Goal: Task Accomplishment & Management: Complete application form

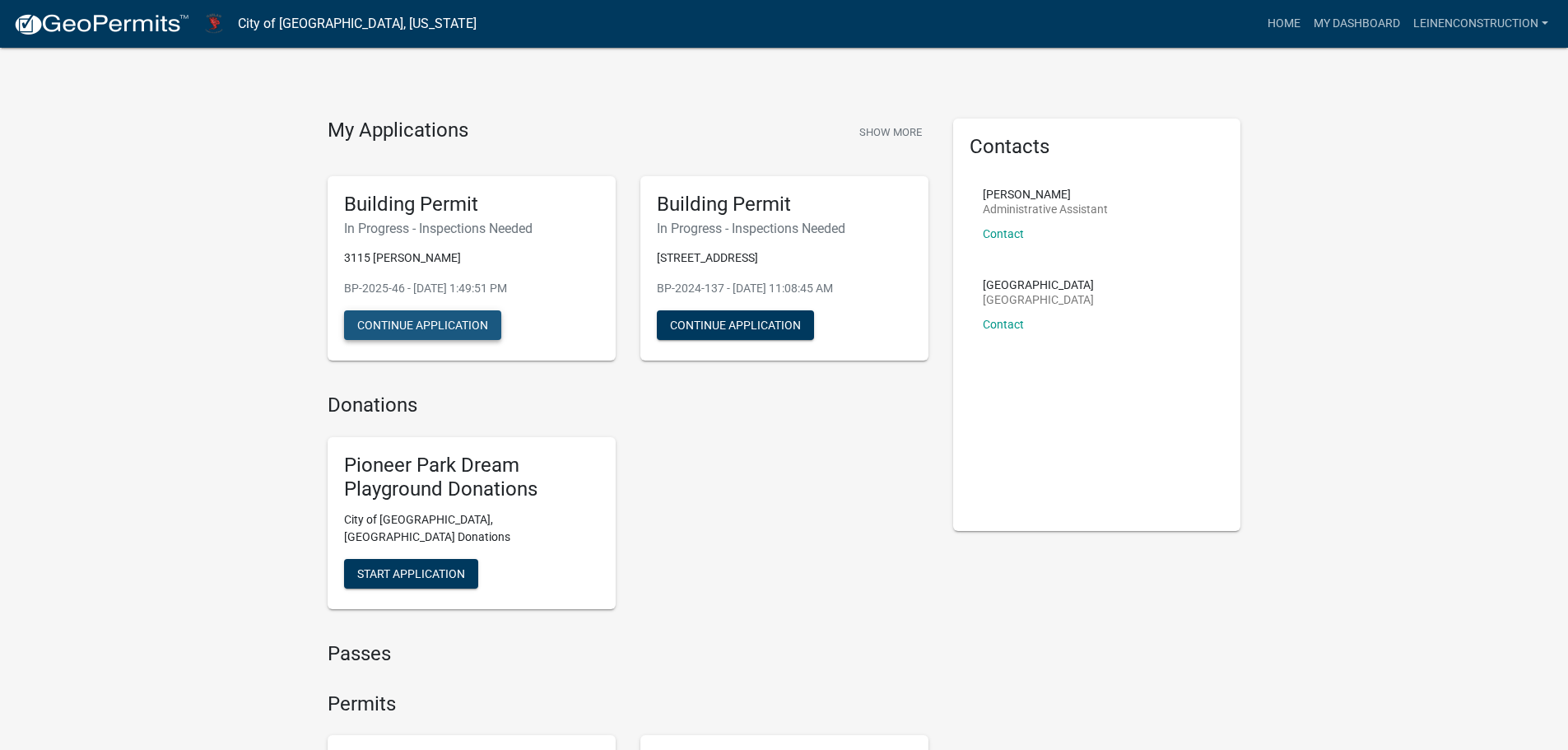
click at [461, 331] on button "Continue Application" at bounding box center [422, 325] width 157 height 29
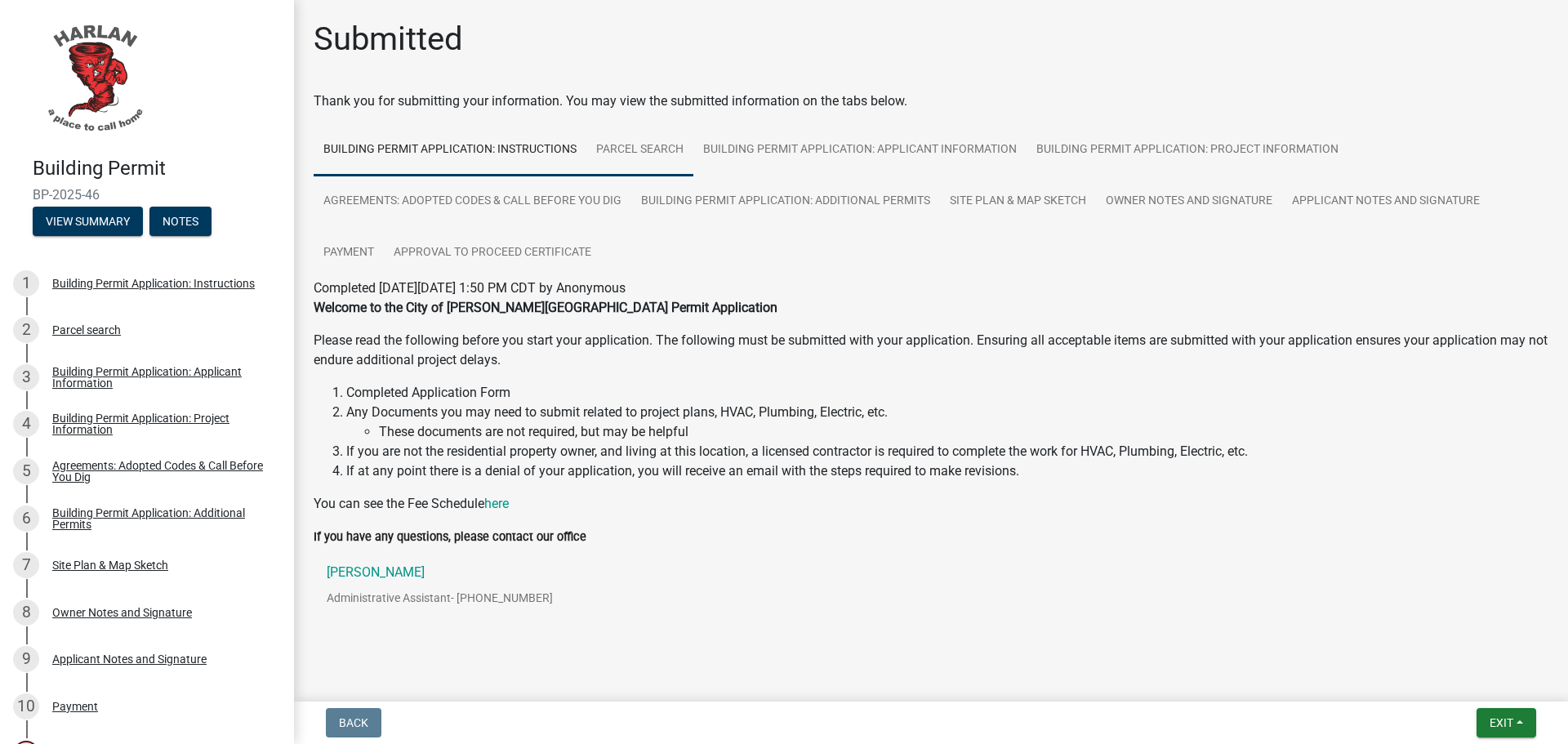
click at [665, 151] on link "Parcel search" at bounding box center [640, 150] width 107 height 52
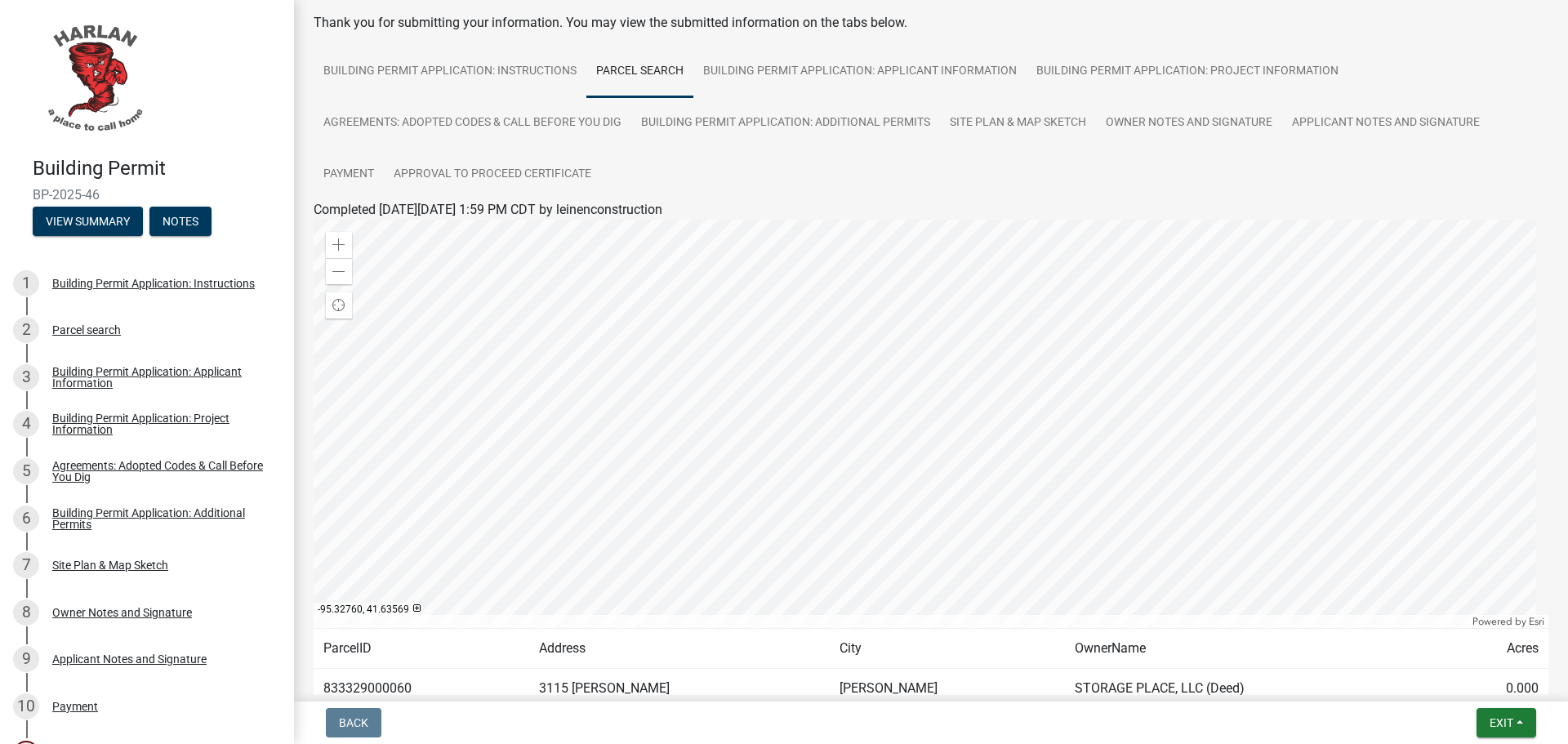
scroll to position [24, 0]
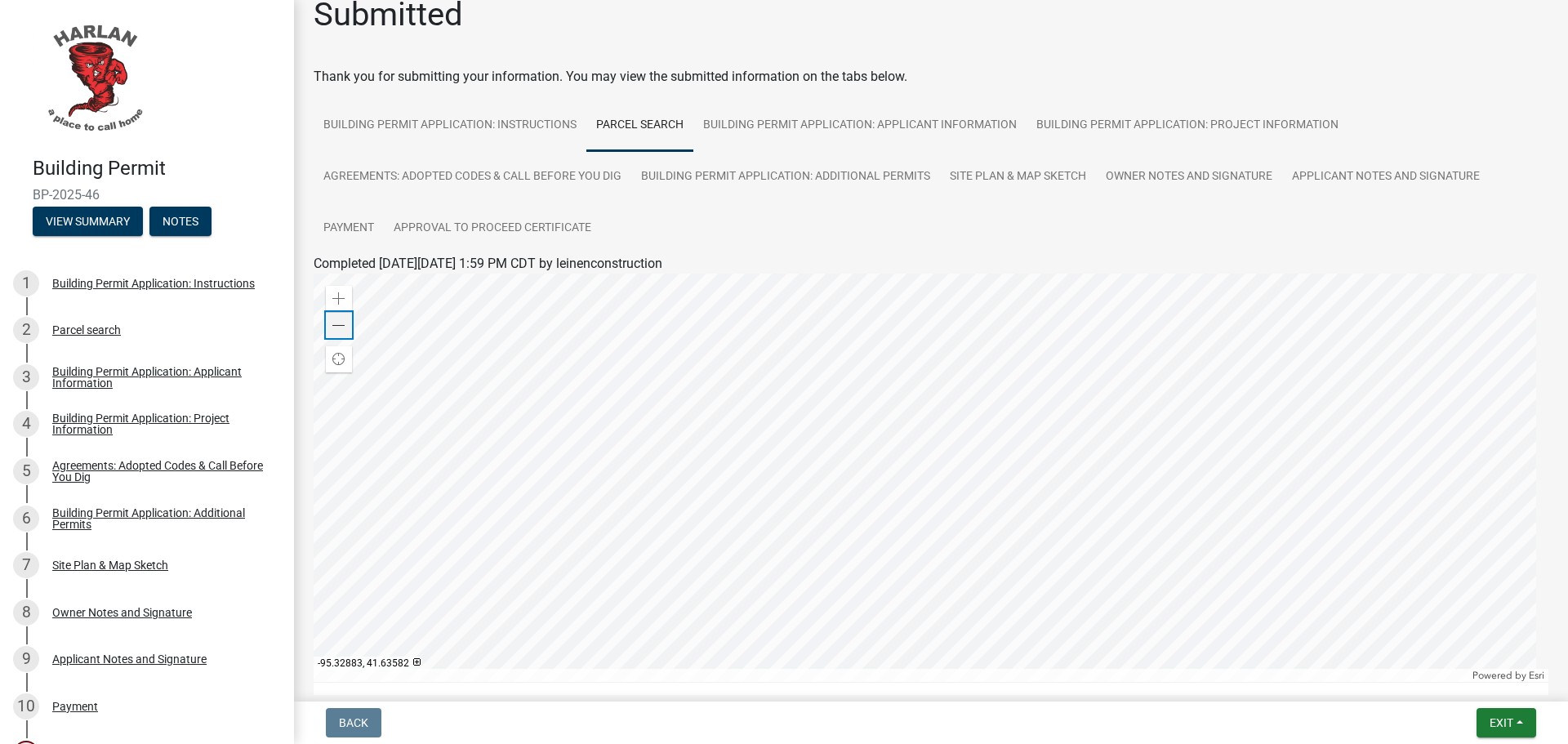
click at [335, 329] on span at bounding box center [339, 326] width 14 height 14
click at [336, 329] on span at bounding box center [339, 326] width 14 height 14
click at [332, 289] on div "Zoom in" at bounding box center [339, 298] width 26 height 26
click at [333, 358] on span "Find my location" at bounding box center [339, 360] width 14 height 14
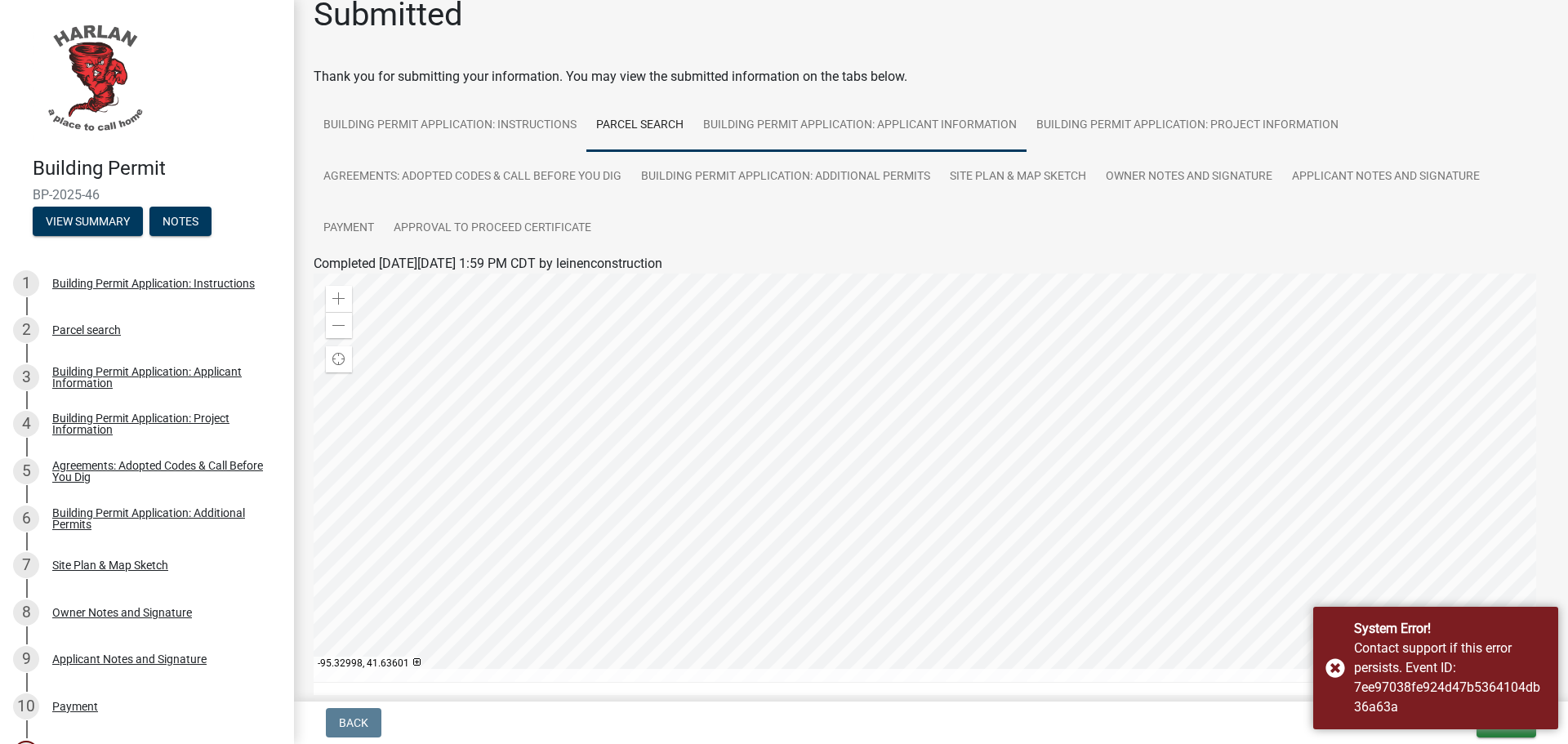
click at [802, 123] on link "Building Permit Application: Applicant Information" at bounding box center [859, 126] width 333 height 52
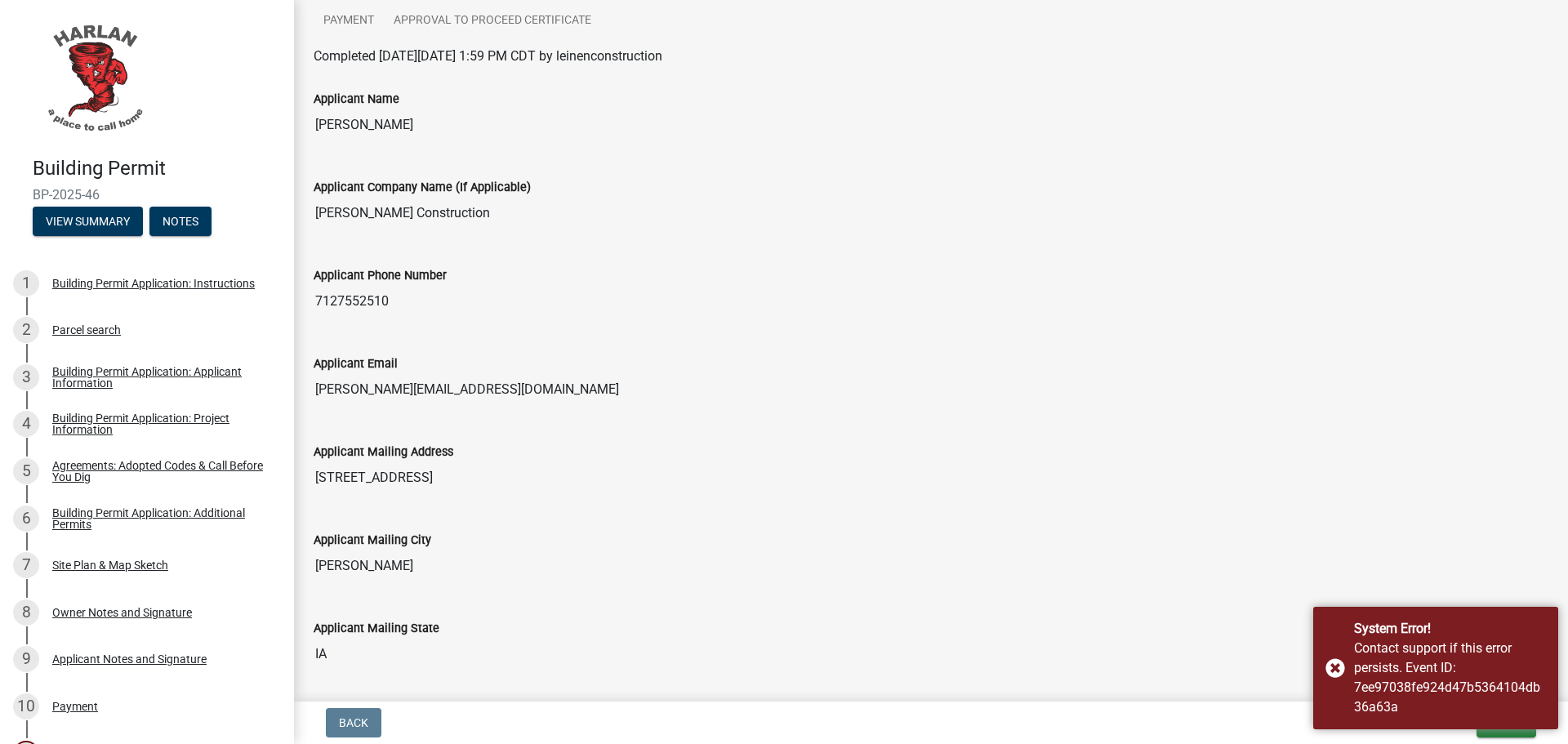
scroll to position [0, 0]
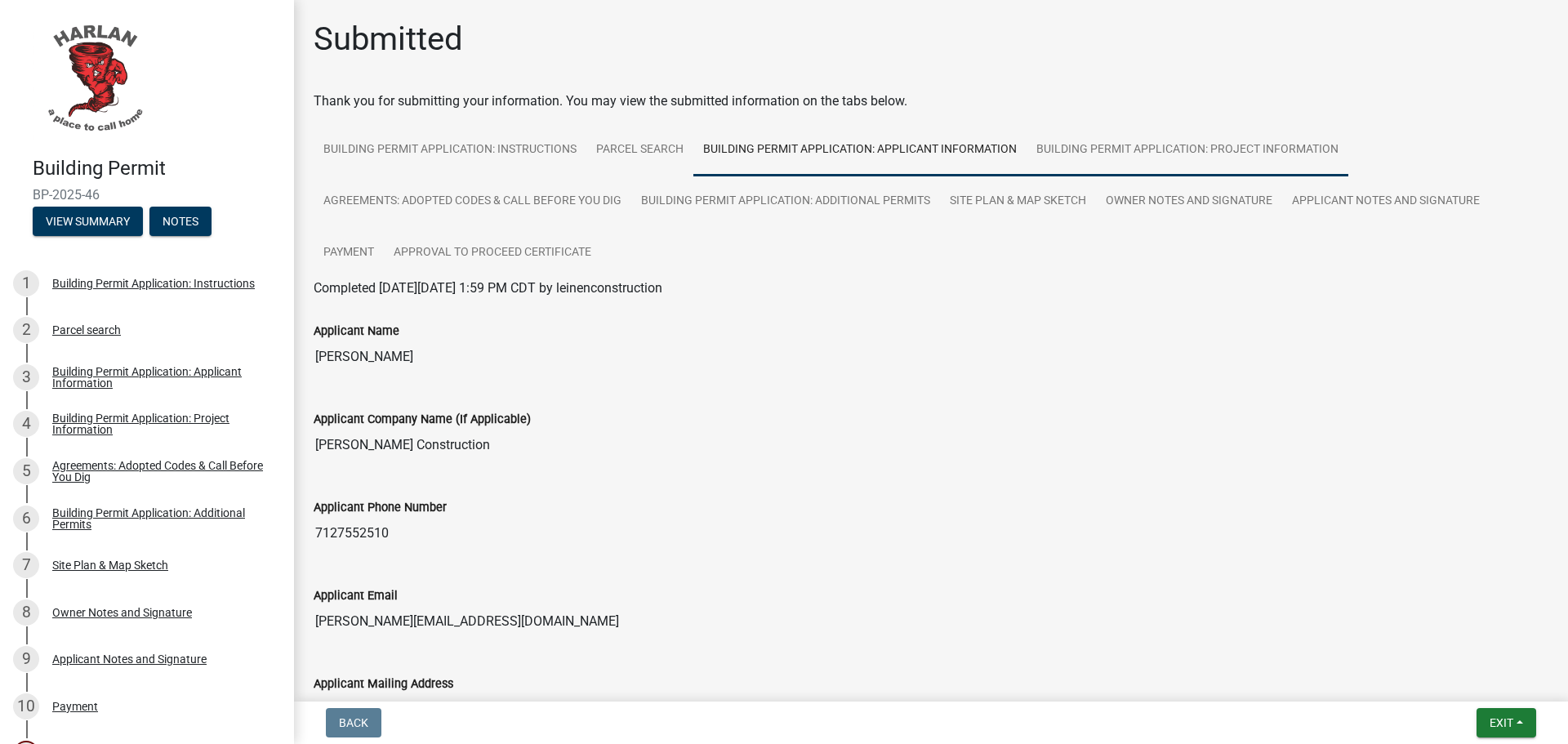
click at [1167, 136] on link "Building Permit Application: Project Information" at bounding box center [1188, 150] width 321 height 52
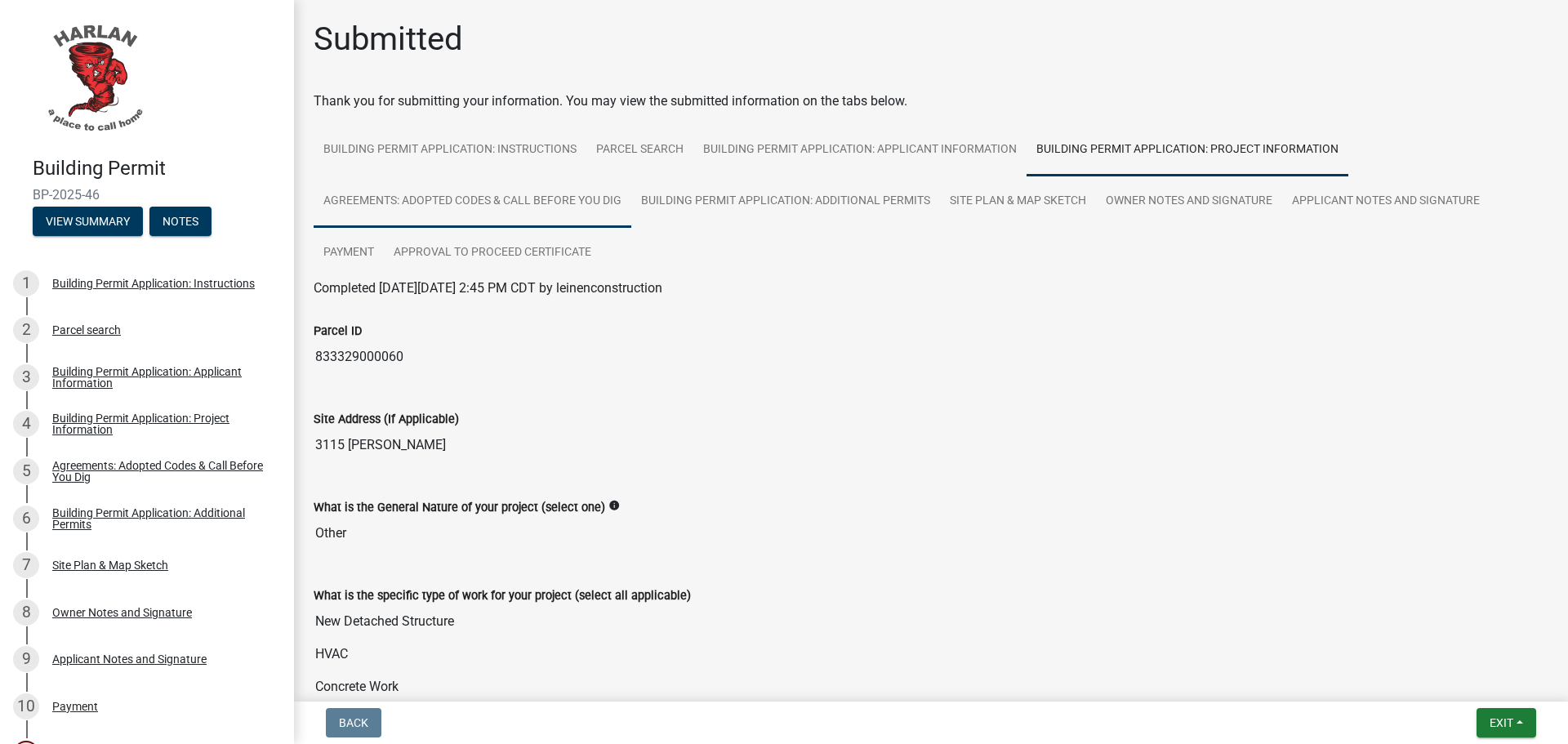
click at [510, 201] on link "Agreements: Adopted Codes & Call Before You Dig" at bounding box center [472, 201] width 317 height 52
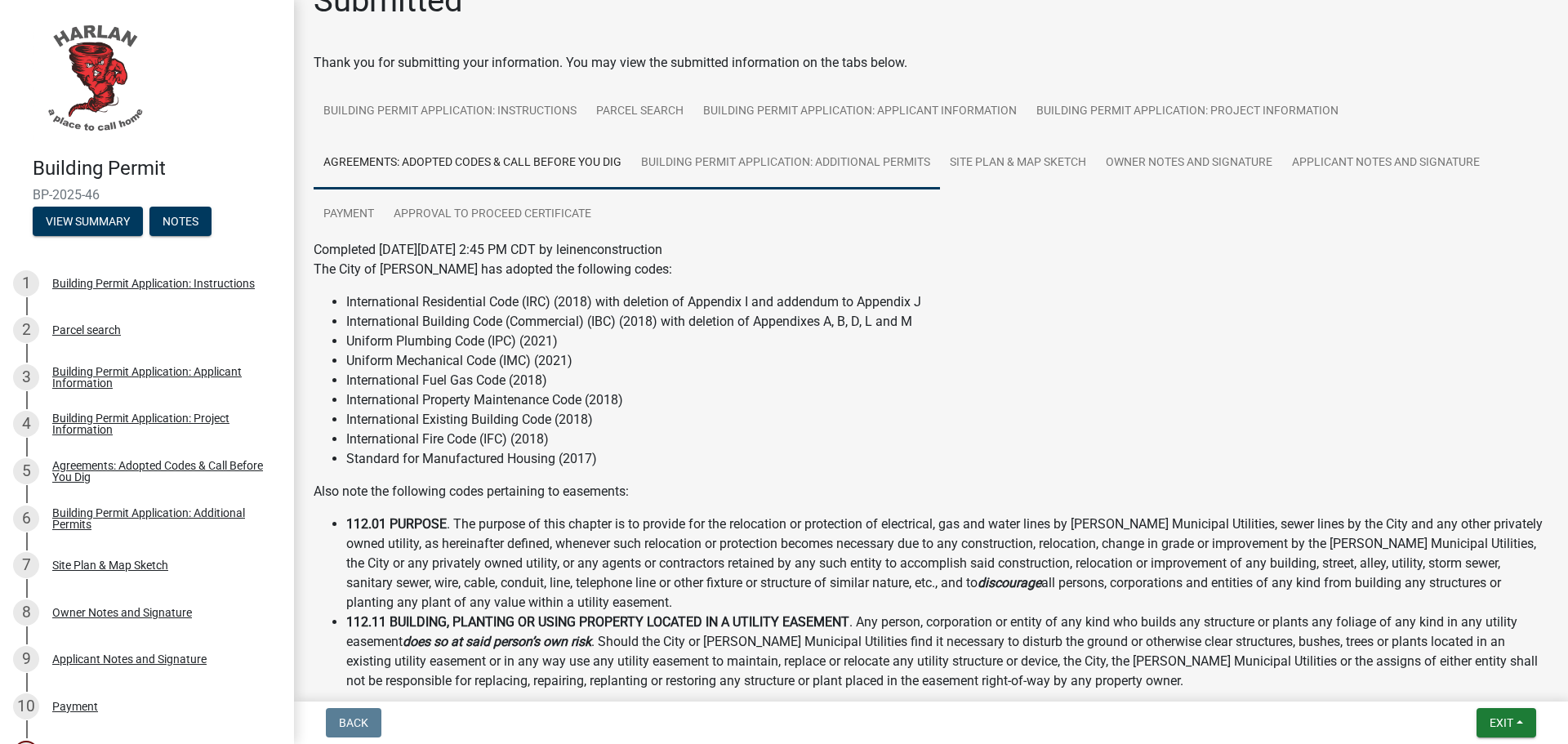
scroll to position [33, 0]
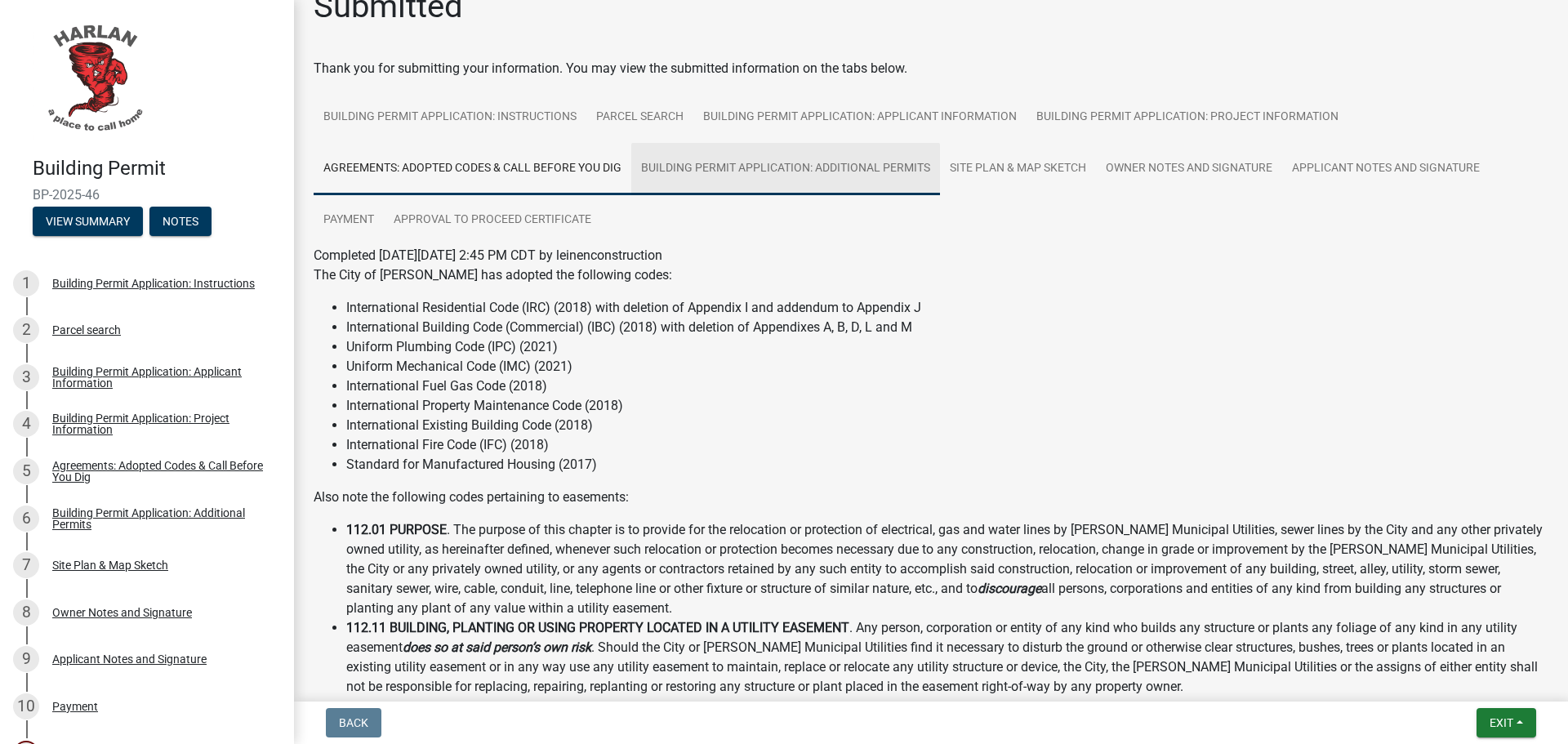
click at [688, 171] on link "Building Permit Application: Additional Permits" at bounding box center [785, 169] width 309 height 52
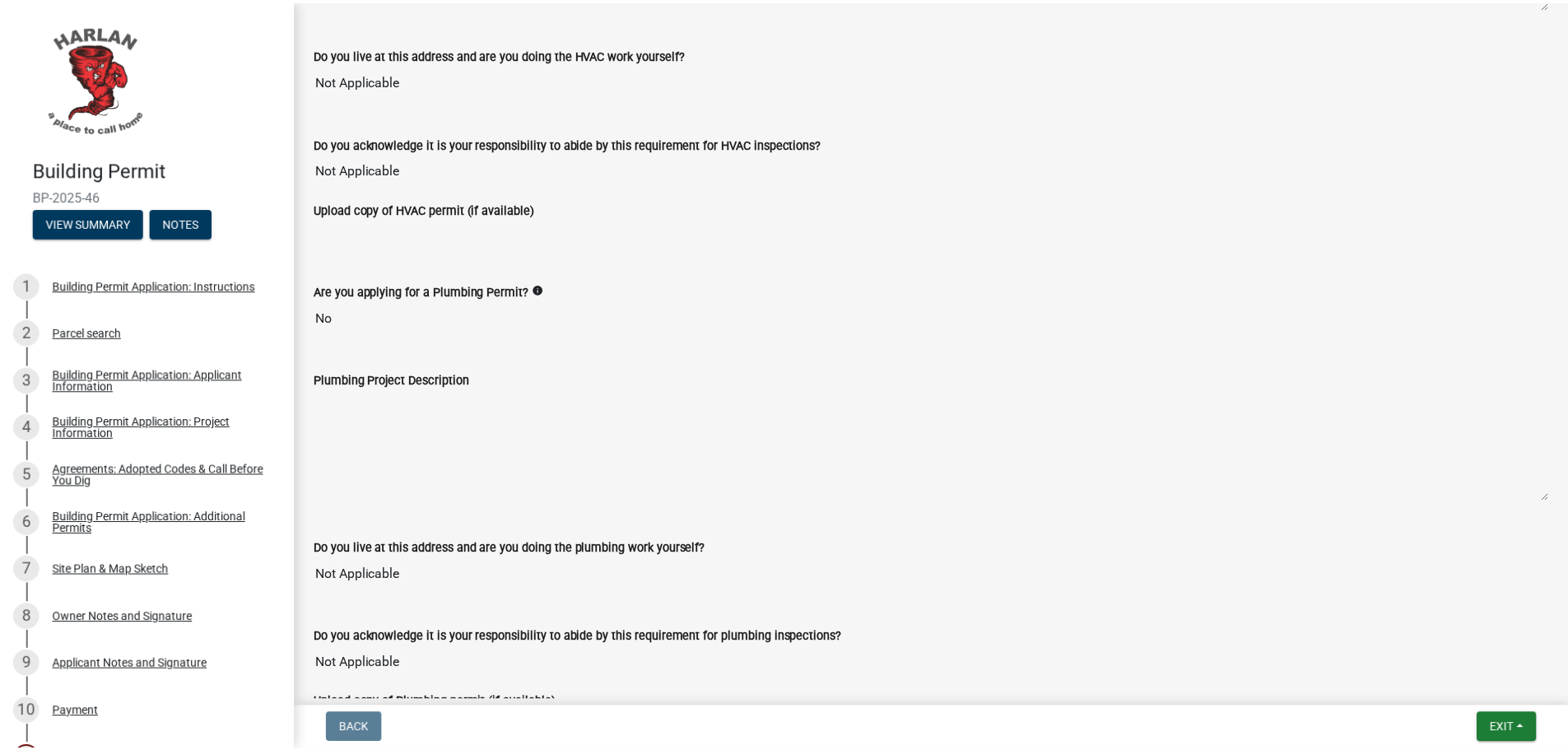
scroll to position [1393, 0]
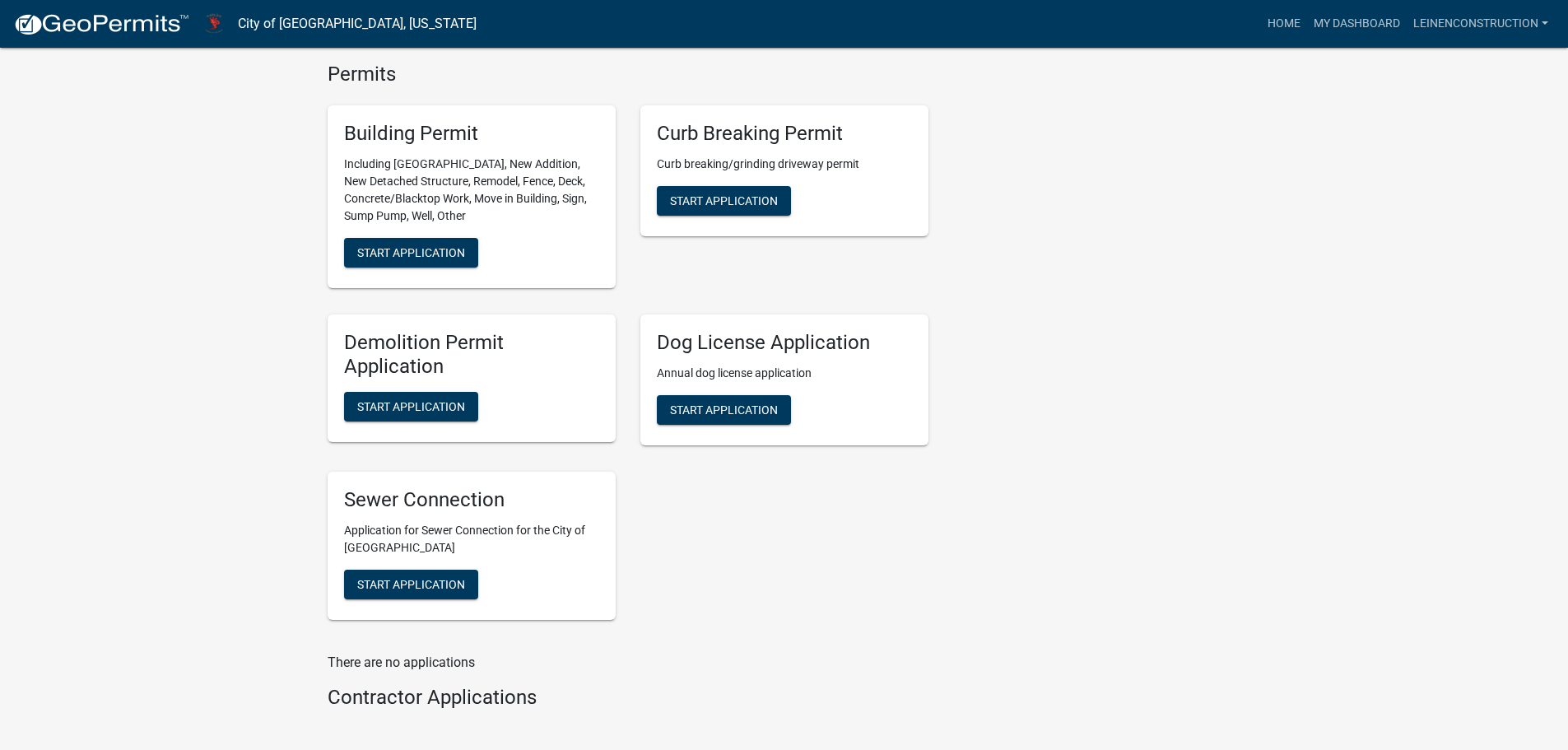
scroll to position [658, 0]
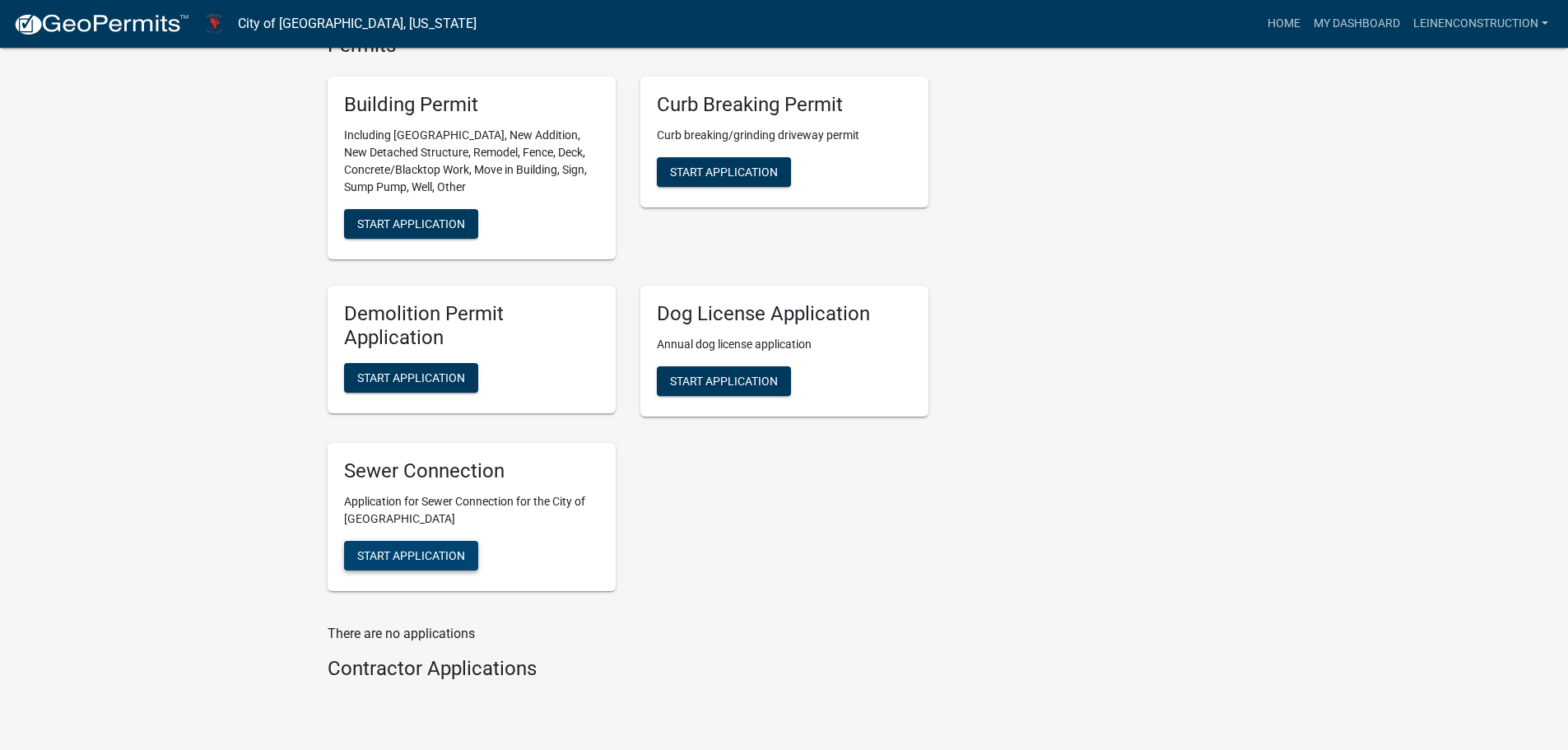
click at [433, 548] on span "Start Application" at bounding box center [411, 555] width 108 height 14
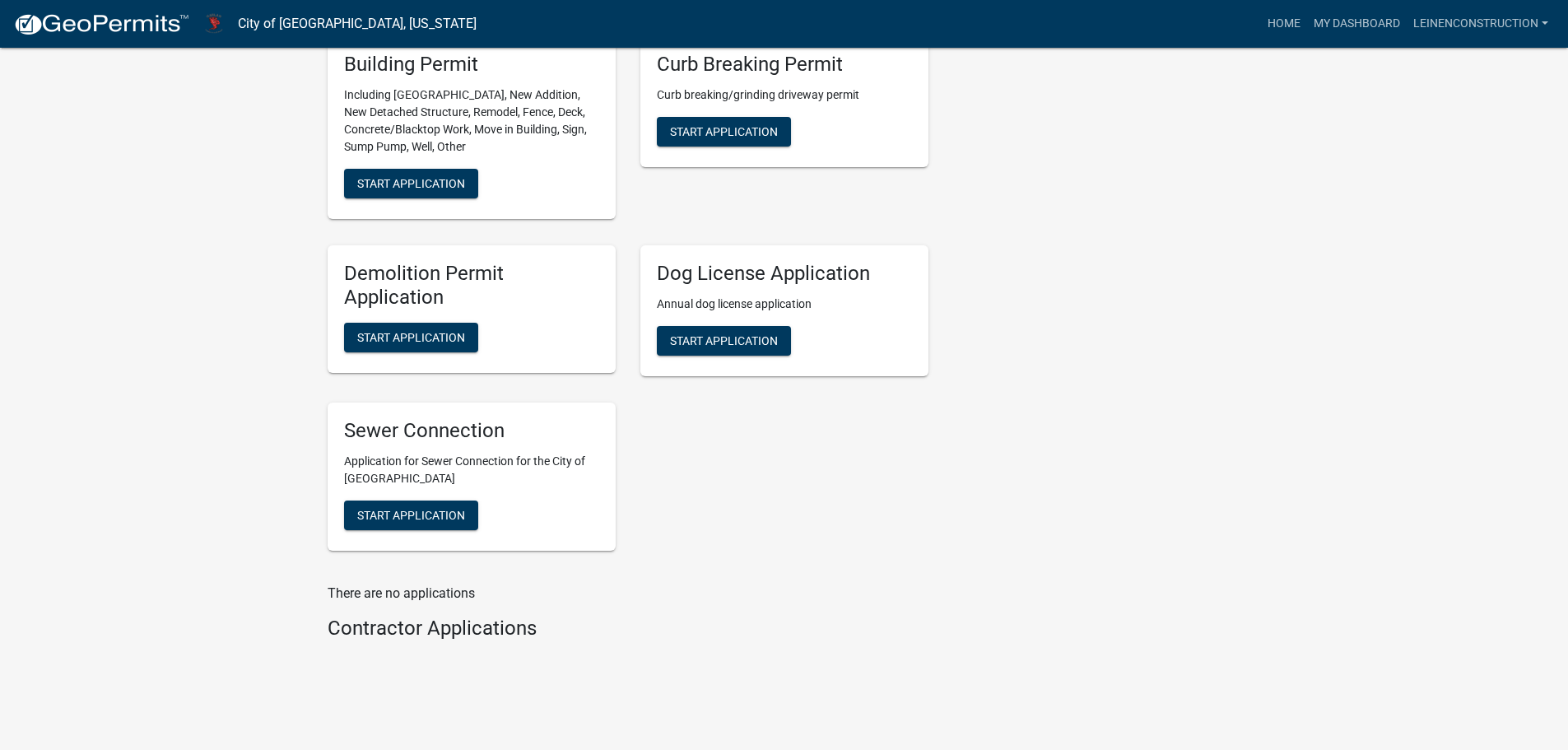
scroll to position [725, 0]
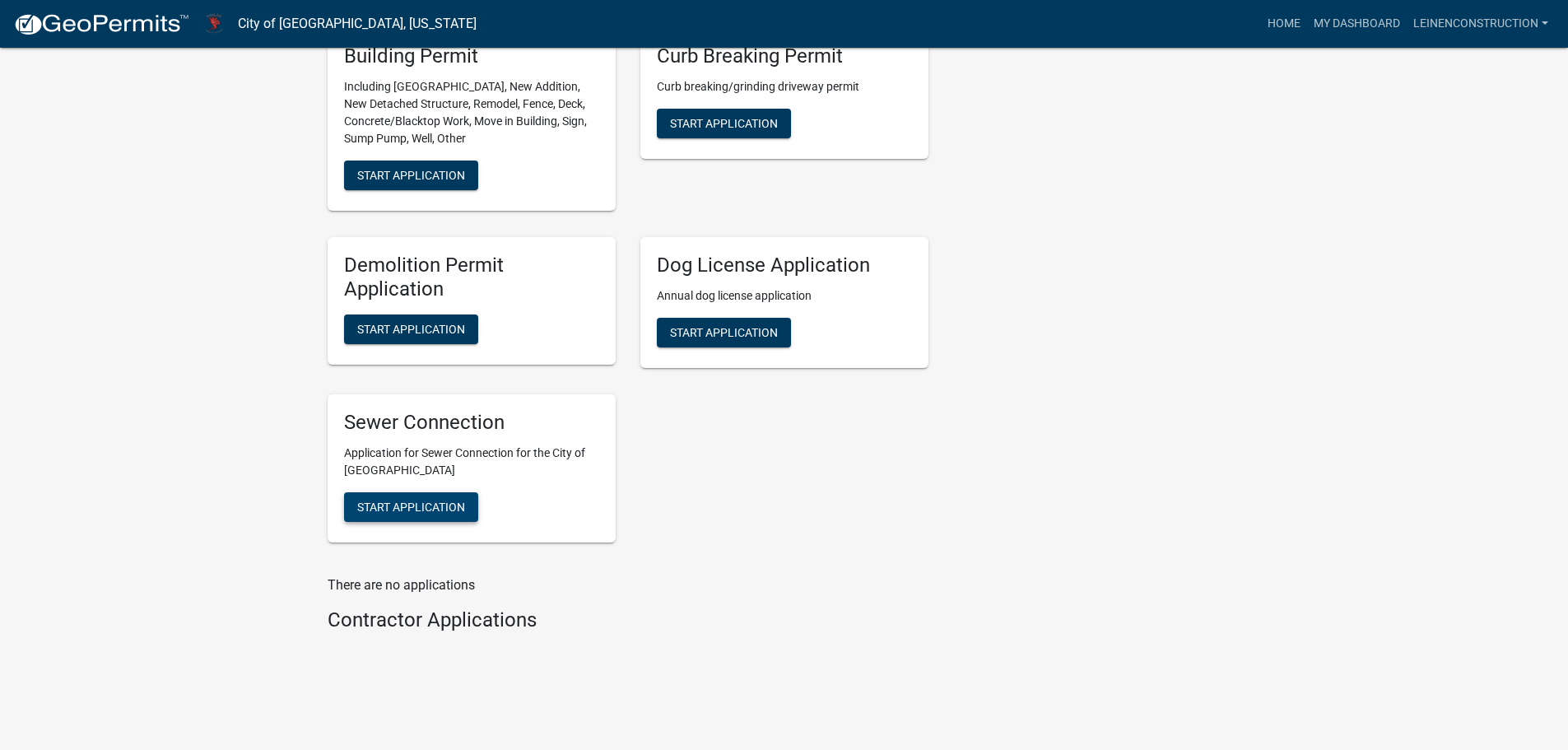
click at [437, 499] on span "Start Application" at bounding box center [411, 506] width 108 height 14
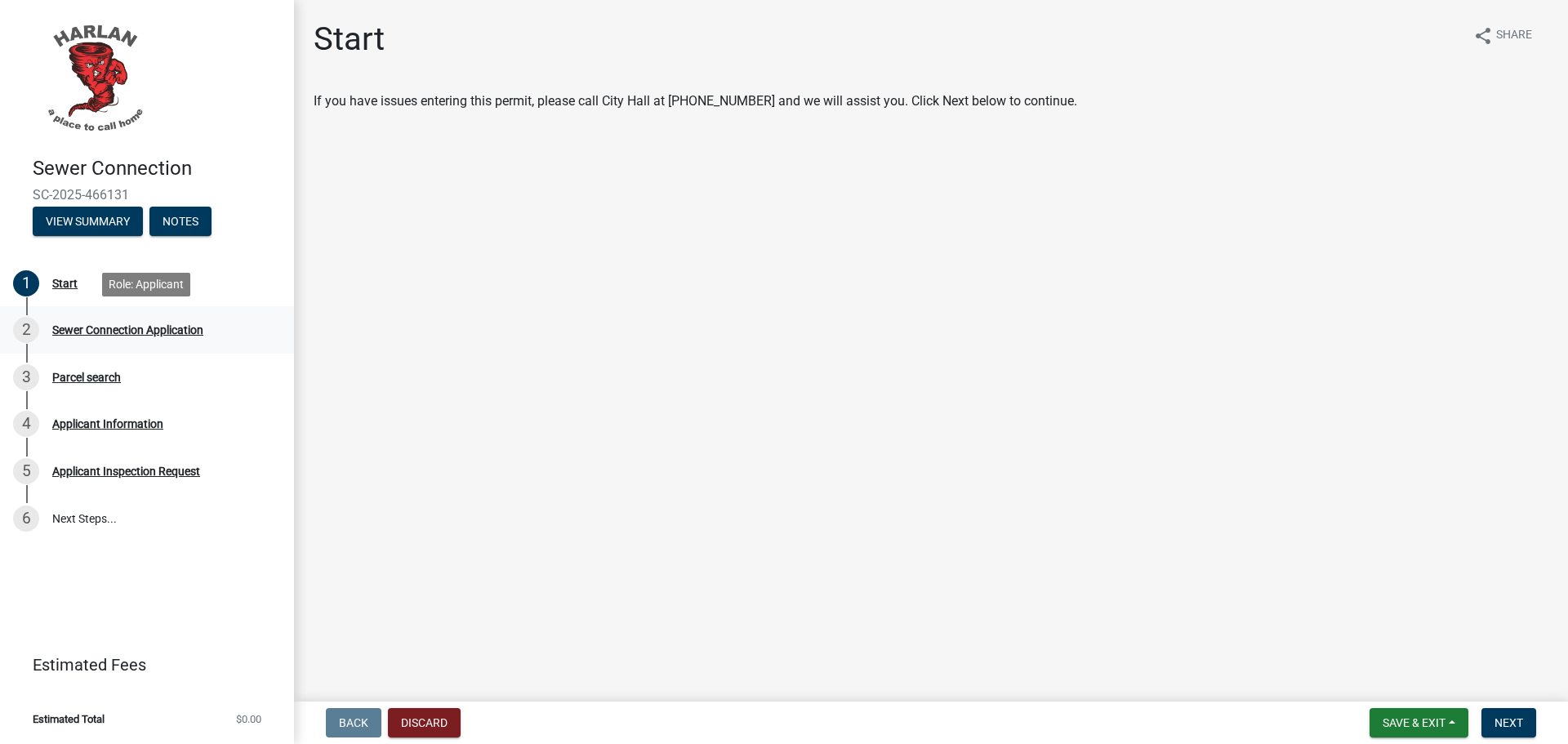
click at [175, 341] on div "2 Sewer Connection Application" at bounding box center [140, 329] width 255 height 26
click at [1493, 719] on button "Next" at bounding box center [1509, 723] width 55 height 29
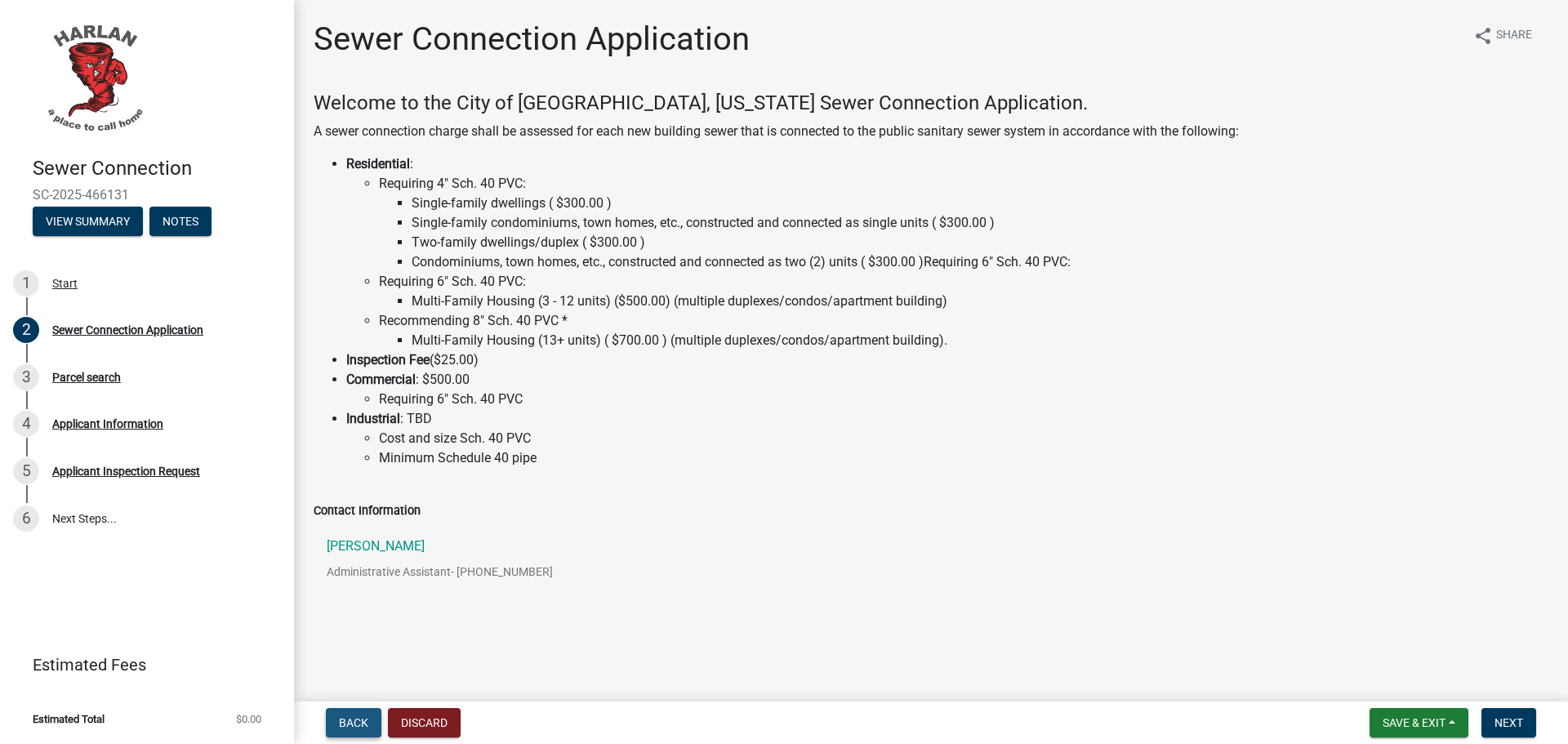
click at [354, 723] on span "Back" at bounding box center [353, 723] width 29 height 14
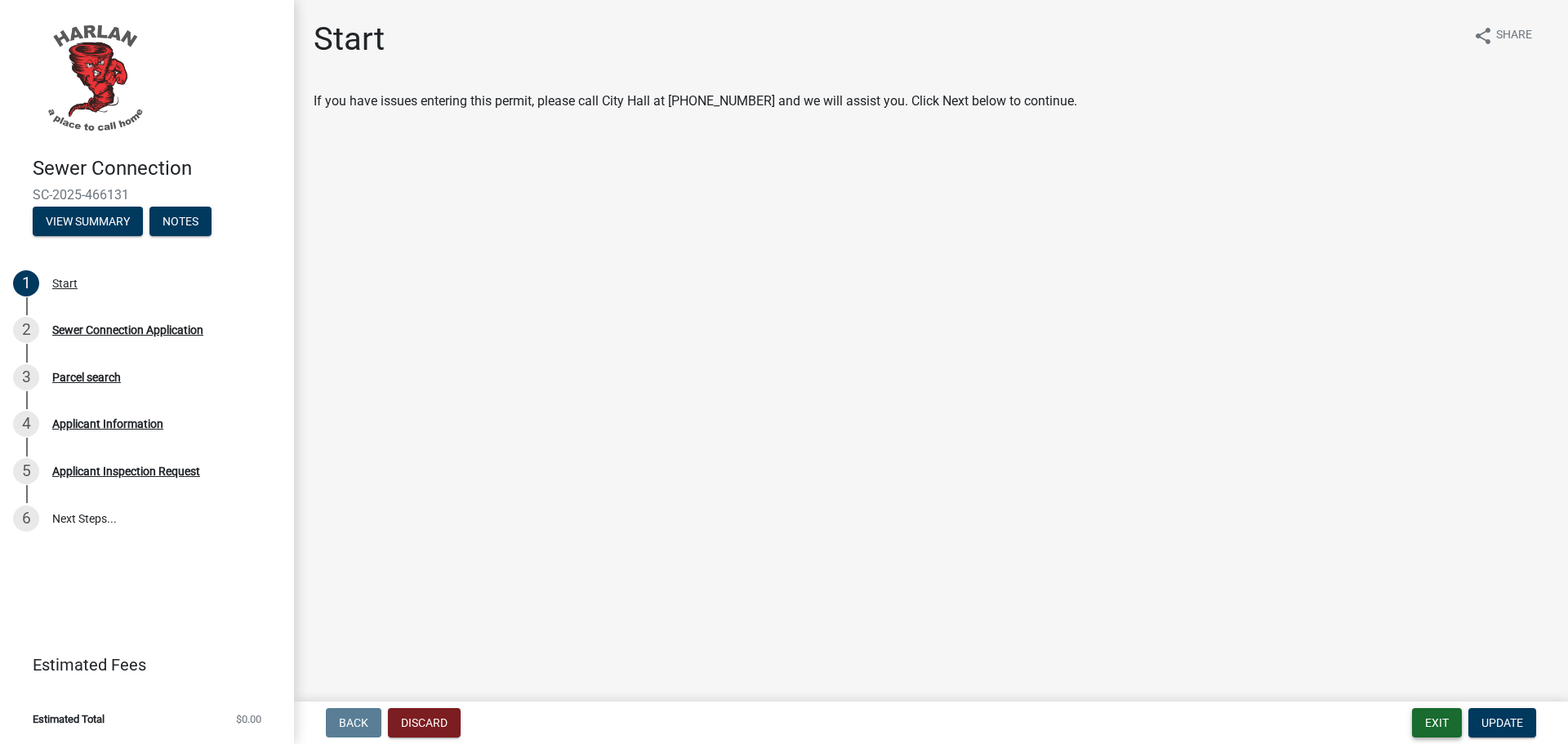
click at [1431, 724] on button "Exit" at bounding box center [1436, 723] width 49 height 29
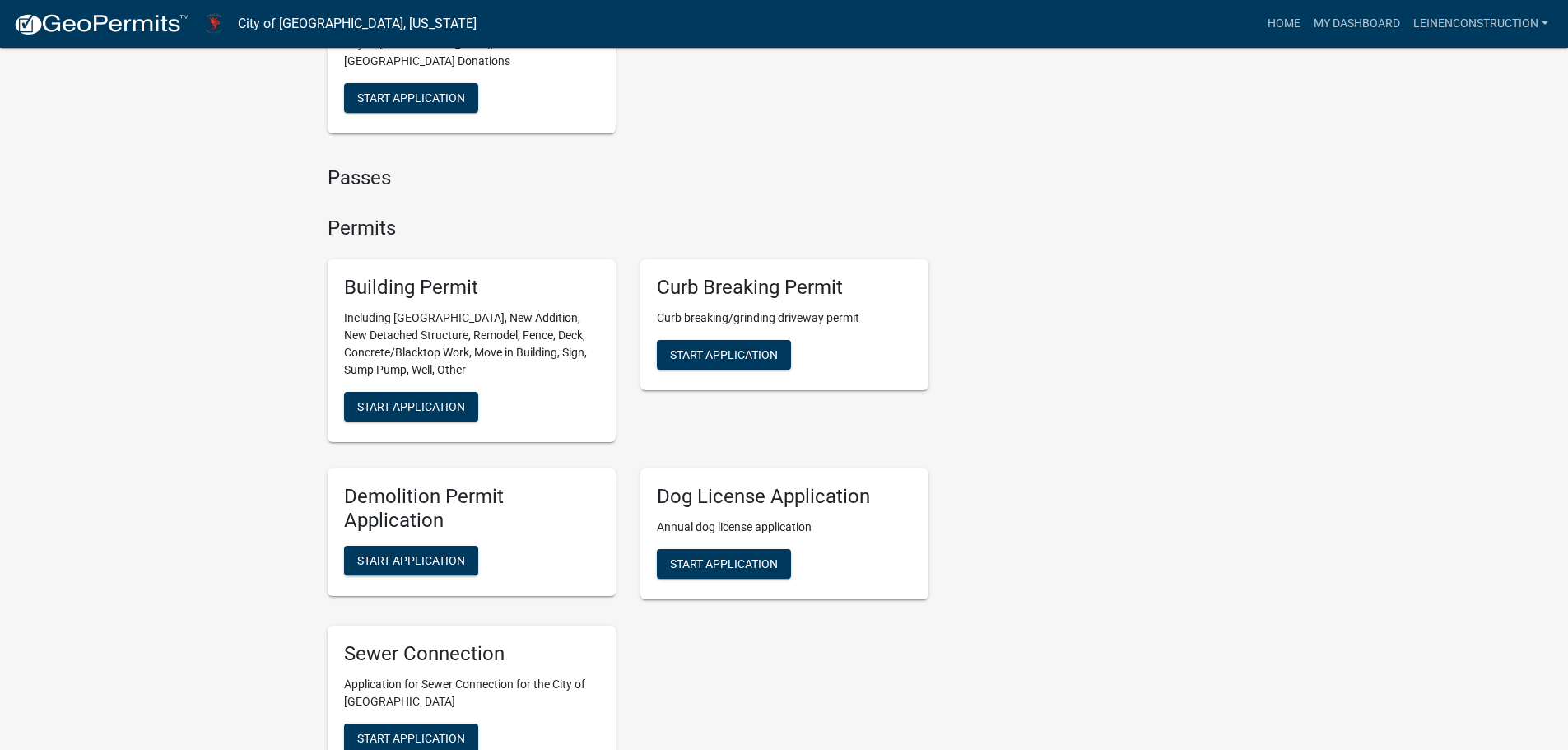
scroll to position [493, 0]
click at [443, 399] on span "Start Application" at bounding box center [411, 406] width 108 height 14
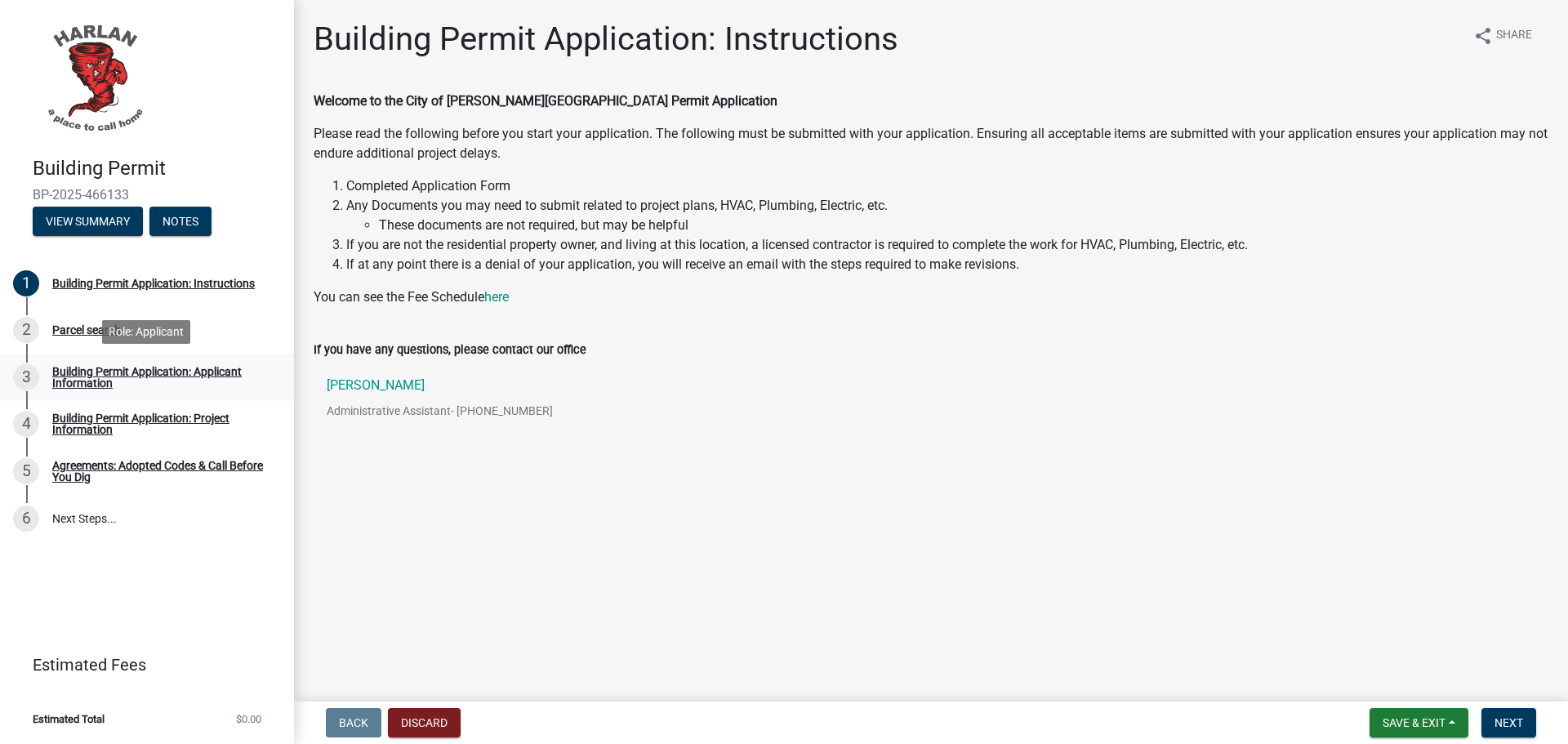
click at [149, 370] on div "Building Permit Application: Applicant Information" at bounding box center [160, 377] width 216 height 23
click at [181, 466] on div "Agreements: Adopted Codes & Call Before You Dig" at bounding box center [160, 471] width 216 height 23
click at [203, 420] on div "Building Permit Application: Project Information" at bounding box center [160, 424] width 216 height 23
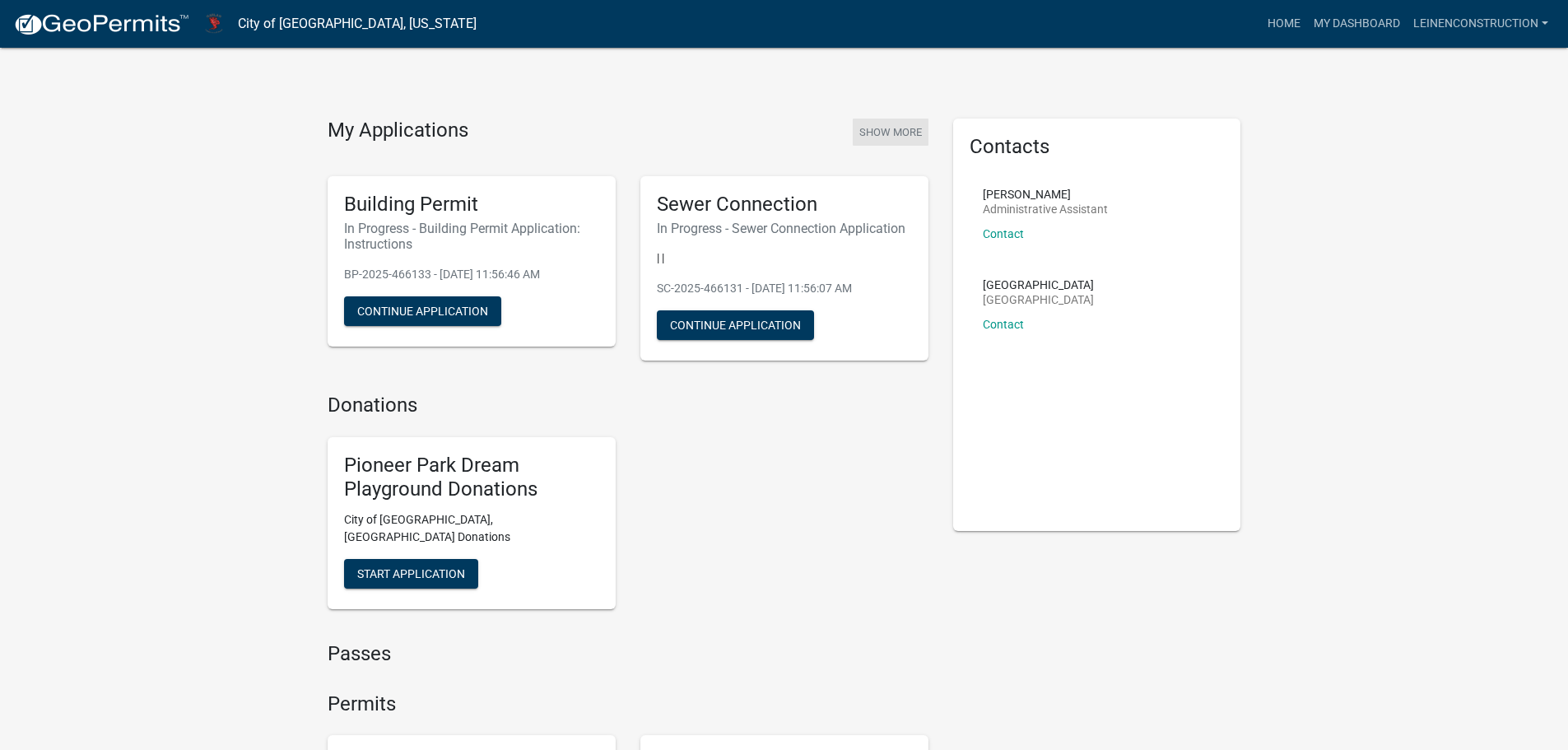
click at [900, 135] on button "Show More" at bounding box center [890, 133] width 76 height 27
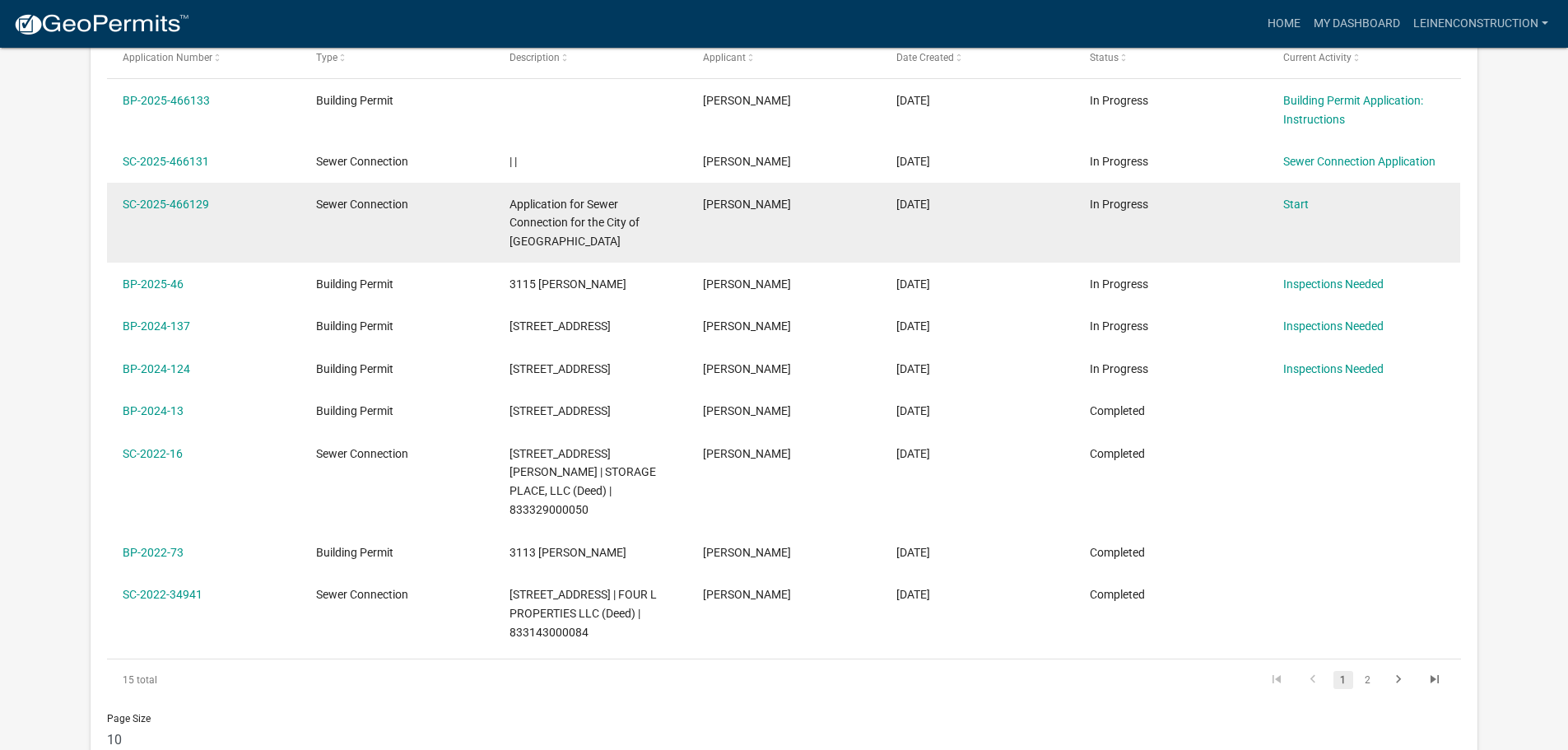
scroll to position [300, 0]
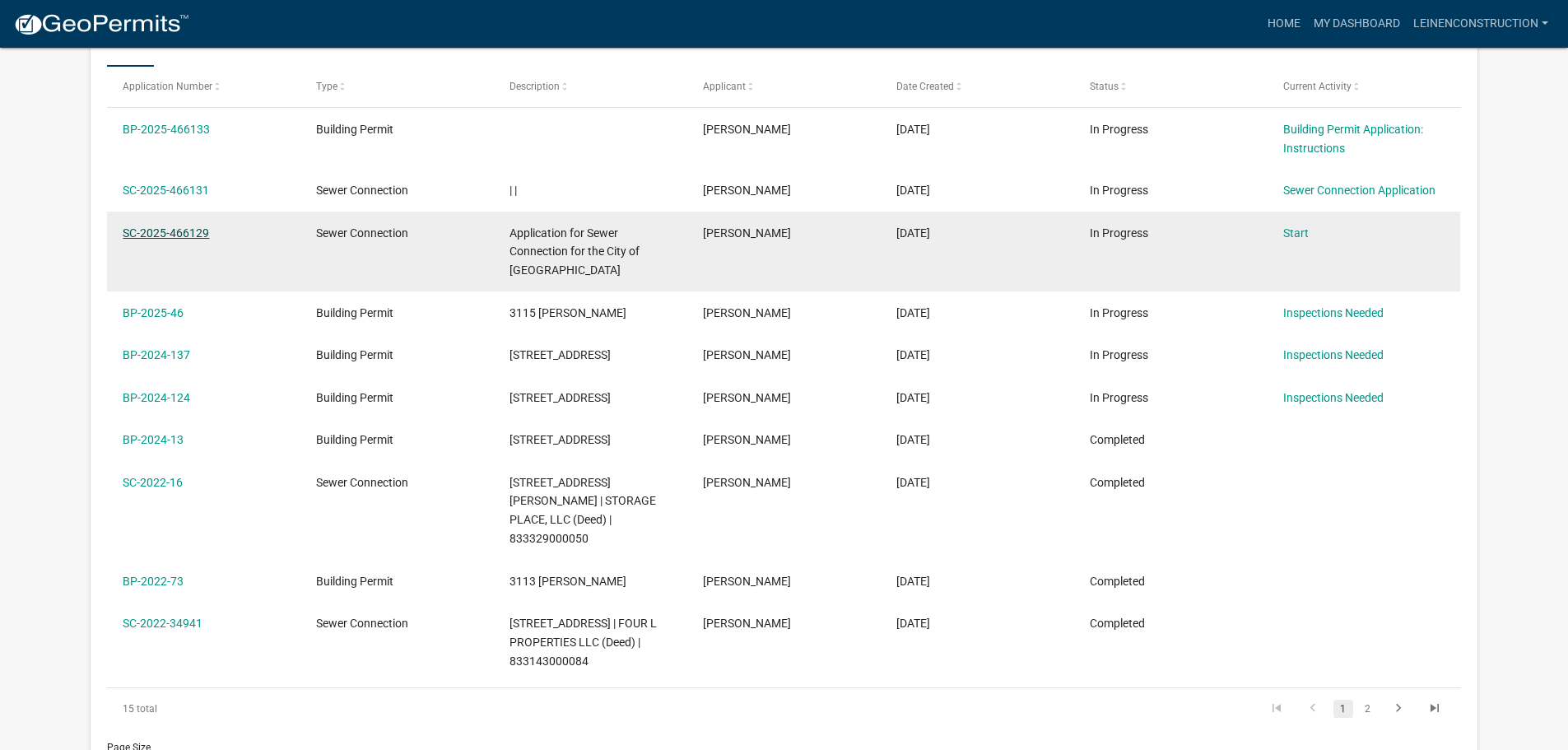
drag, startPoint x: 329, startPoint y: 234, endPoint x: 164, endPoint y: 234, distance: 165.0
drag, startPoint x: 164, startPoint y: 234, endPoint x: 398, endPoint y: 254, distance: 234.9
click at [397, 254] on datatable-body-cell "Sewer Connection" at bounding box center [397, 252] width 193 height 80
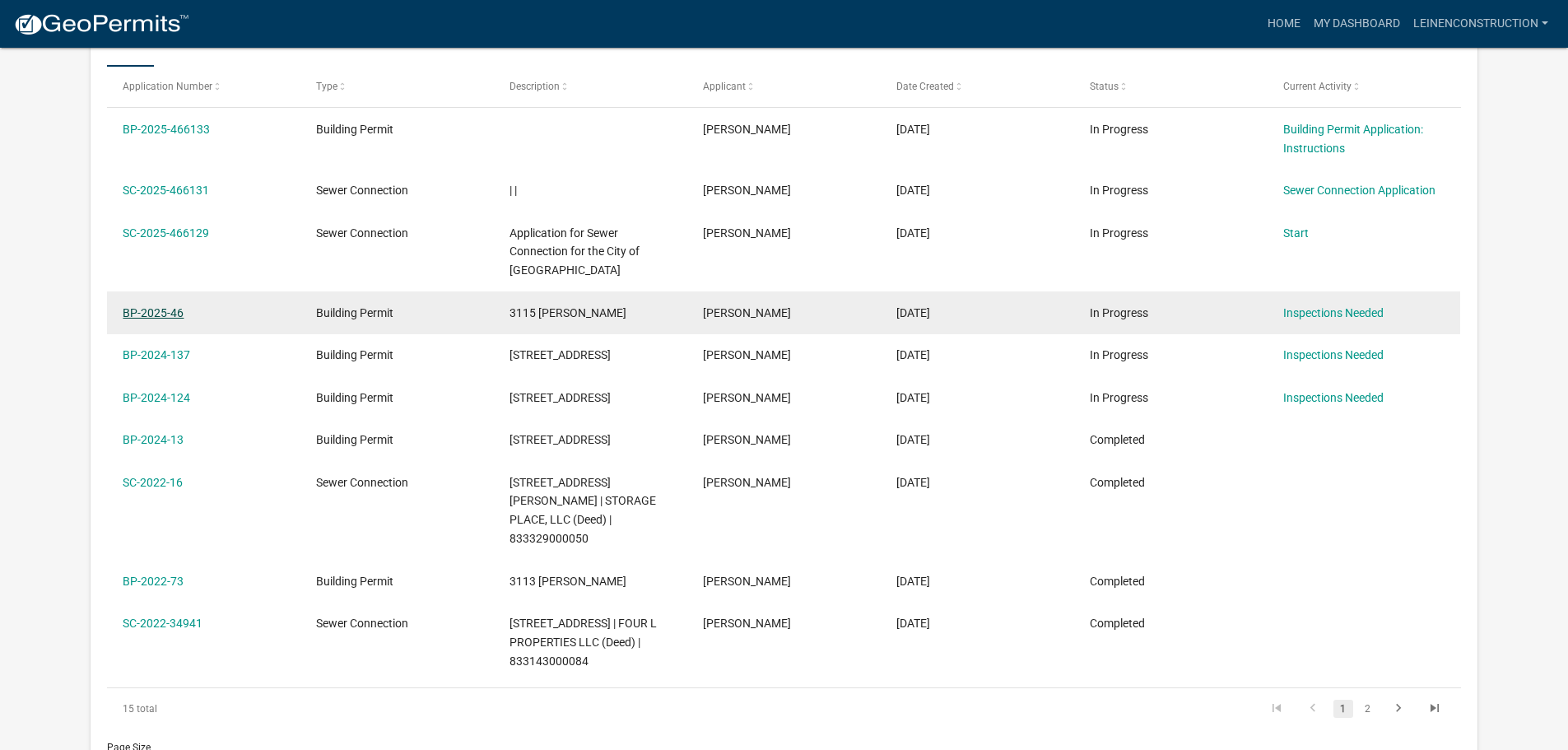
click at [177, 310] on link "BP-2025-46" at bounding box center [153, 313] width 60 height 14
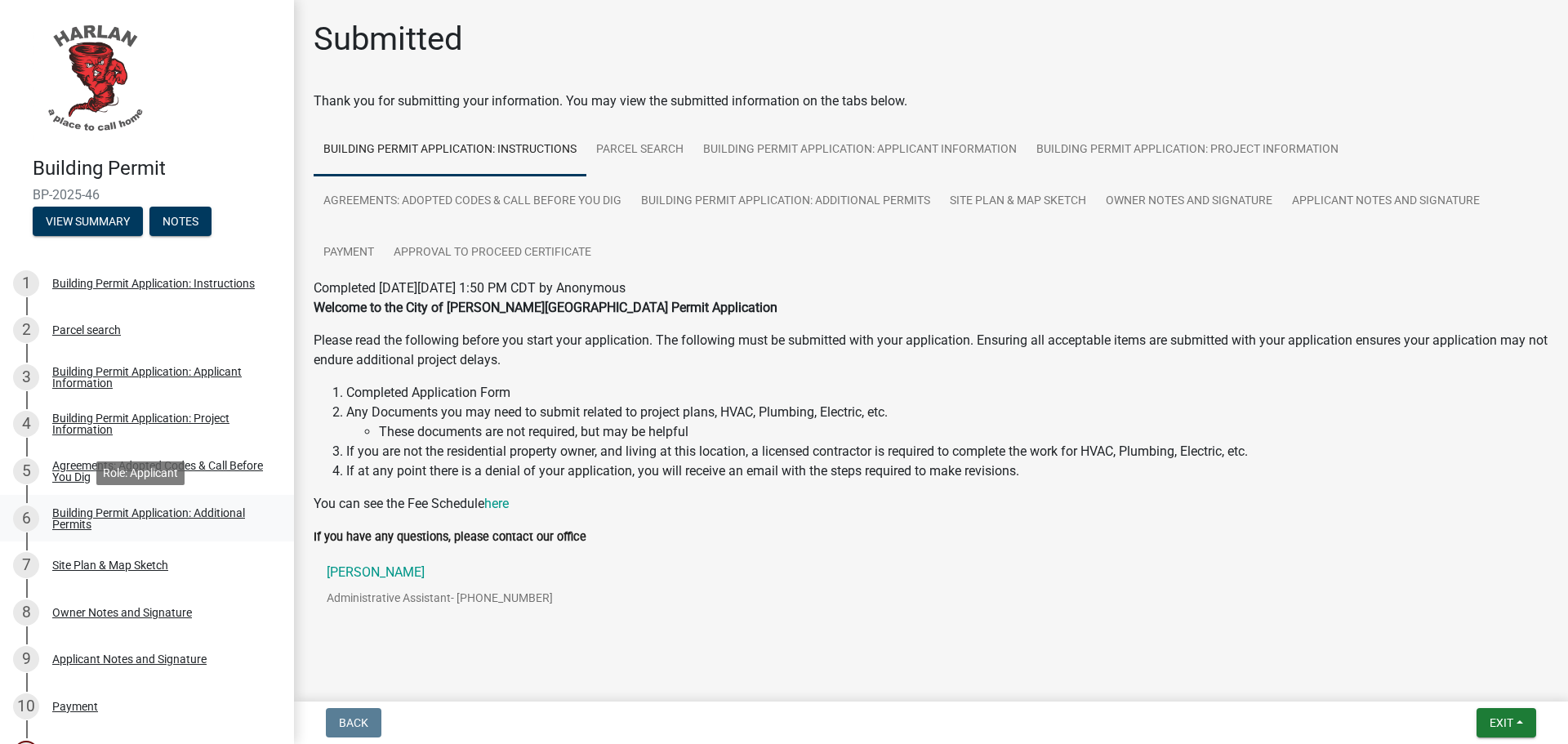
click at [130, 515] on div "Building Permit Application: Additional Permits" at bounding box center [160, 519] width 216 height 23
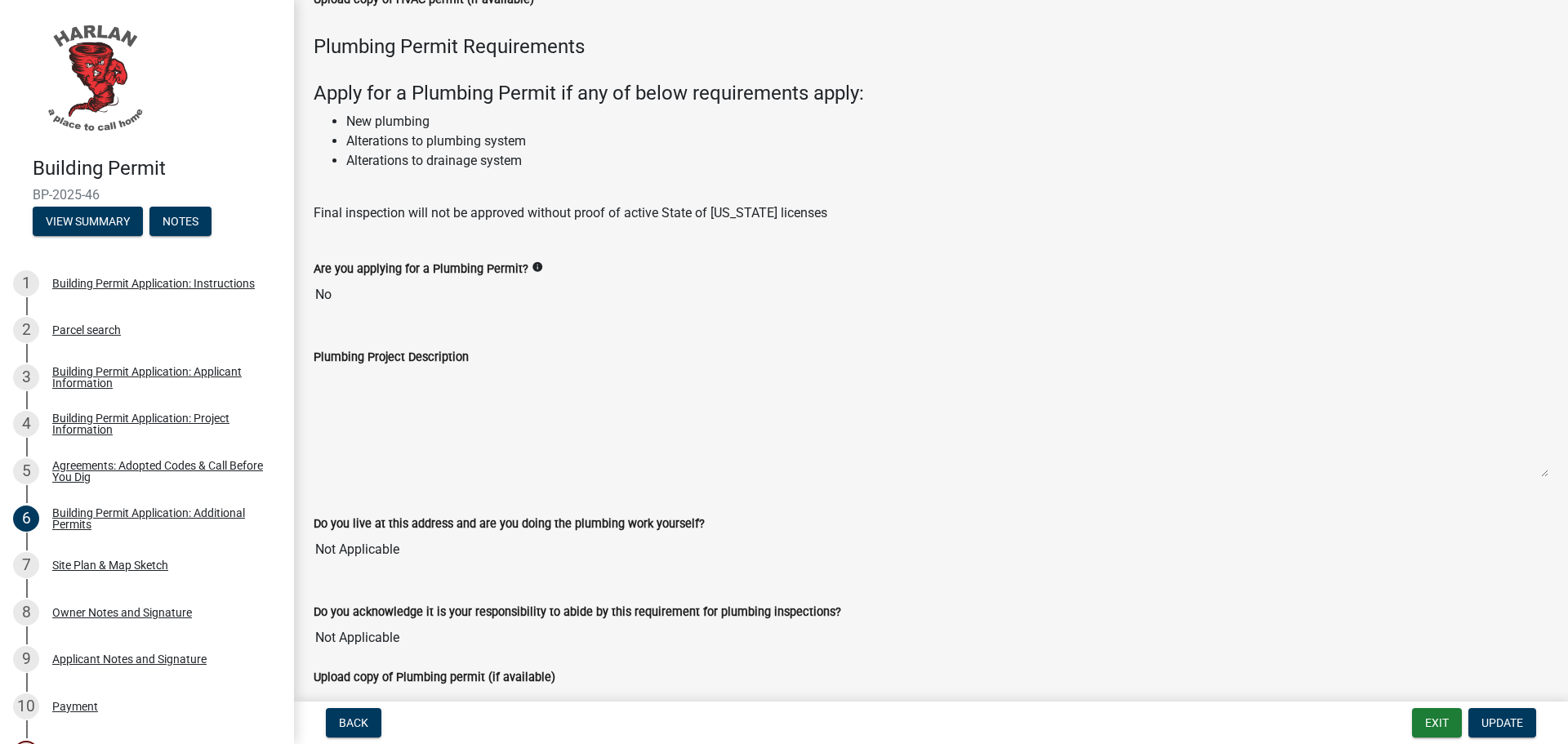
scroll to position [1763, 0]
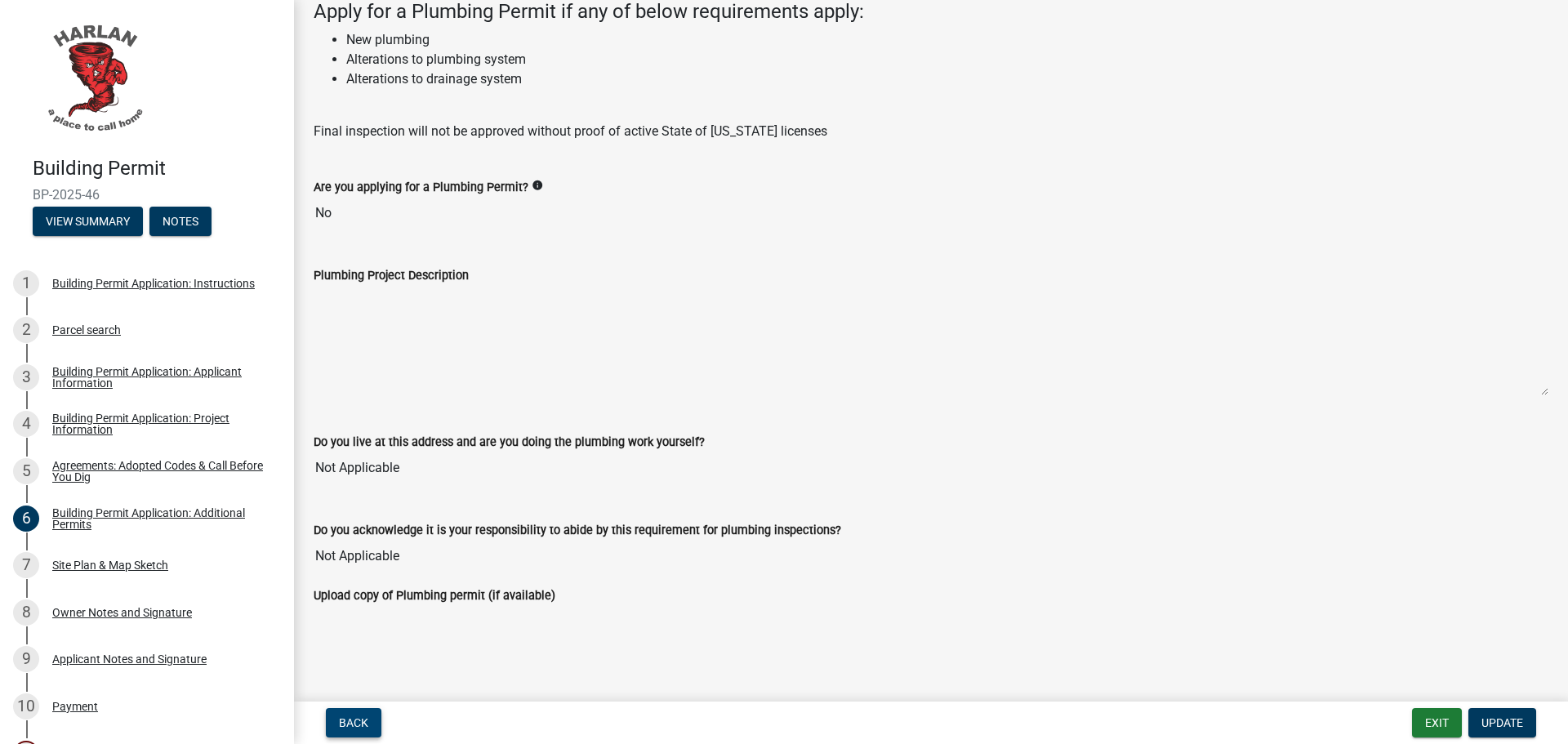
click at [372, 713] on button "Back" at bounding box center [353, 723] width 55 height 29
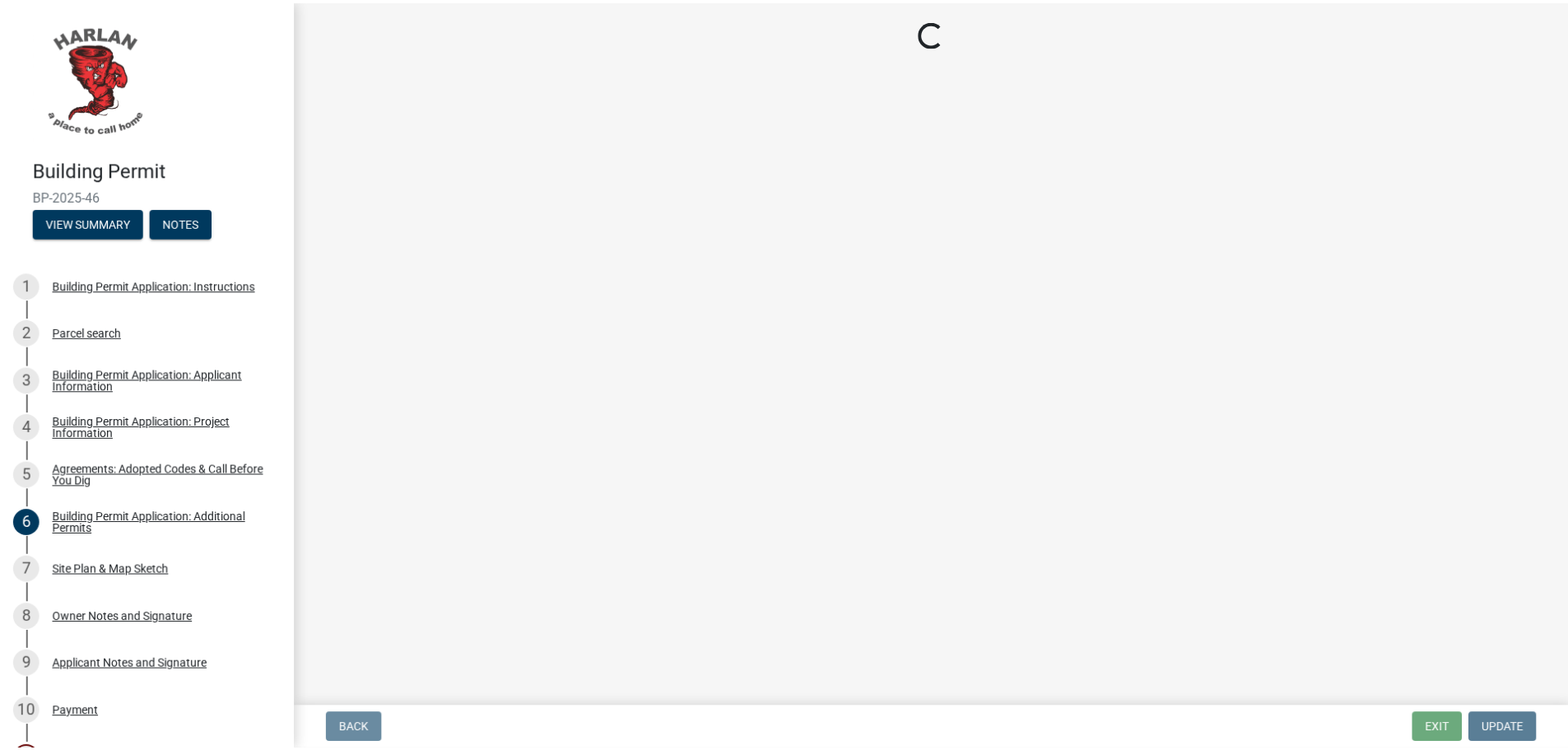
scroll to position [0, 0]
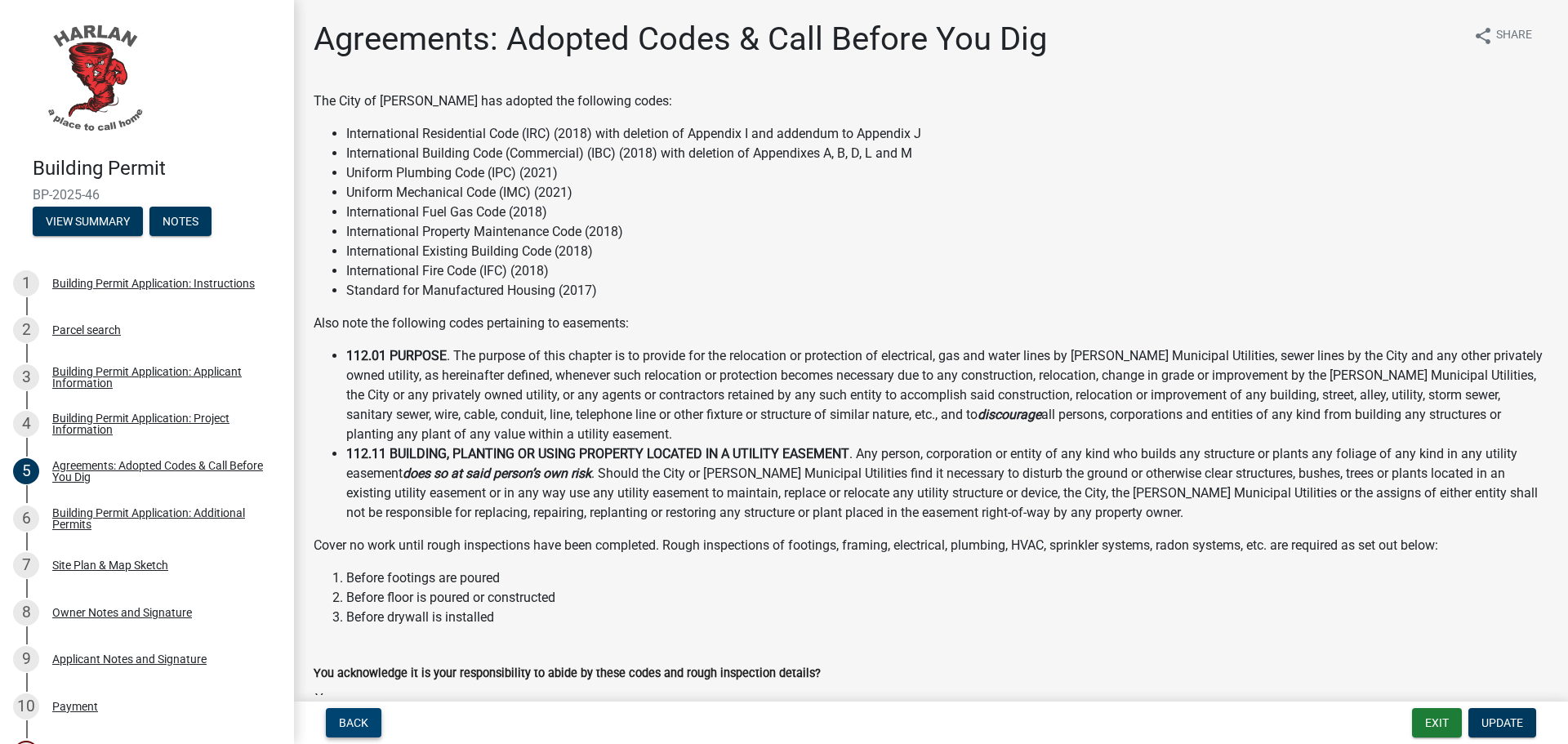
click at [364, 725] on span "Back" at bounding box center [353, 723] width 29 height 14
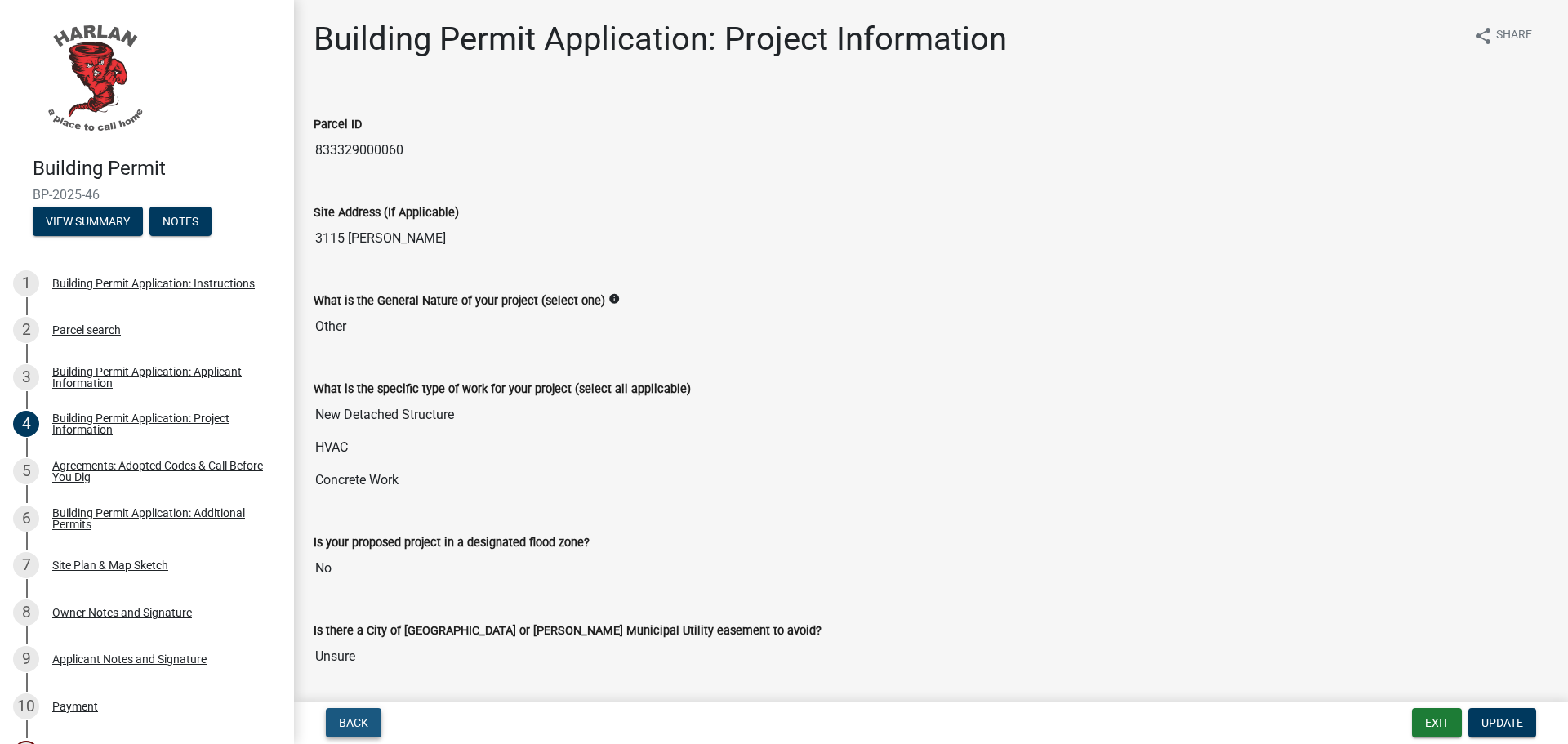
click at [346, 724] on span "Back" at bounding box center [353, 723] width 29 height 14
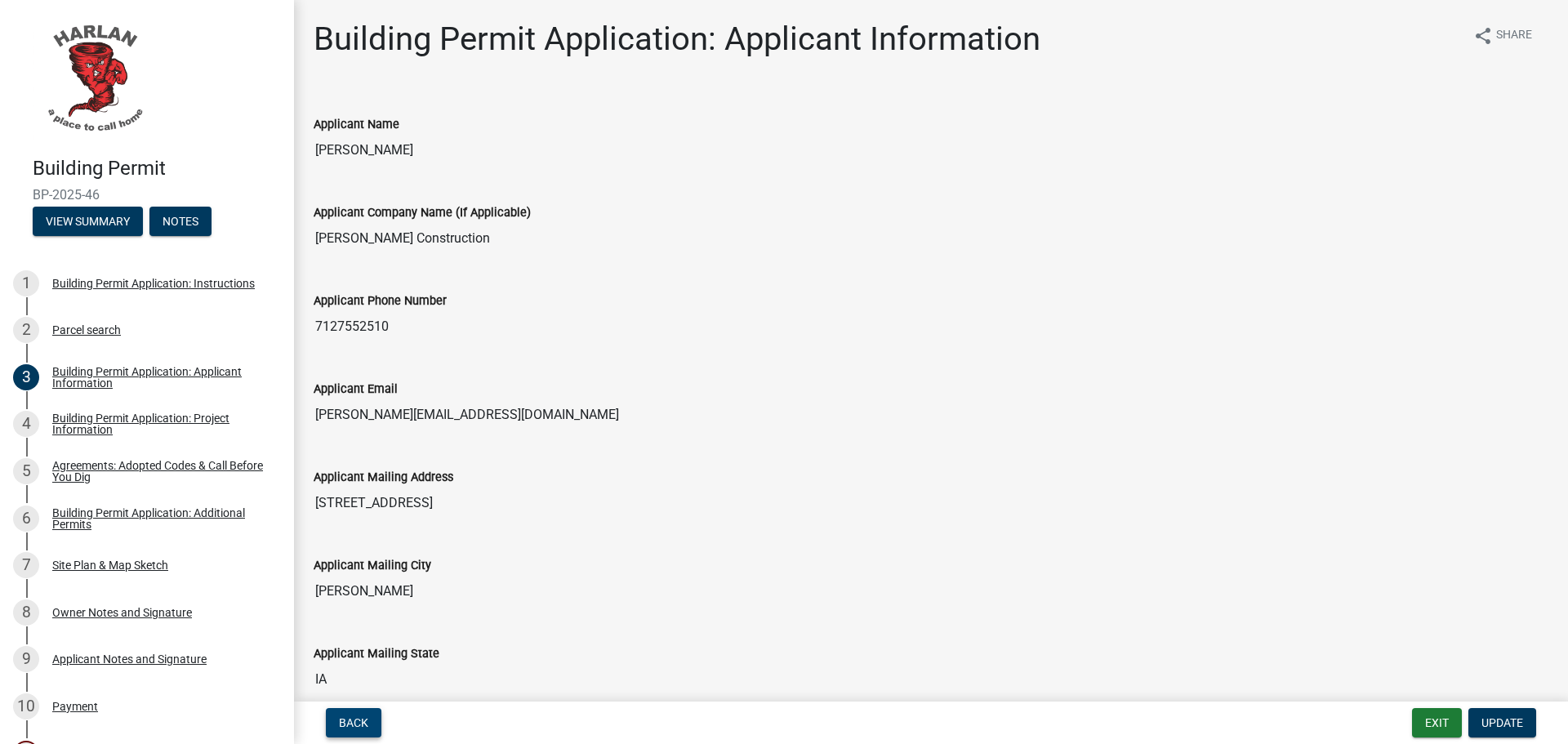
click at [370, 719] on button "Back" at bounding box center [353, 723] width 55 height 29
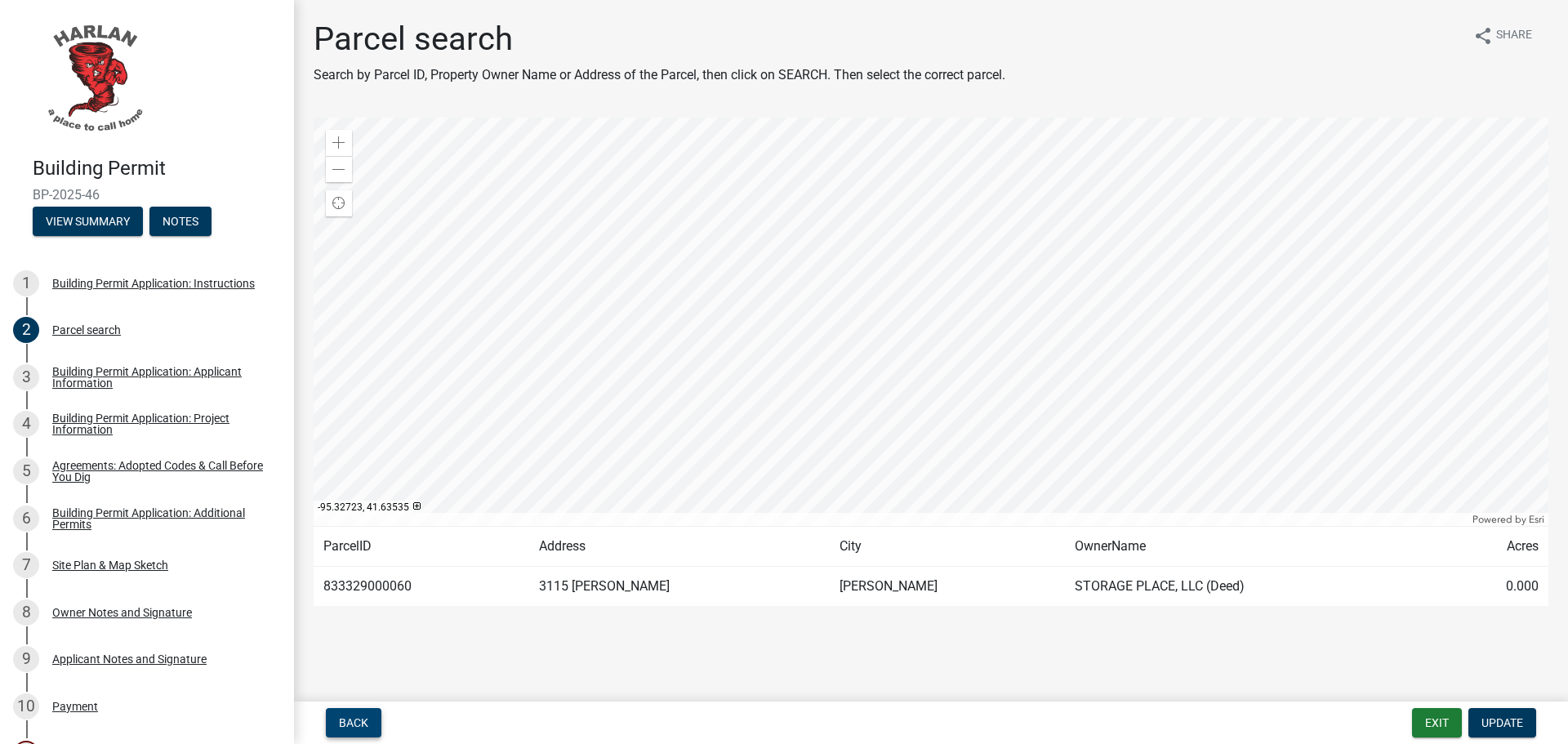
click at [369, 724] on button "Back" at bounding box center [353, 723] width 55 height 29
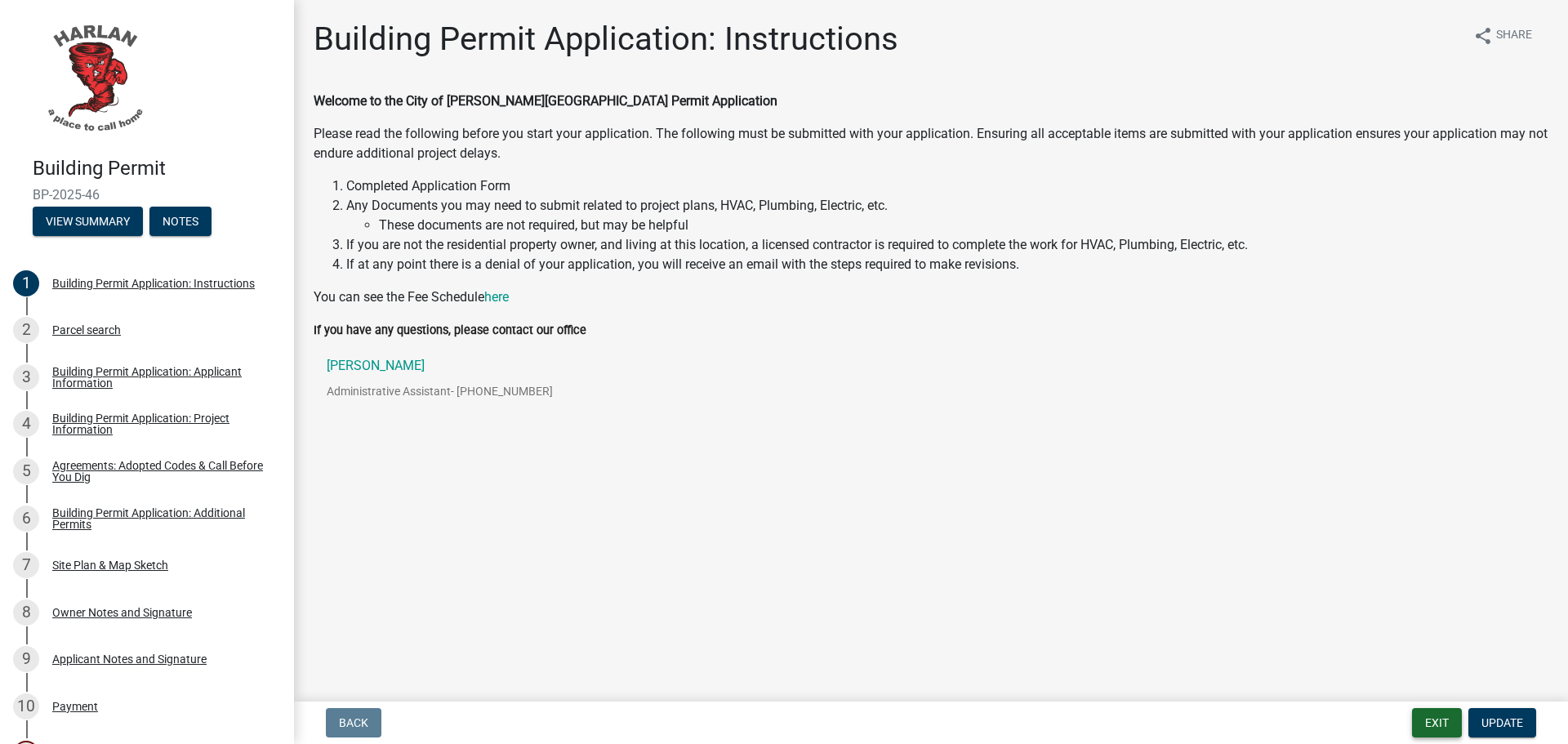
click at [1431, 723] on button "Exit" at bounding box center [1436, 723] width 49 height 29
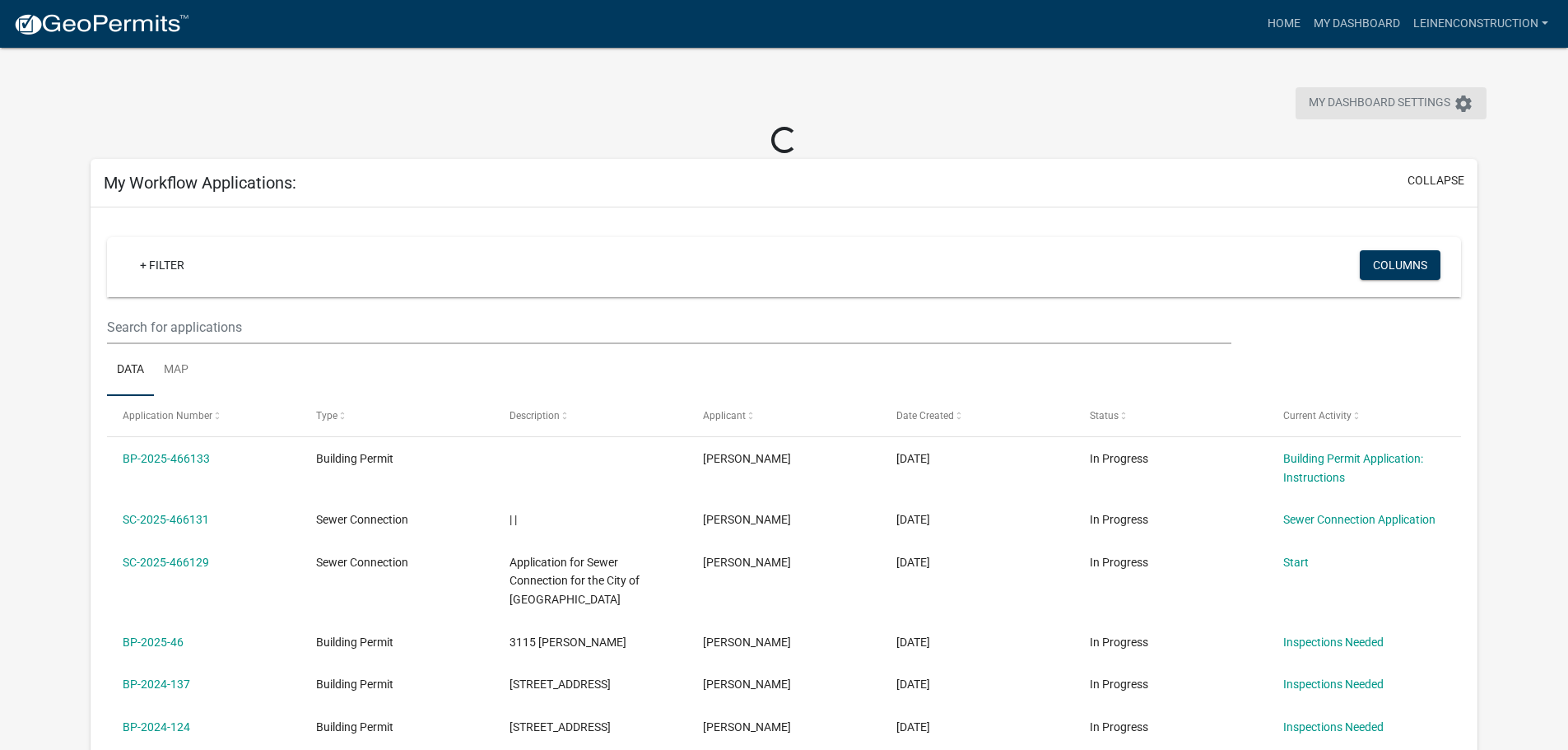
click at [1464, 99] on icon "settings" at bounding box center [1463, 103] width 20 height 20
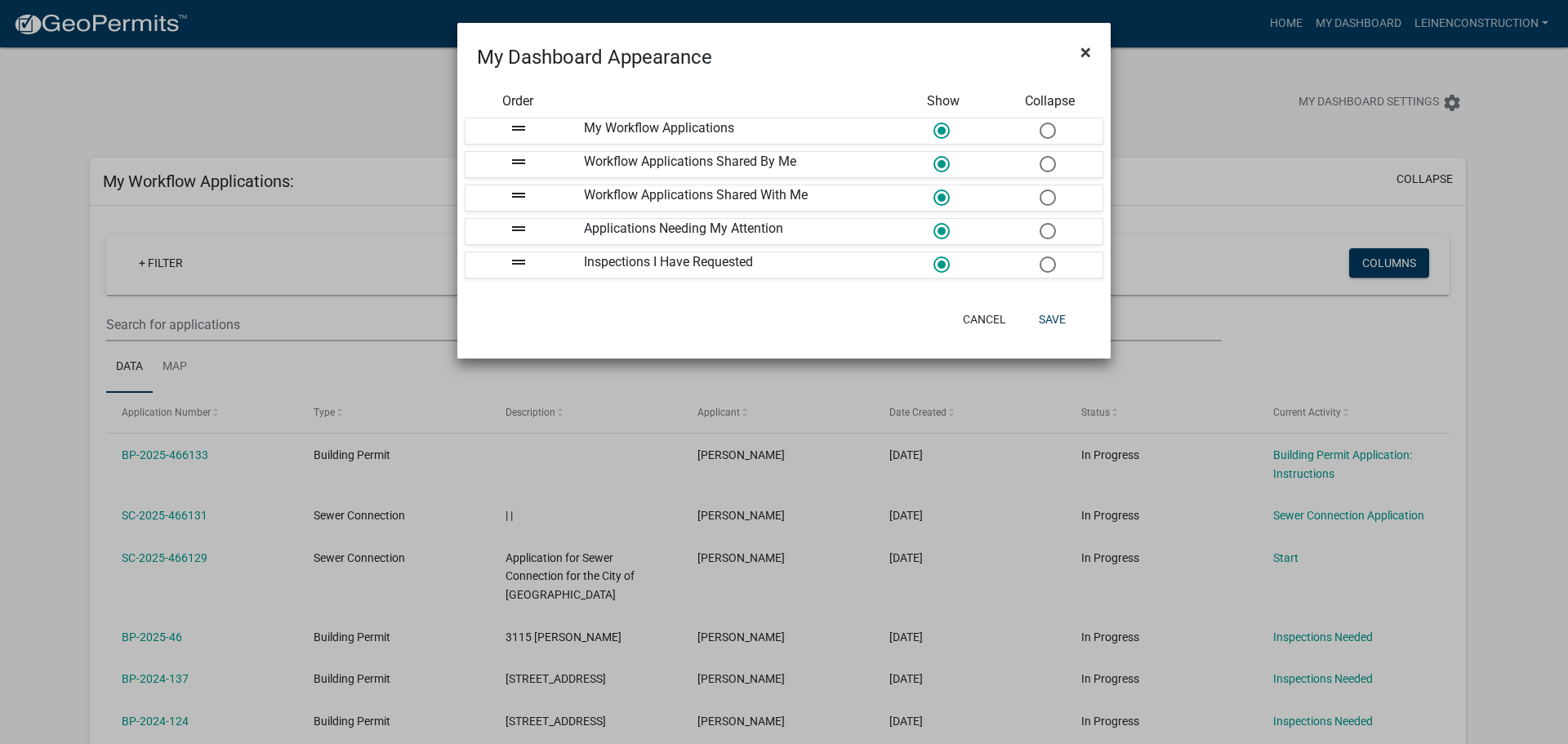
click at [1086, 50] on span "×" at bounding box center [1085, 52] width 11 height 23
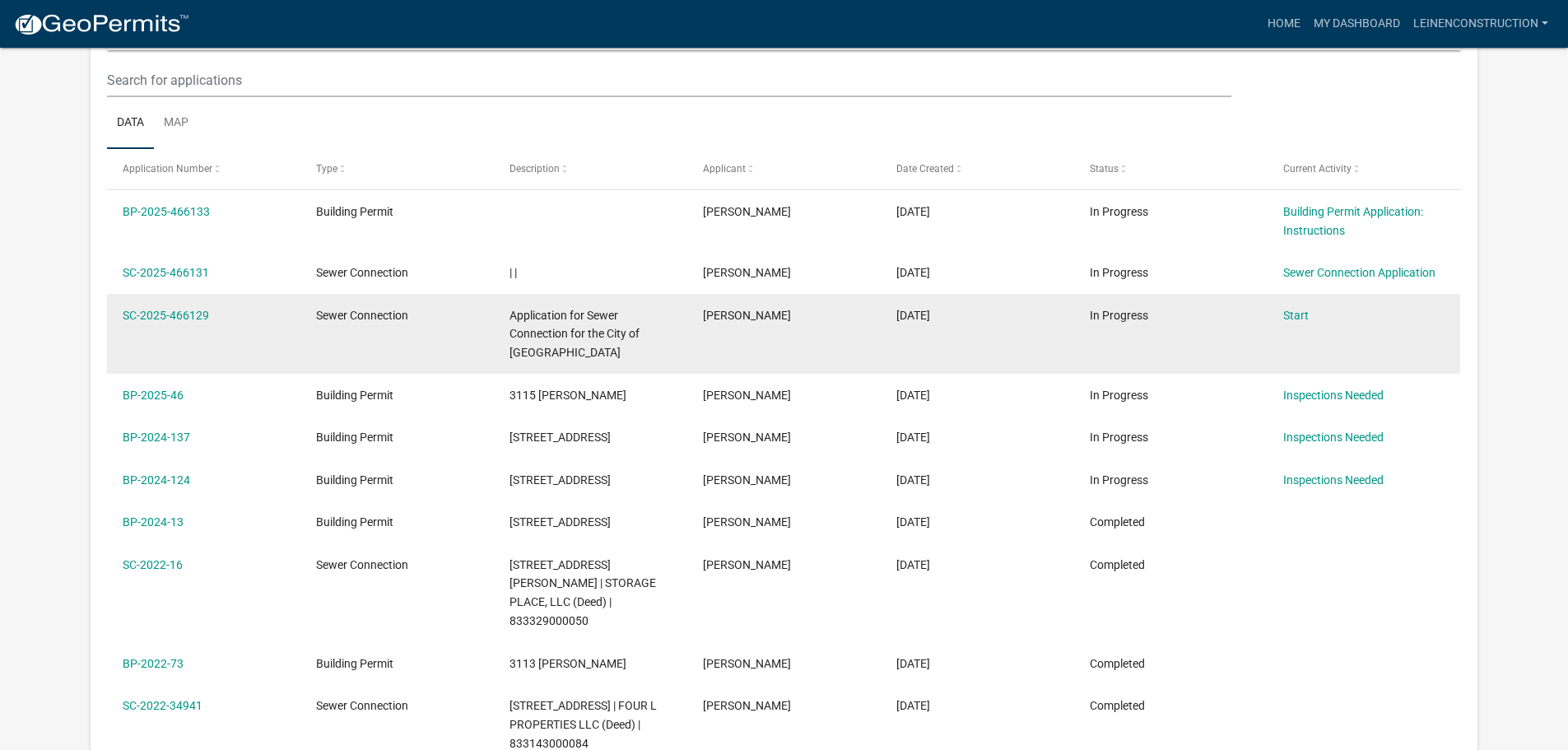
scroll to position [330, 0]
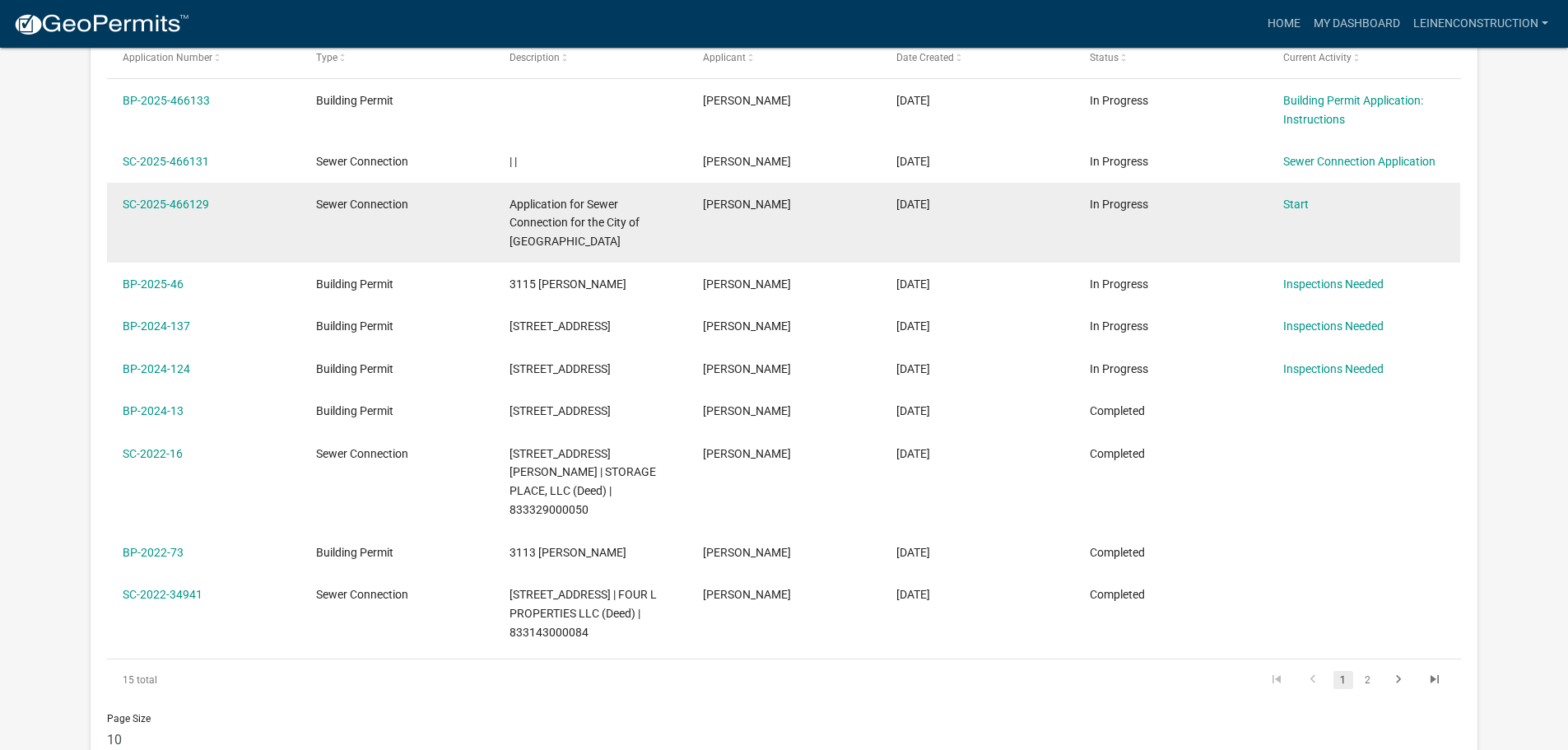
drag, startPoint x: 1306, startPoint y: 203, endPoint x: 1086, endPoint y: 212, distance: 220.2
click at [1086, 212] on datatable-body-cell "In Progress" at bounding box center [1169, 222] width 193 height 80
click at [348, 203] on span "Sewer Connection" at bounding box center [362, 205] width 93 height 14
click at [194, 203] on link "SC-2025-466129" at bounding box center [166, 205] width 87 height 14
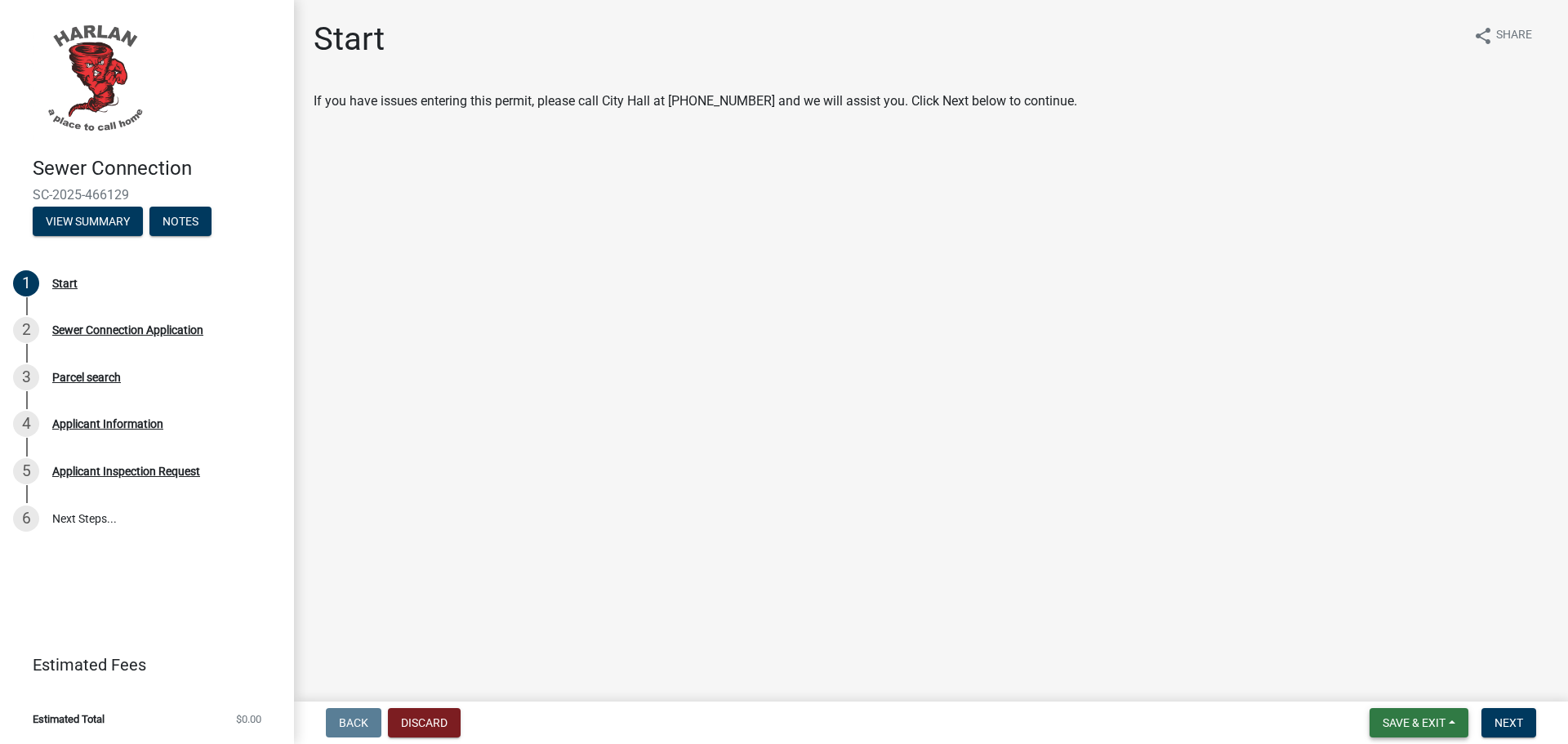
click at [1452, 723] on button "Save & Exit" at bounding box center [1419, 723] width 99 height 29
click at [438, 724] on button "Discard" at bounding box center [424, 723] width 73 height 29
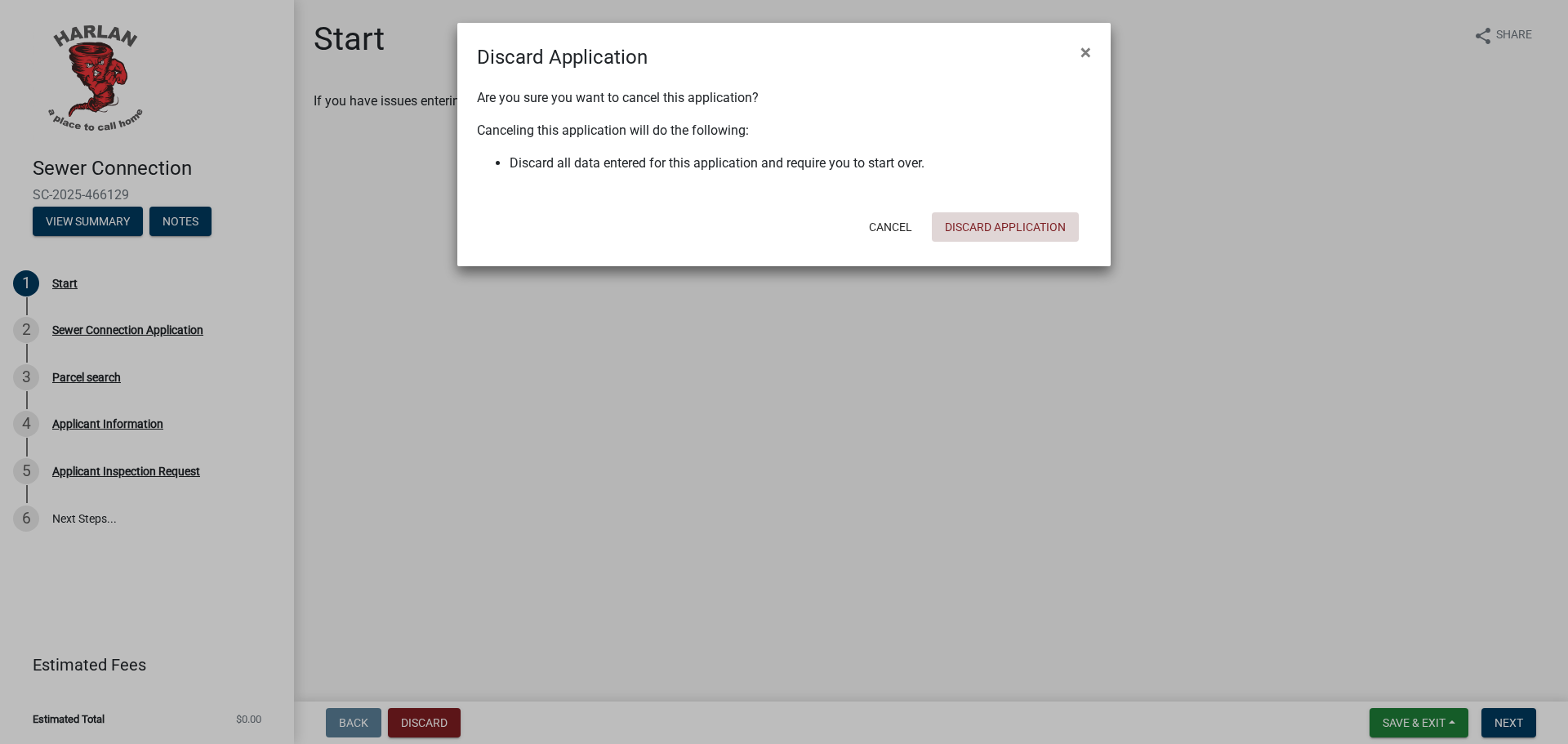
click at [1004, 216] on button "Discard Application" at bounding box center [1006, 226] width 147 height 29
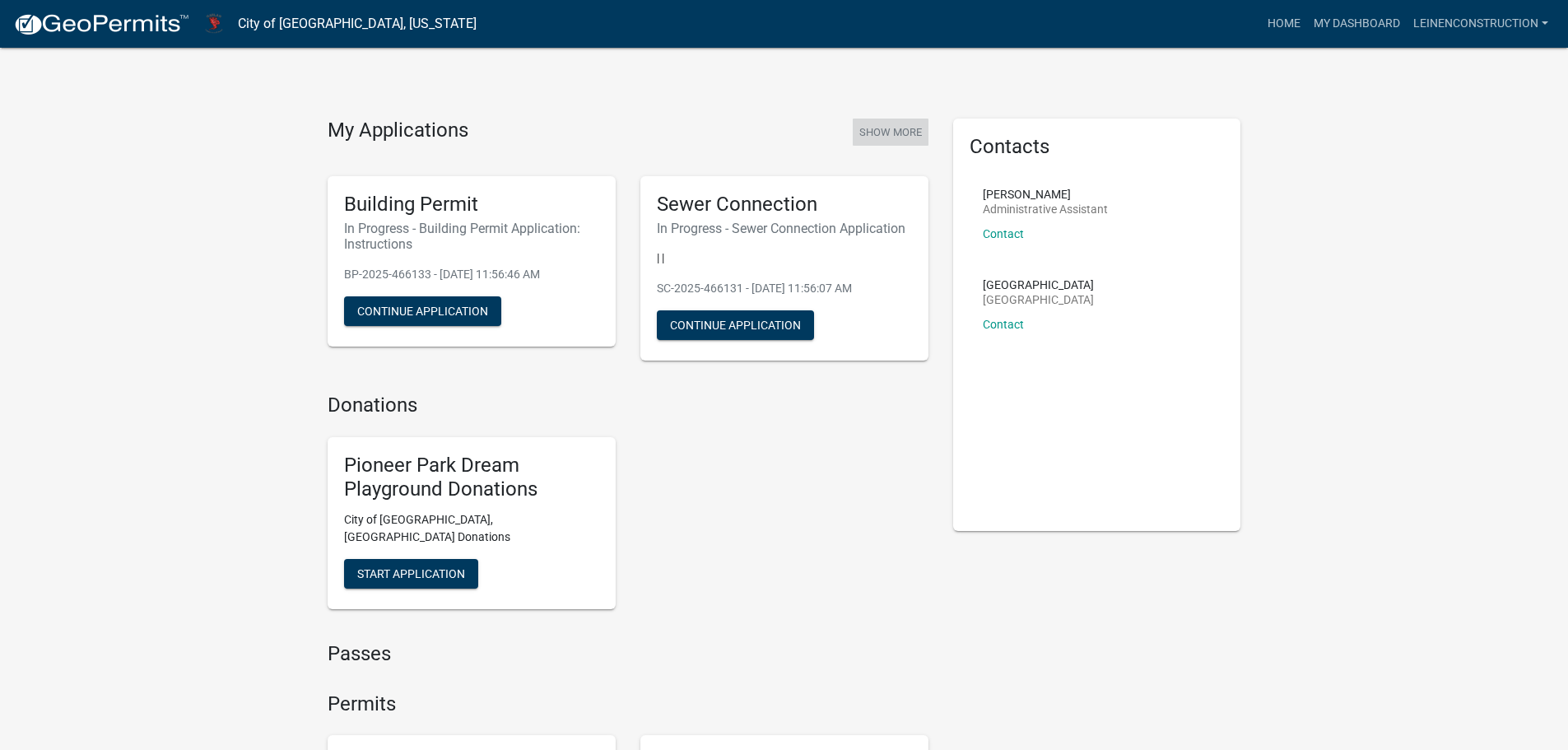
click at [864, 135] on button "Show More" at bounding box center [890, 133] width 76 height 27
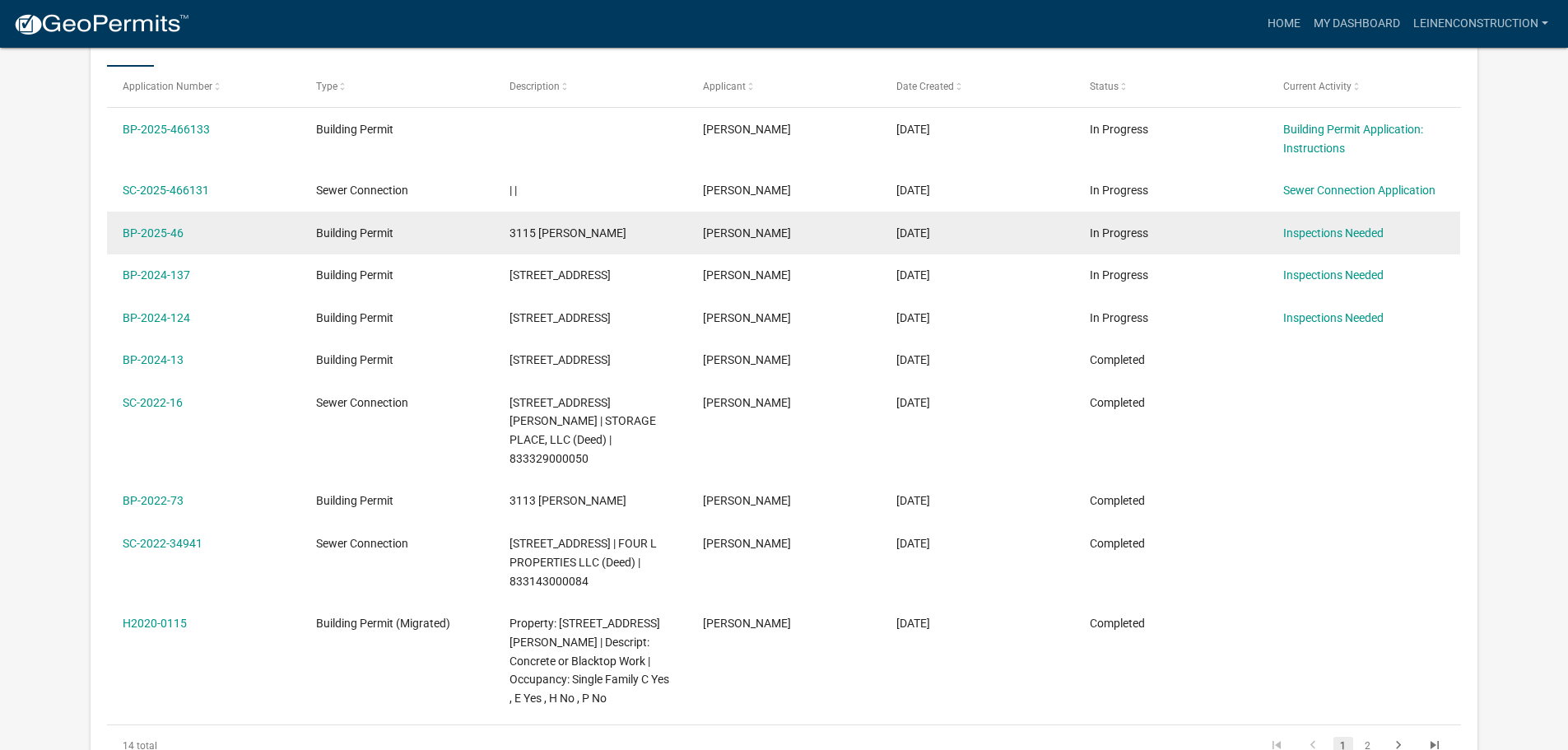
scroll to position [300, 0]
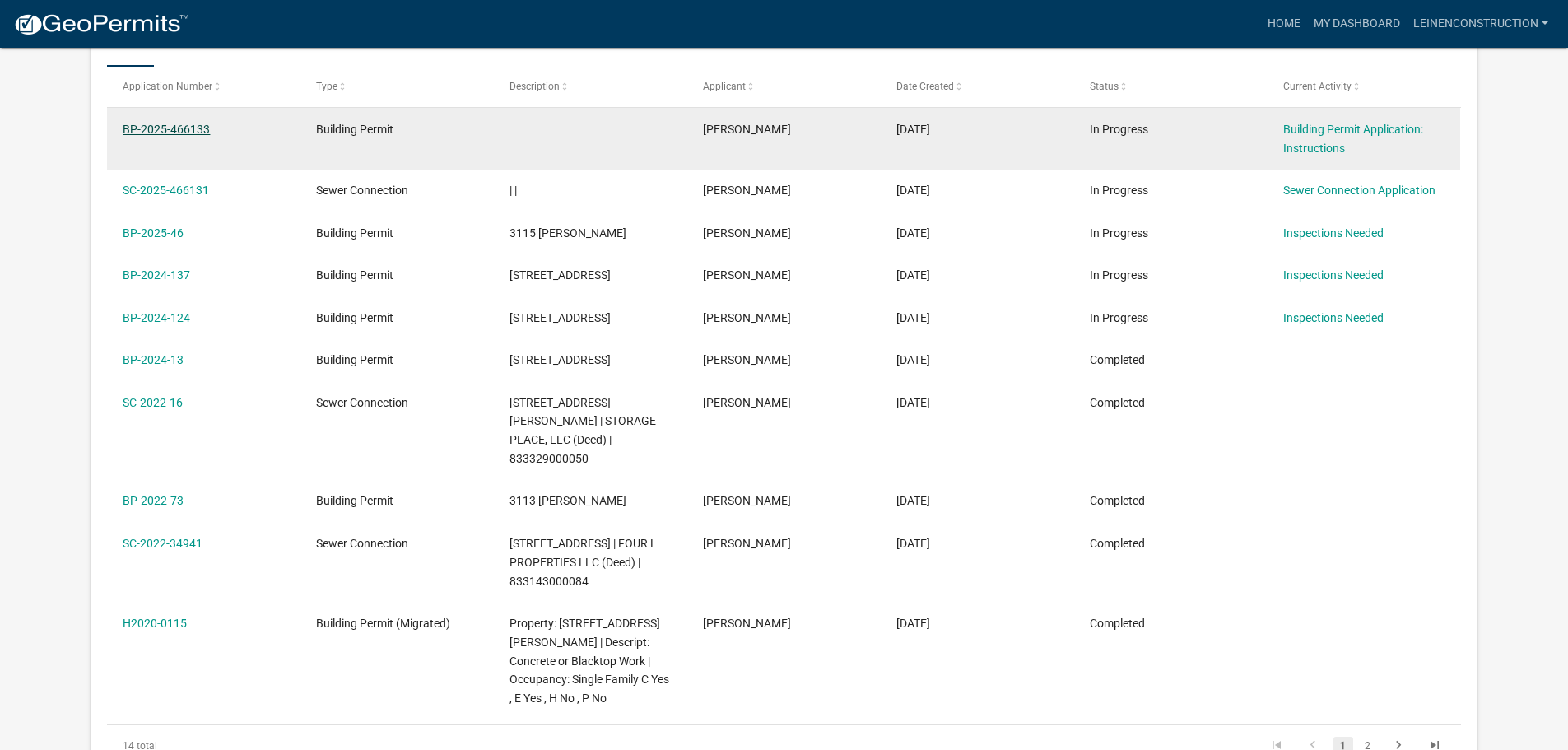
click at [198, 135] on link "BP-2025-466133" at bounding box center [166, 130] width 87 height 14
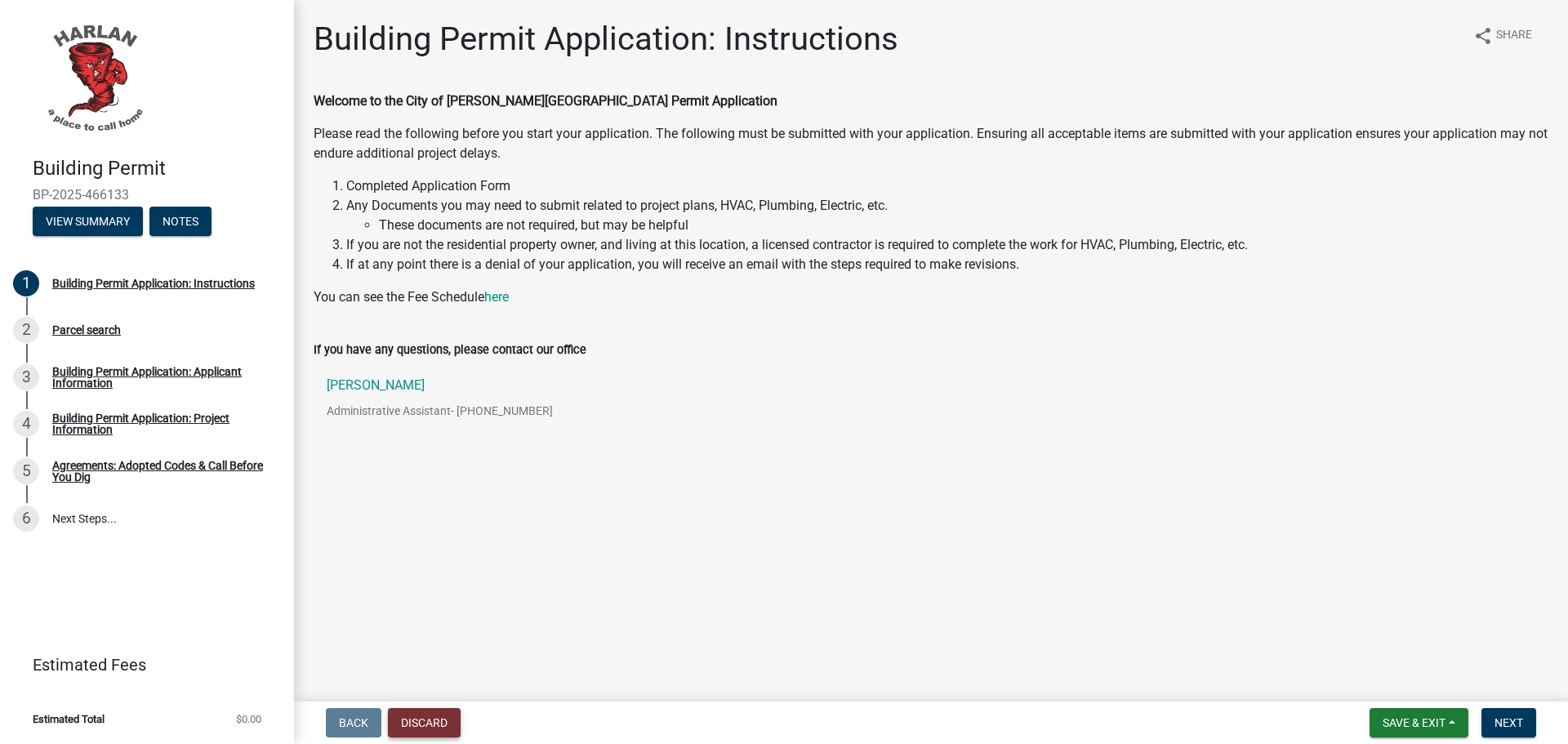
click at [450, 717] on button "Discard" at bounding box center [424, 723] width 73 height 29
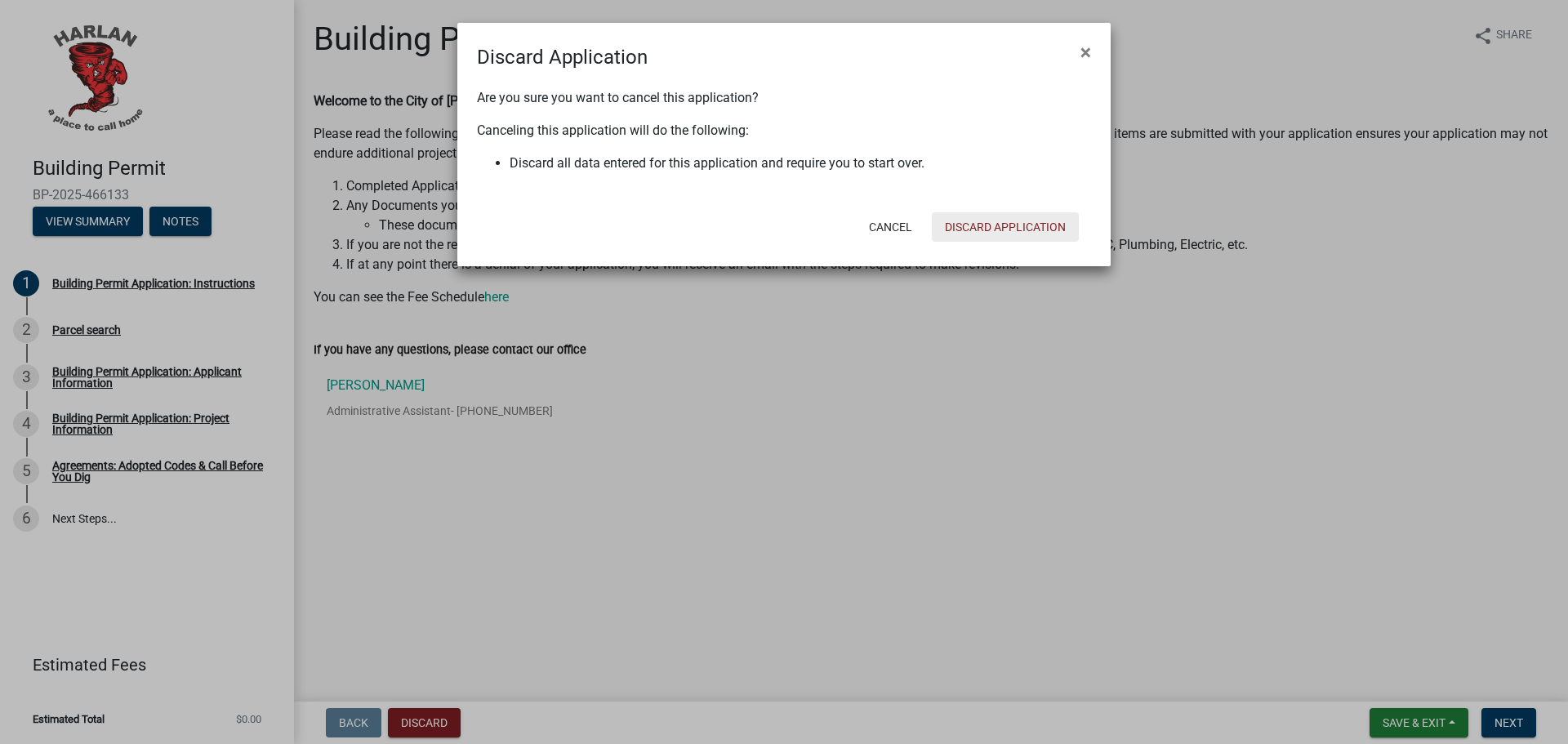
click at [1004, 227] on button "Discard Application" at bounding box center [1006, 226] width 147 height 29
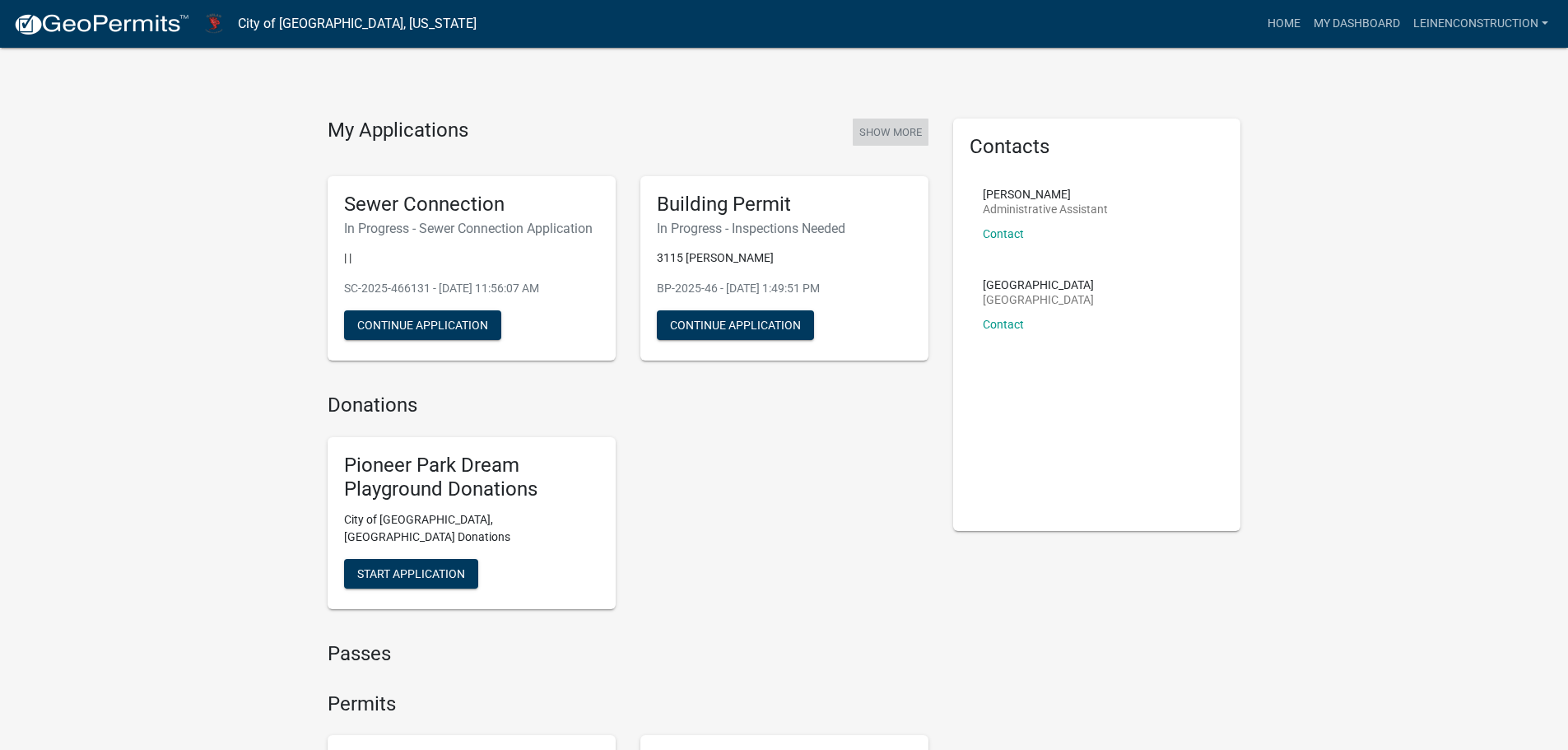
click at [904, 132] on button "Show More" at bounding box center [890, 133] width 76 height 27
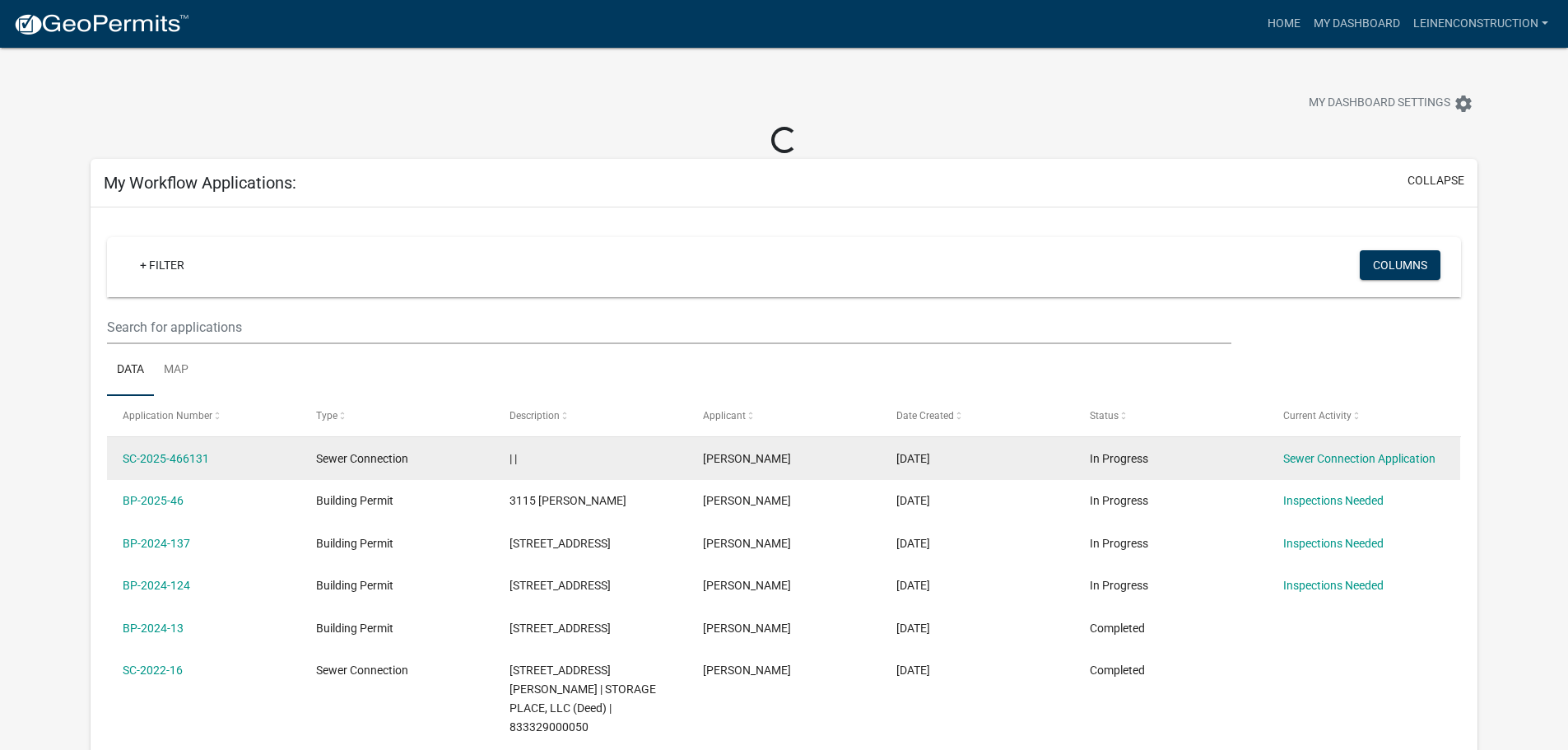
scroll to position [82, 0]
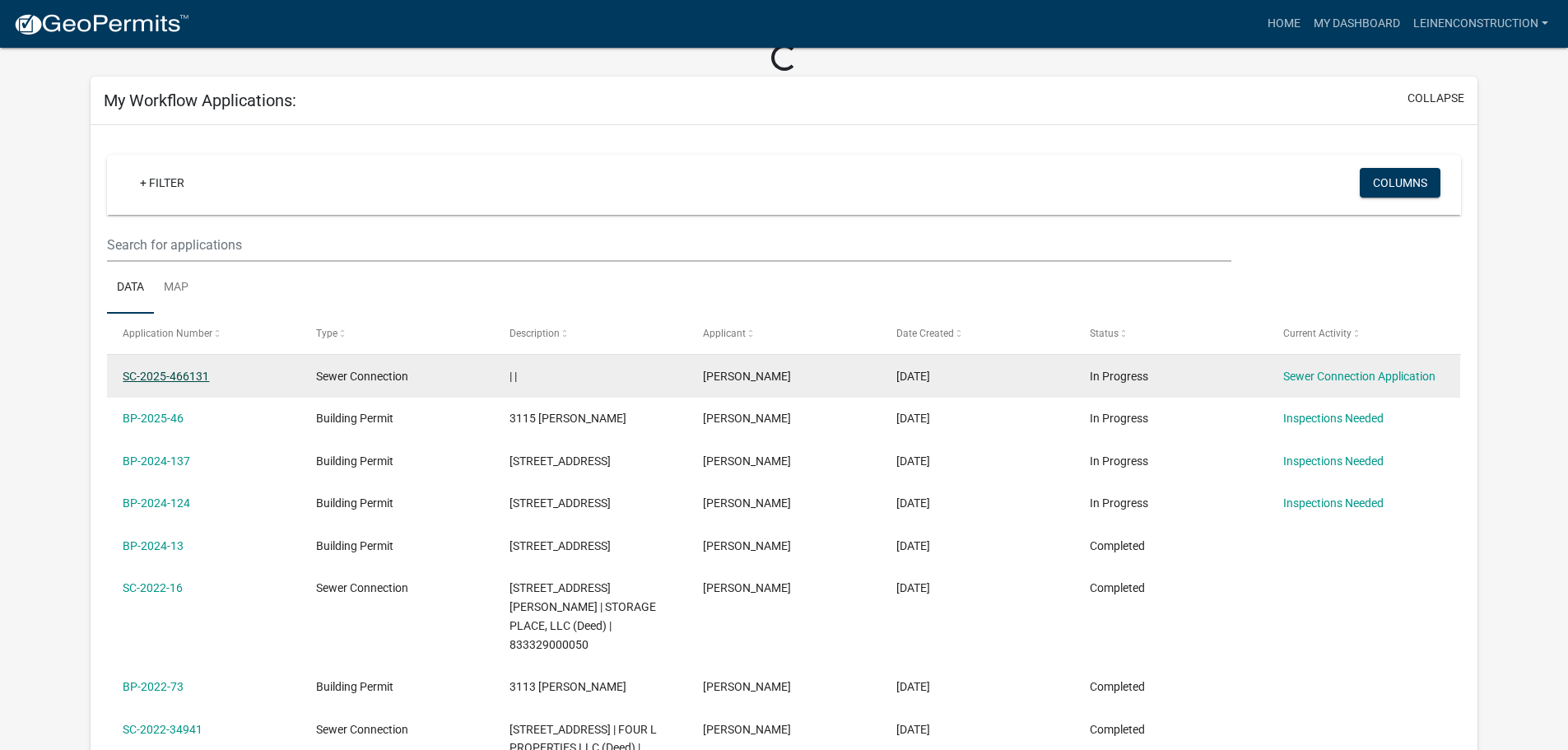
click at [208, 376] on link "SC-2025-466131" at bounding box center [166, 376] width 87 height 14
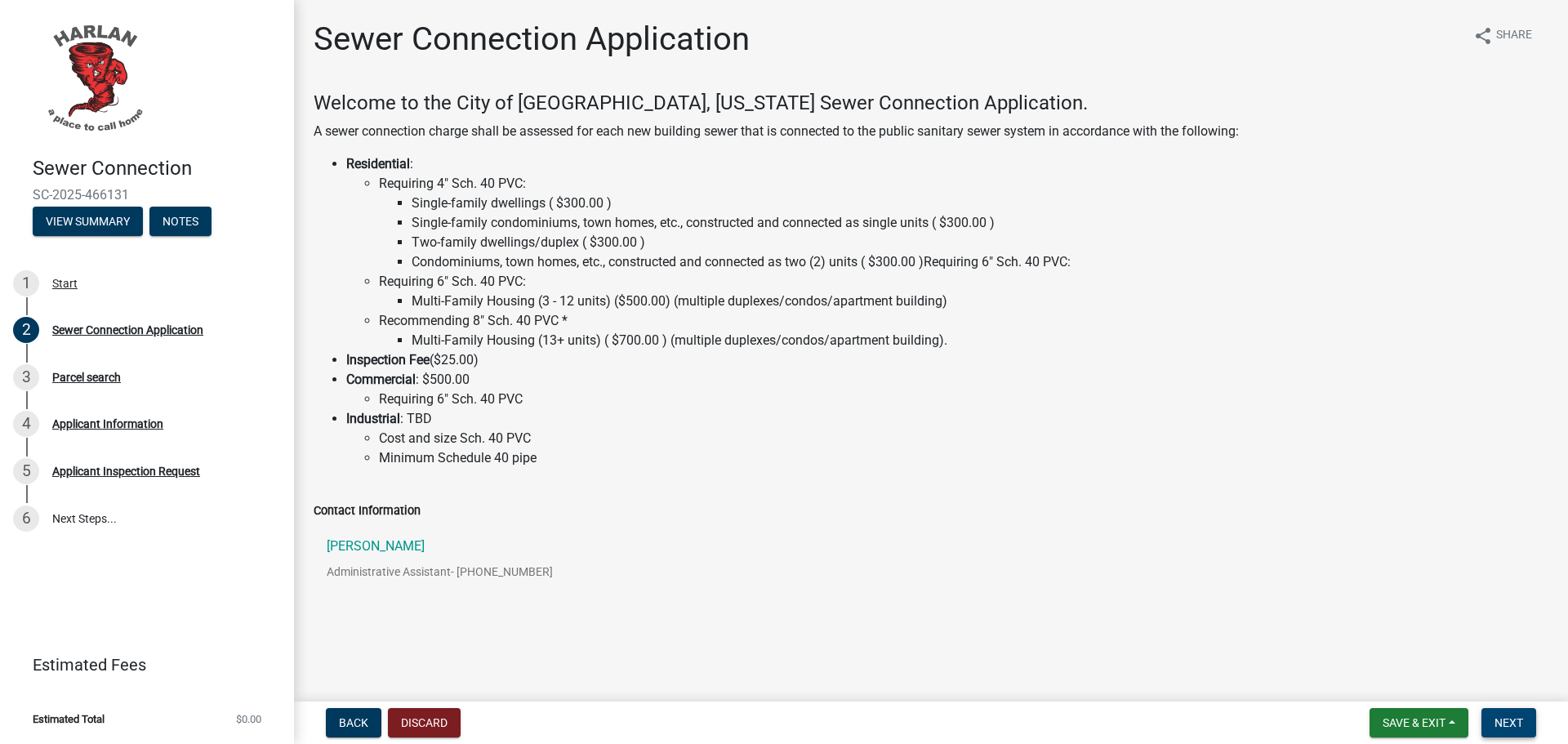
click at [1509, 718] on span "Next" at bounding box center [1509, 723] width 29 height 14
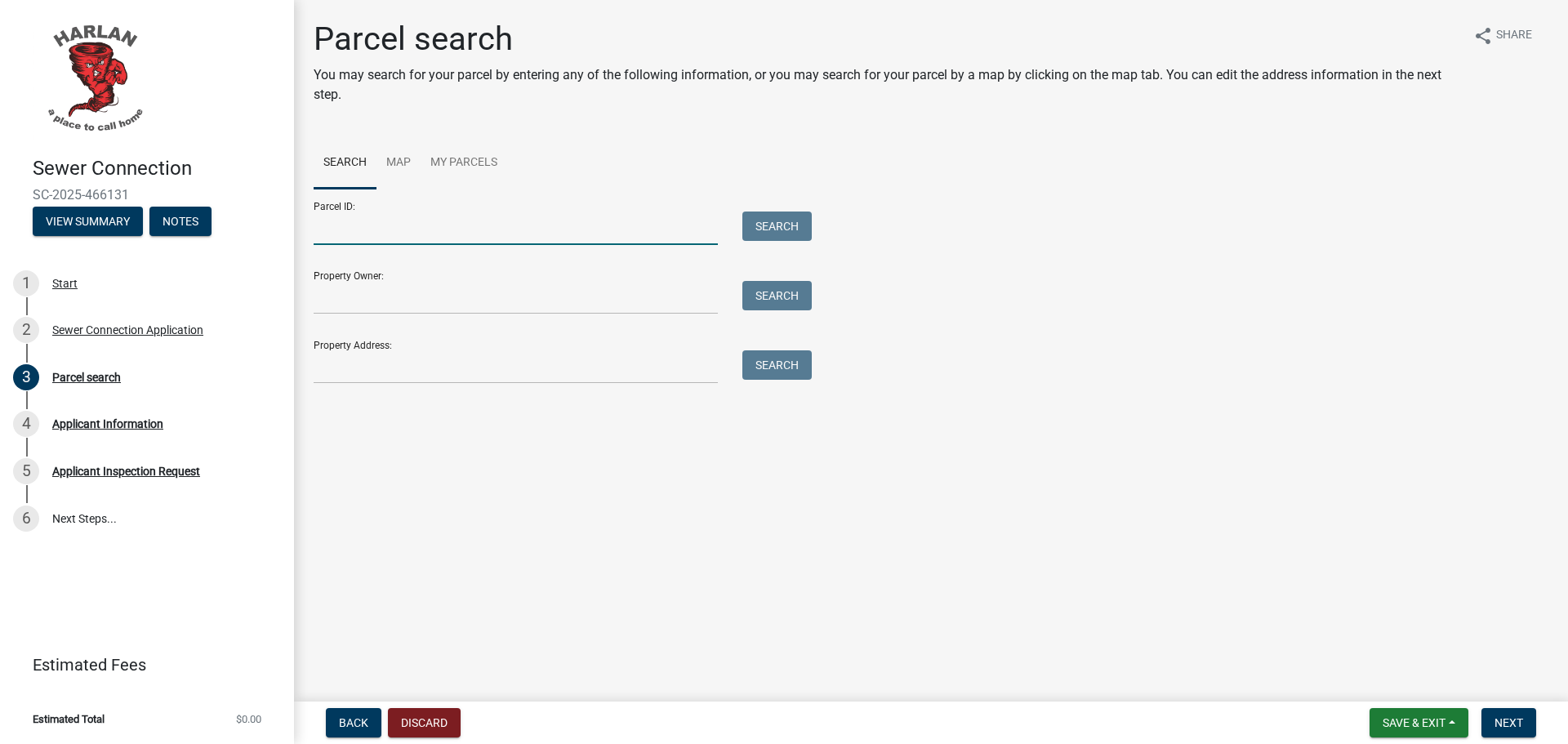
click at [380, 222] on input "Parcel ID:" at bounding box center [516, 228] width 405 height 34
click at [394, 164] on link "Map" at bounding box center [399, 164] width 45 height 52
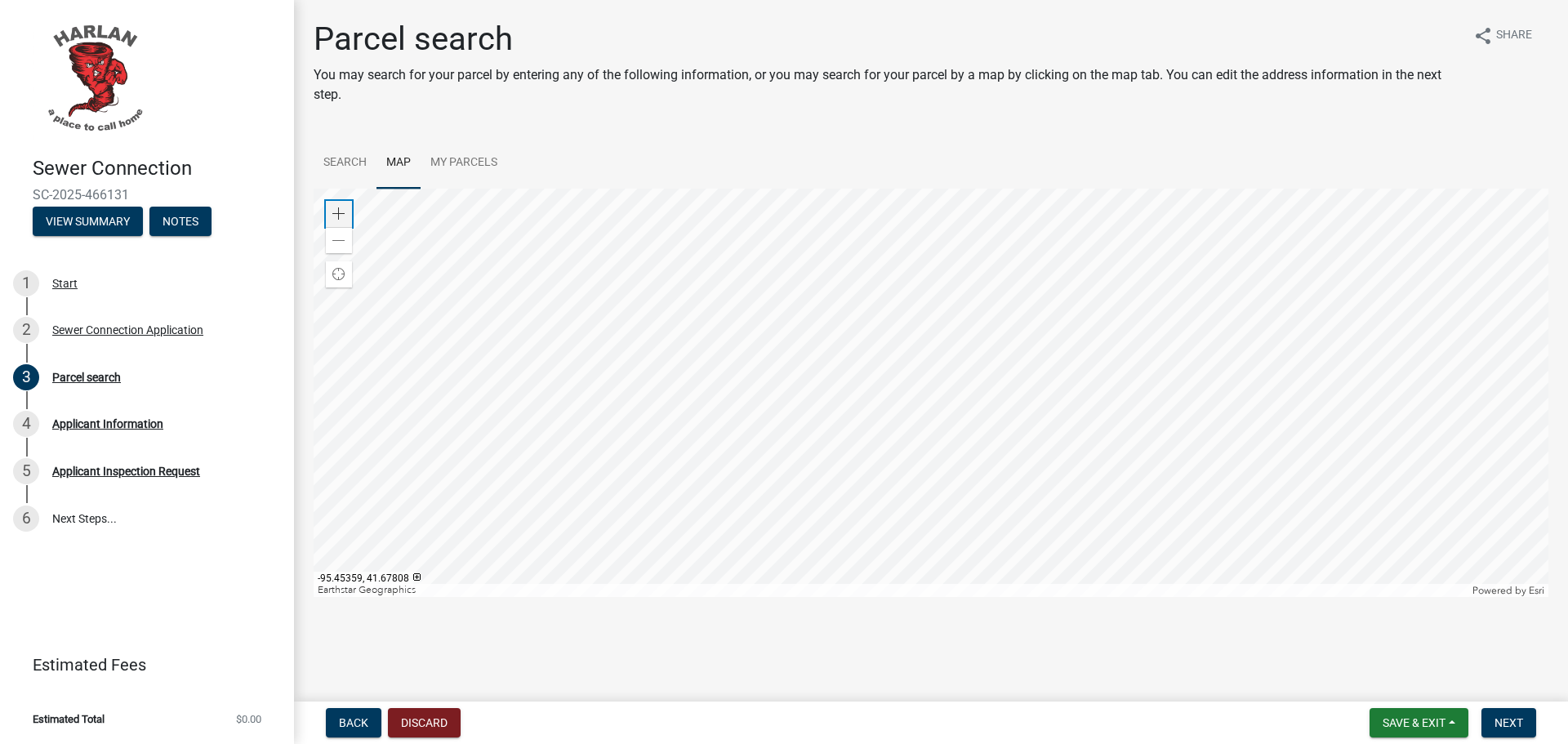
click at [334, 217] on span at bounding box center [339, 214] width 14 height 14
click at [334, 216] on span at bounding box center [339, 214] width 14 height 14
click at [1143, 295] on div at bounding box center [931, 393] width 1235 height 408
click at [1040, 466] on div at bounding box center [931, 393] width 1235 height 408
click at [339, 213] on span at bounding box center [339, 214] width 14 height 14
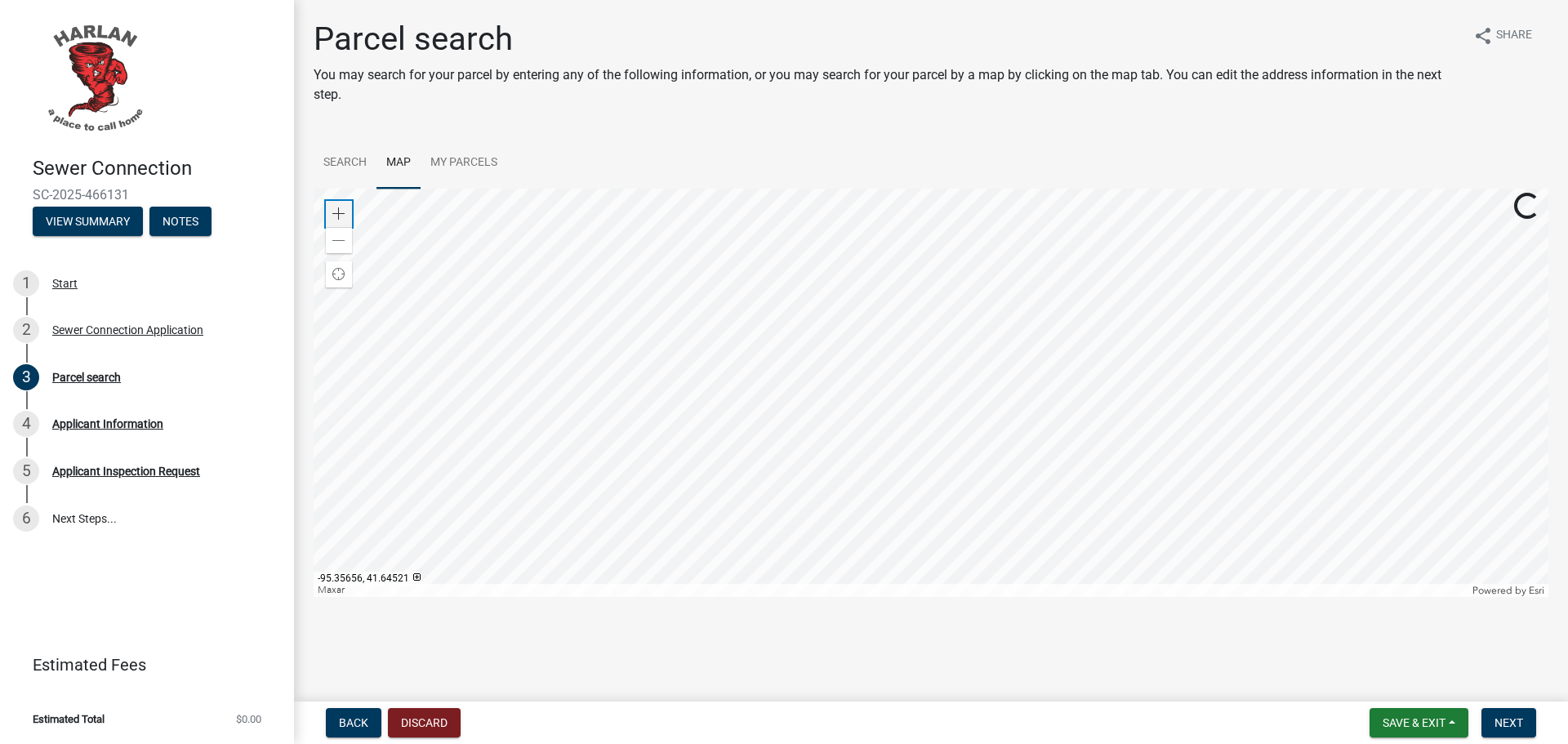
click at [339, 211] on span at bounding box center [339, 214] width 14 height 14
click at [871, 268] on div at bounding box center [931, 393] width 1235 height 408
click at [974, 373] on div at bounding box center [931, 393] width 1235 height 408
click at [927, 447] on div at bounding box center [931, 393] width 1235 height 408
click at [338, 202] on div "Zoom in" at bounding box center [339, 214] width 26 height 26
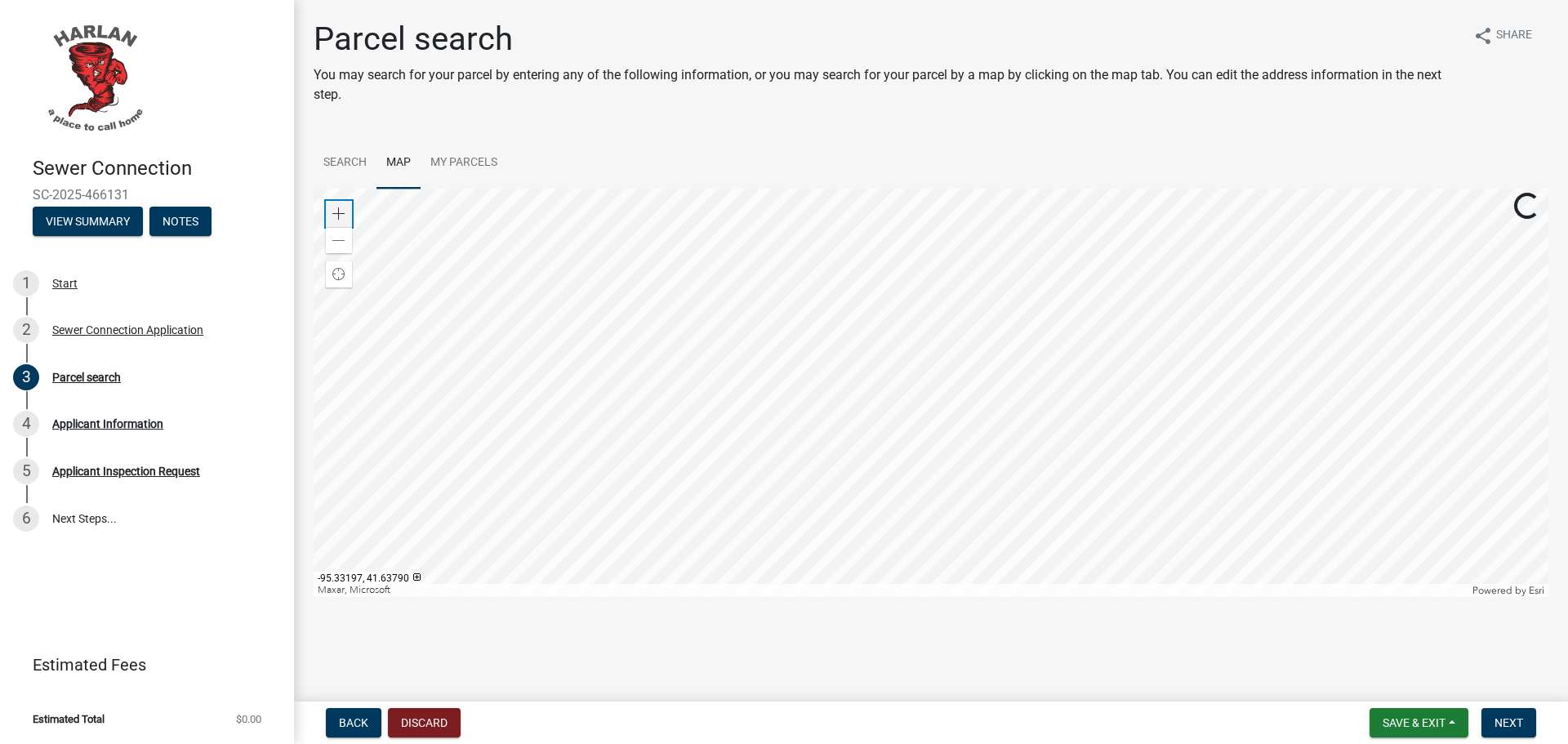
click at [338, 202] on div "Zoom in" at bounding box center [339, 214] width 26 height 26
click at [947, 313] on div at bounding box center [931, 393] width 1235 height 408
click at [964, 478] on div at bounding box center [931, 393] width 1235 height 408
click at [704, 404] on div at bounding box center [931, 393] width 1235 height 408
click at [573, 397] on div at bounding box center [931, 393] width 1235 height 408
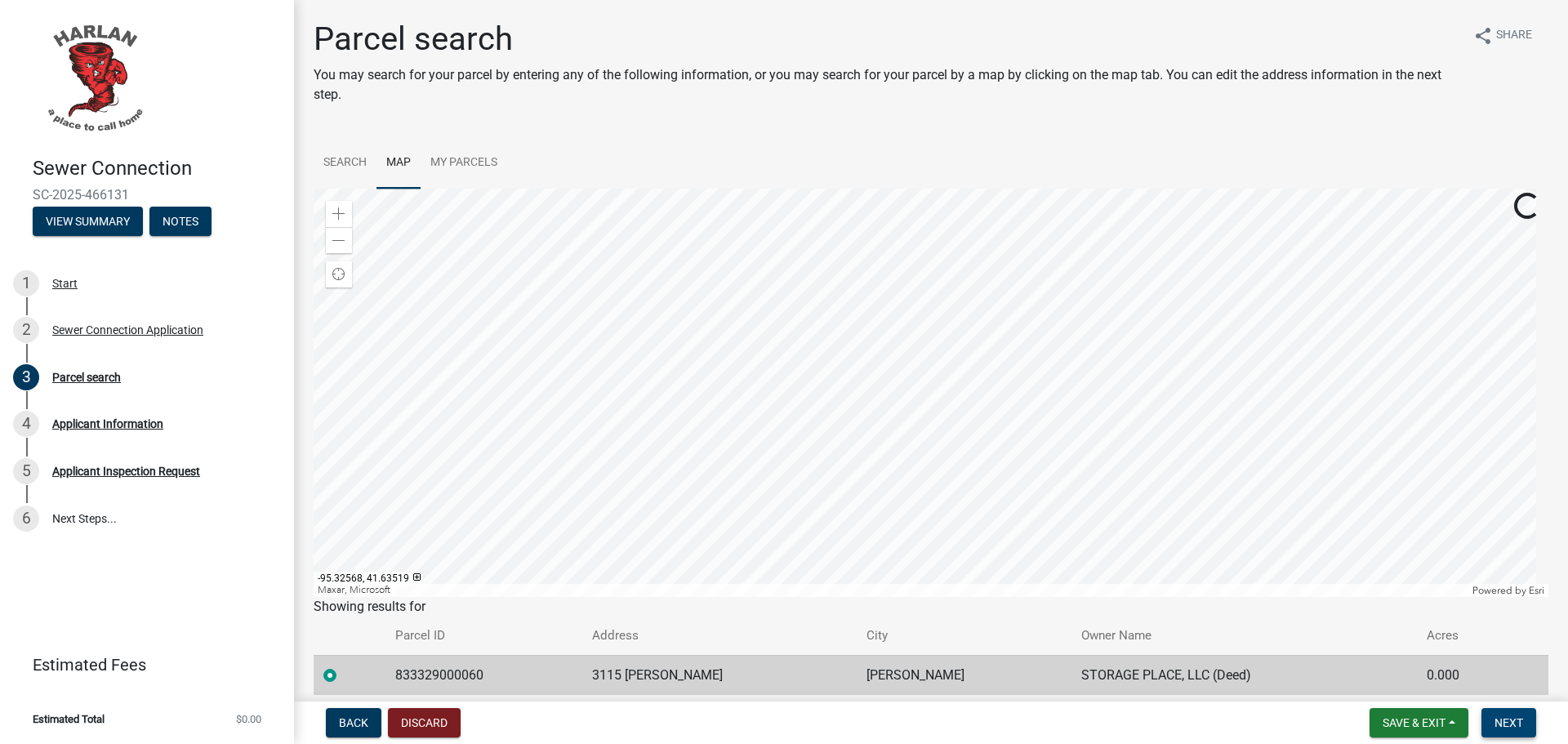
click at [1500, 724] on span "Next" at bounding box center [1509, 723] width 29 height 14
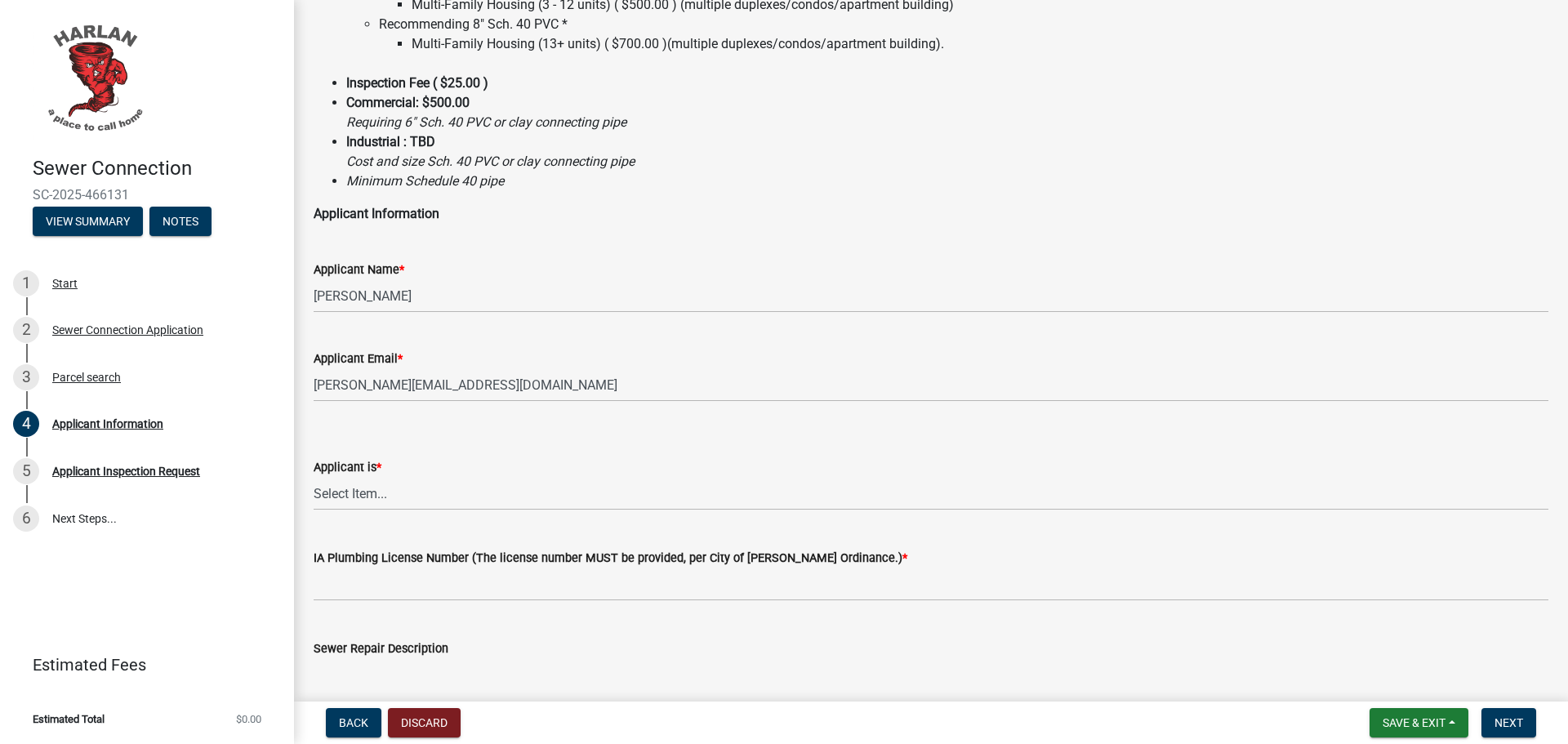
scroll to position [327, 0]
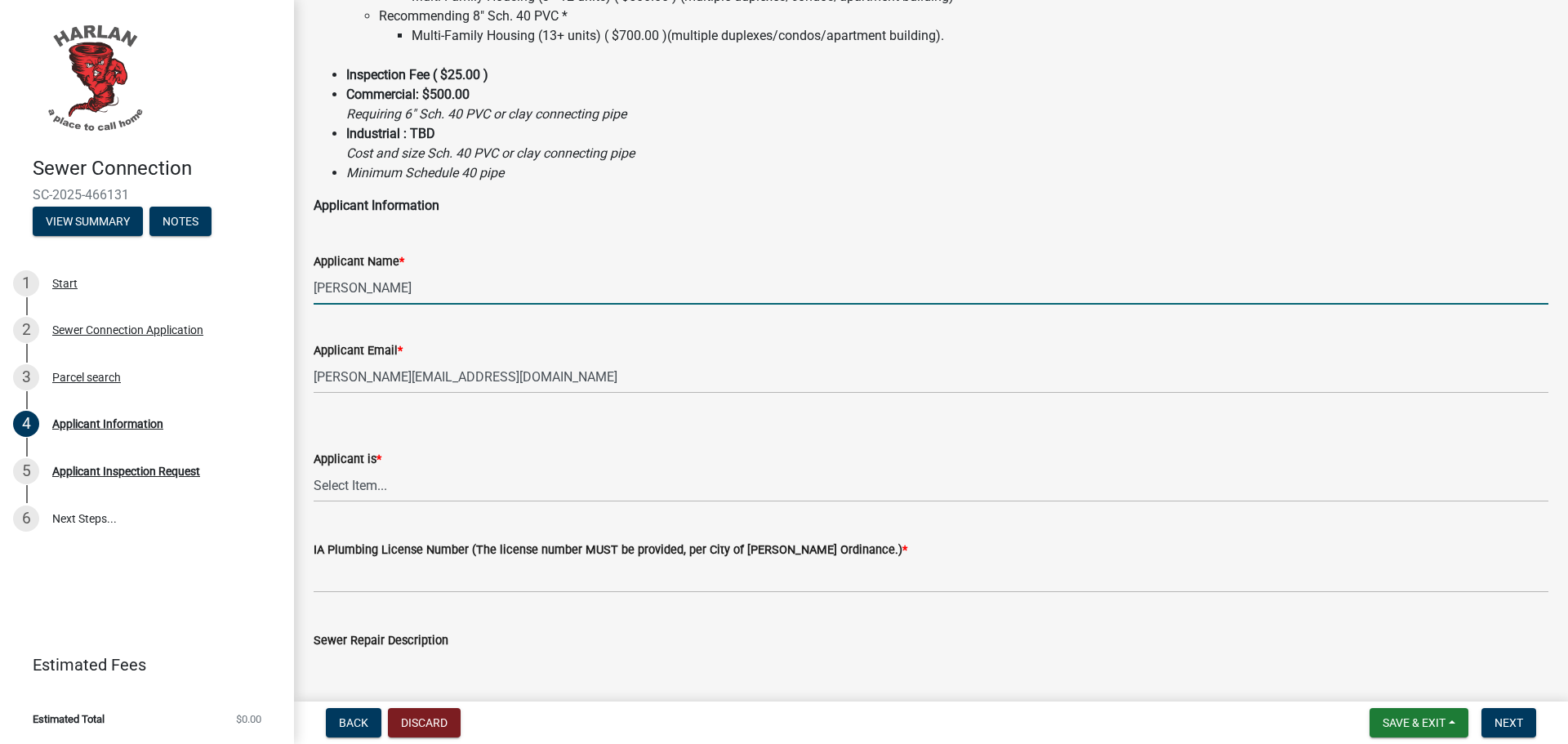
drag, startPoint x: 418, startPoint y: 286, endPoint x: 350, endPoint y: 287, distance: 68.0
click at [350, 287] on input "Haley Leinen" at bounding box center [931, 287] width 1235 height 34
type input "Haley Sears"
click at [589, 439] on form "Applicant is * Select Item... Authorized Agent Contractor Property Owner" at bounding box center [931, 465] width 1235 height 73
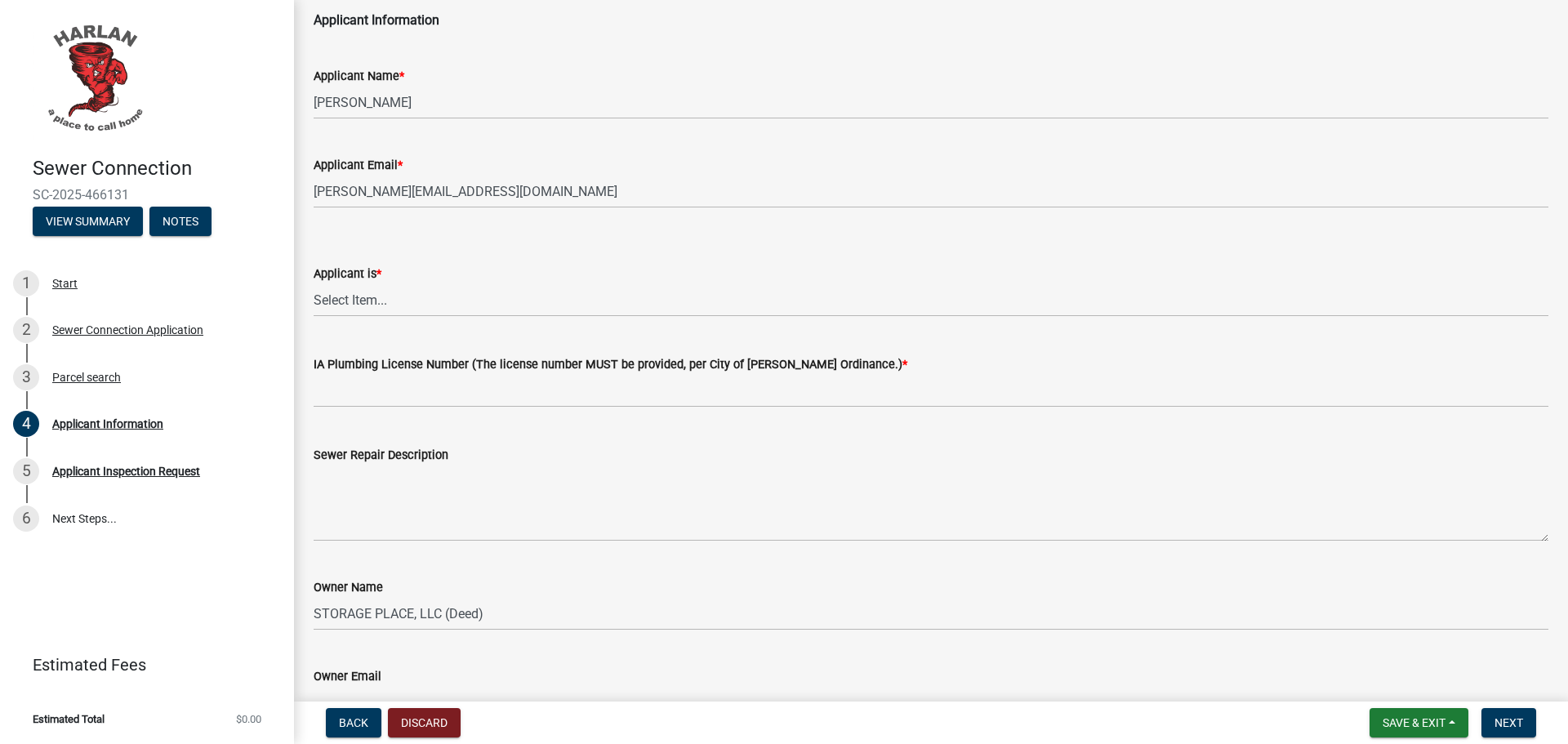
scroll to position [572, 0]
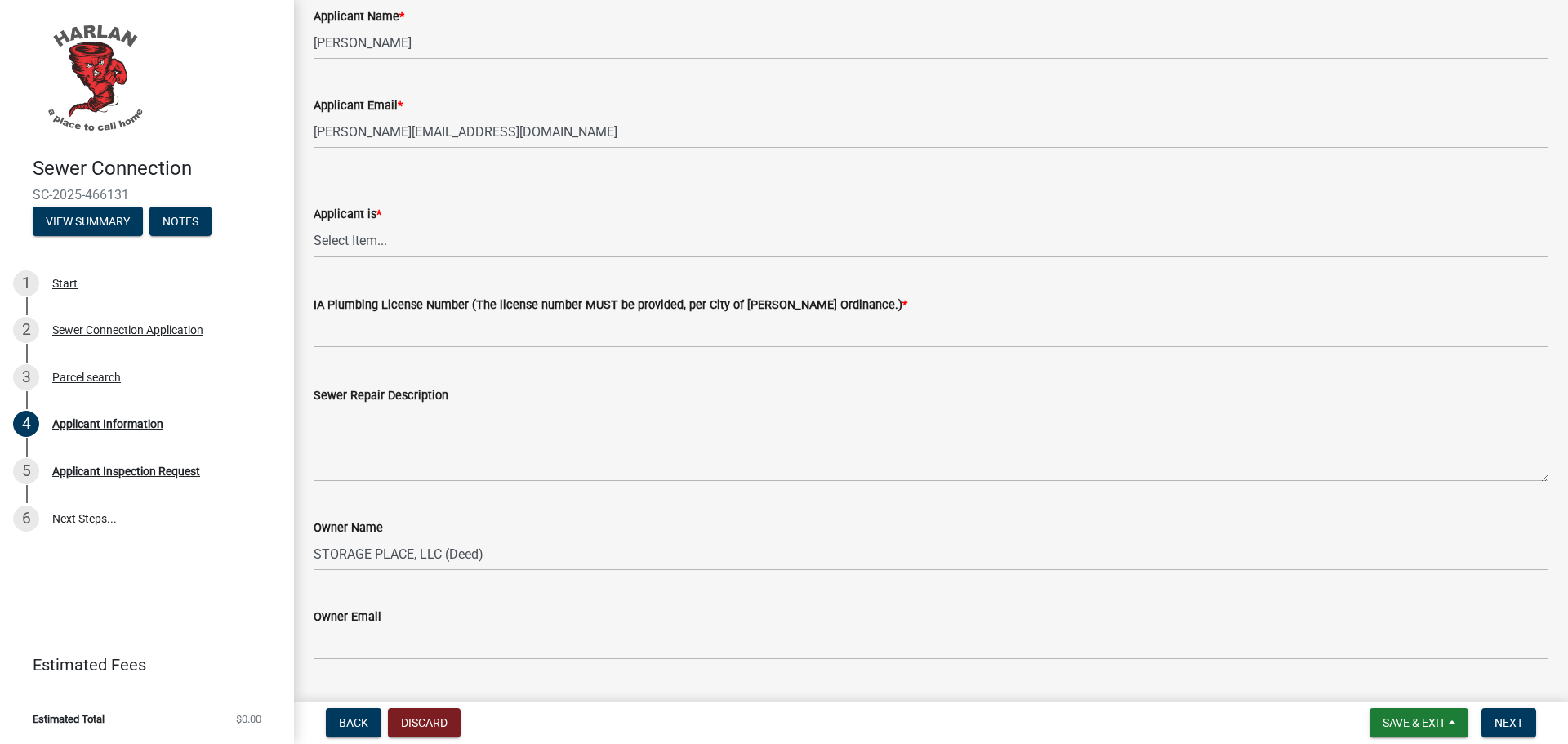
click at [437, 234] on select "Select Item... Authorized Agent Contractor Property Owner" at bounding box center [931, 240] width 1235 height 34
click at [314, 223] on select "Select Item... Authorized Agent Contractor Property Owner" at bounding box center [931, 240] width 1235 height 34
select select "cac2e277-a905-4fab-b911-88aa33db3d95"
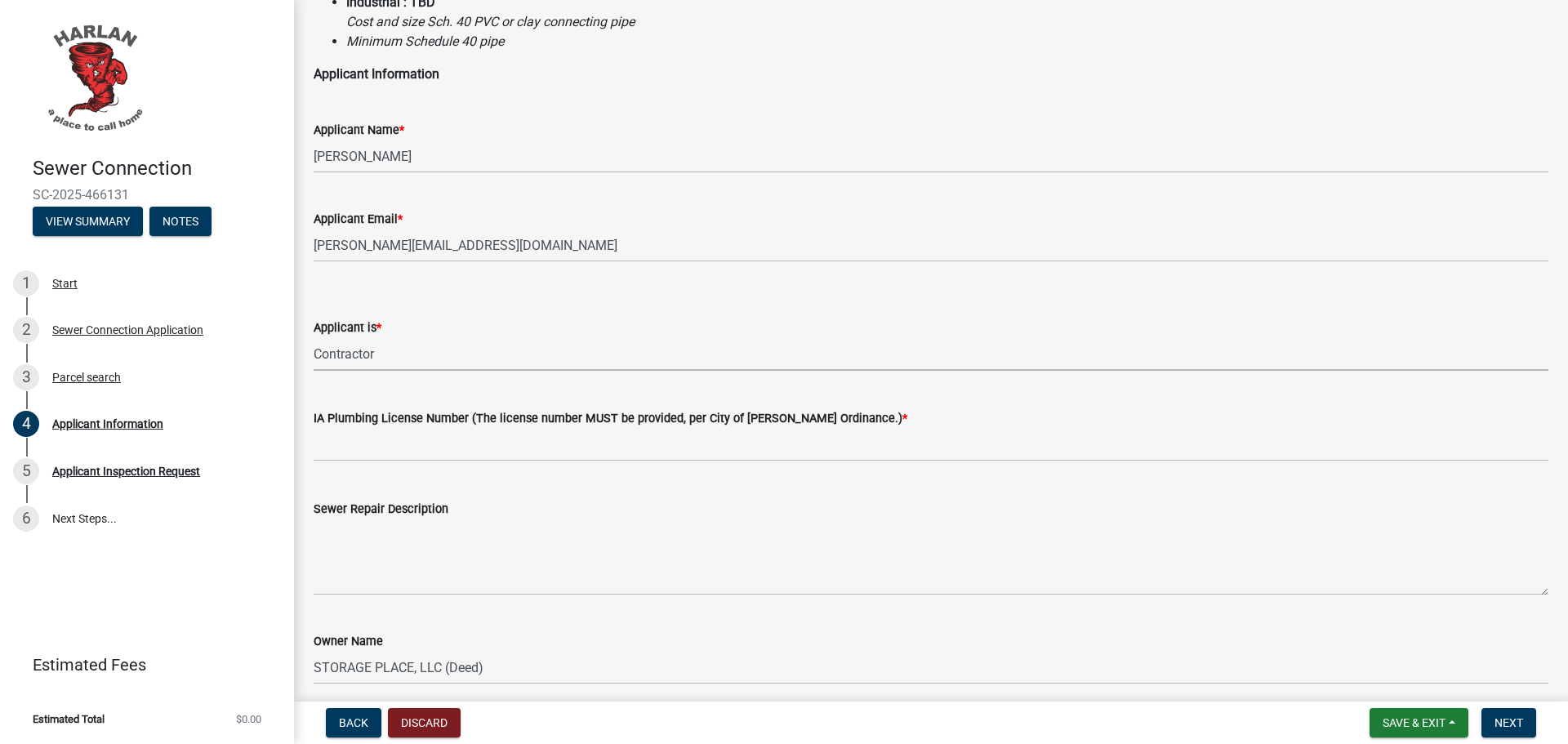
scroll to position [327, 0]
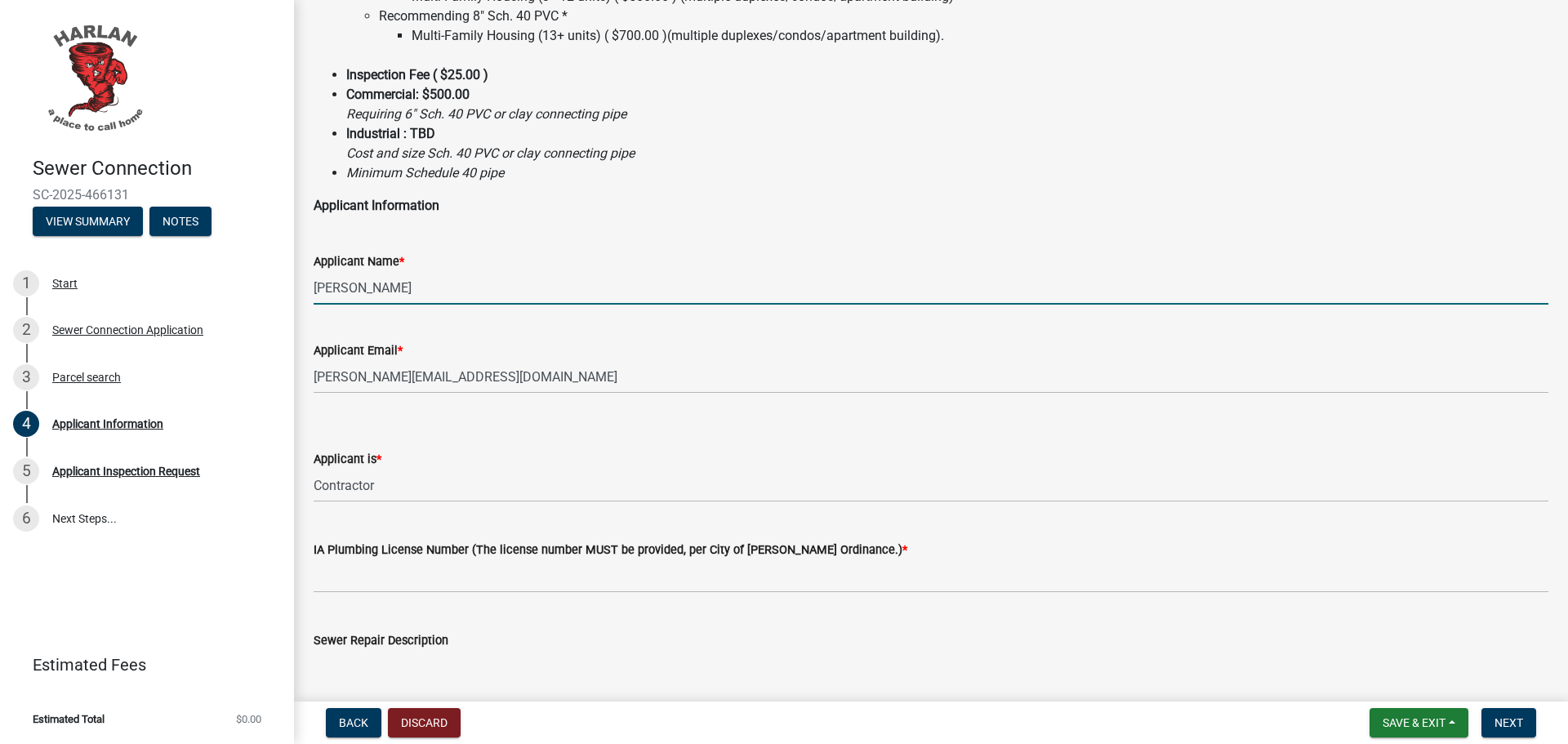
drag, startPoint x: 380, startPoint y: 303, endPoint x: 311, endPoint y: 303, distance: 69.0
click at [311, 303] on div "Applicant Name * Haley Sears" at bounding box center [930, 266] width 1259 height 75
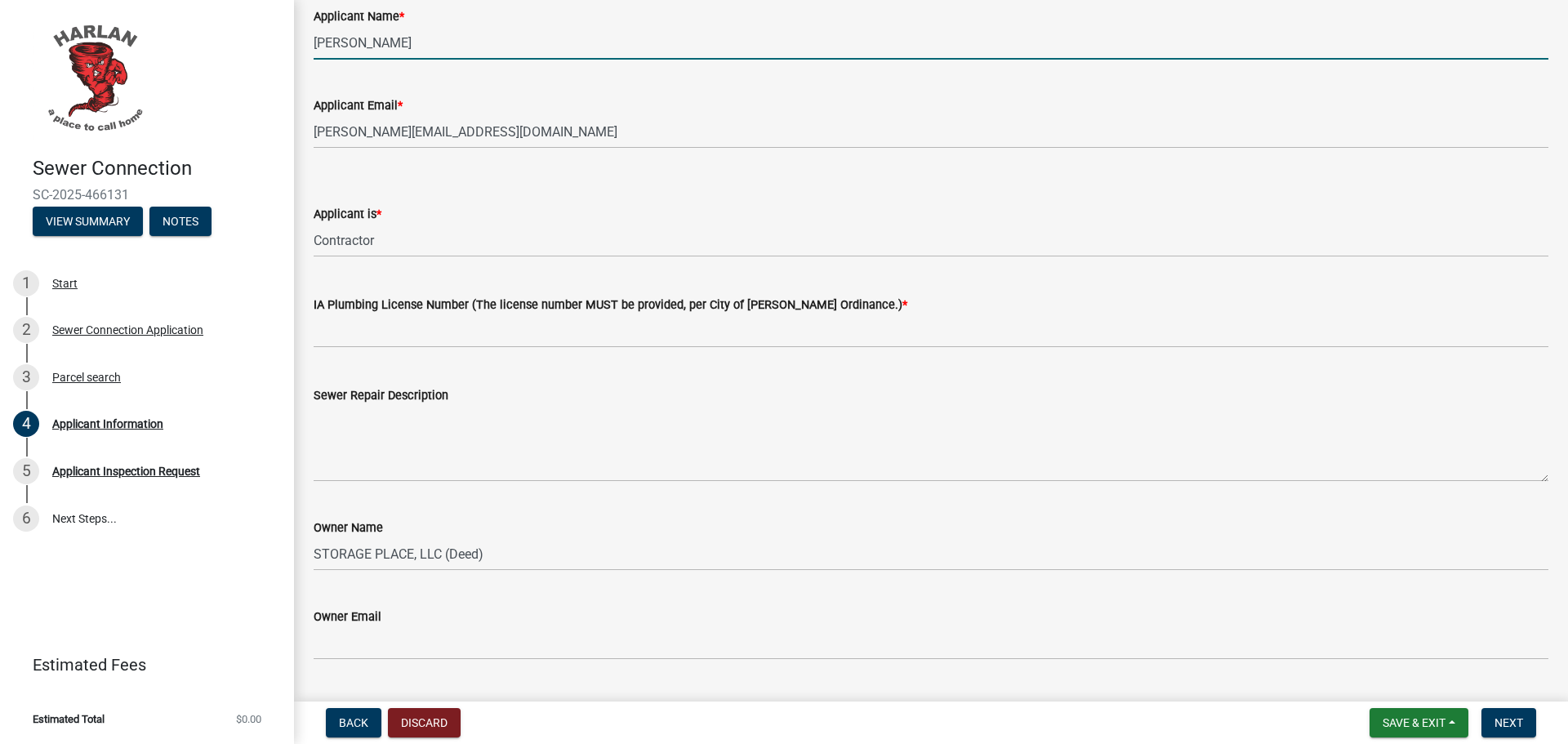
type input "[PERSON_NAME]"
click at [406, 224] on select "Select Item... Authorized Agent Contractor Property Owner" at bounding box center [931, 240] width 1235 height 34
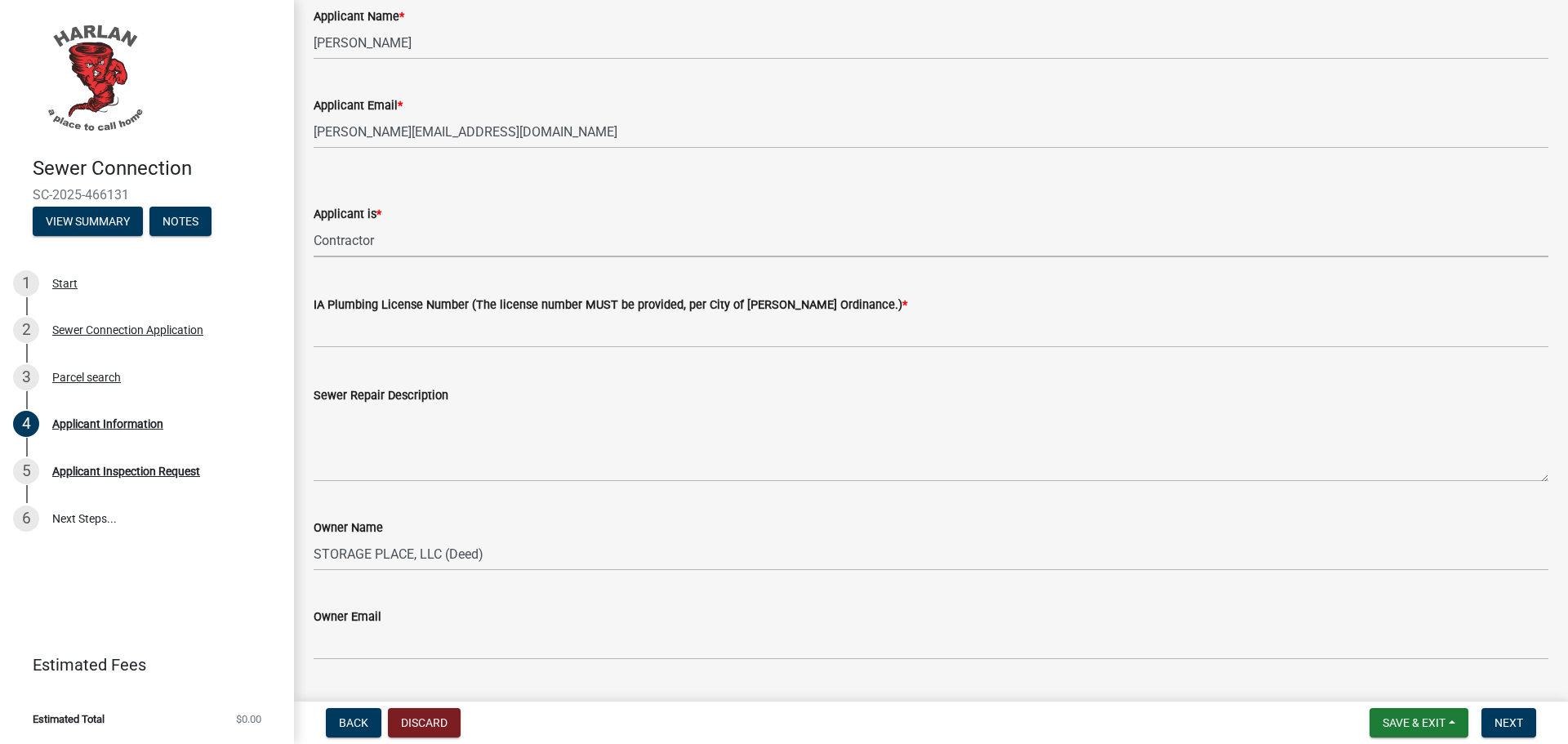
click at [314, 223] on select "Select Item... Authorized Agent Contractor Property Owner" at bounding box center [931, 240] width 1235 height 34
click at [416, 234] on select "Select Item... Authorized Agent Contractor Property Owner" at bounding box center [931, 240] width 1235 height 34
click at [314, 223] on select "Select Item... Authorized Agent Contractor Property Owner" at bounding box center [931, 240] width 1235 height 34
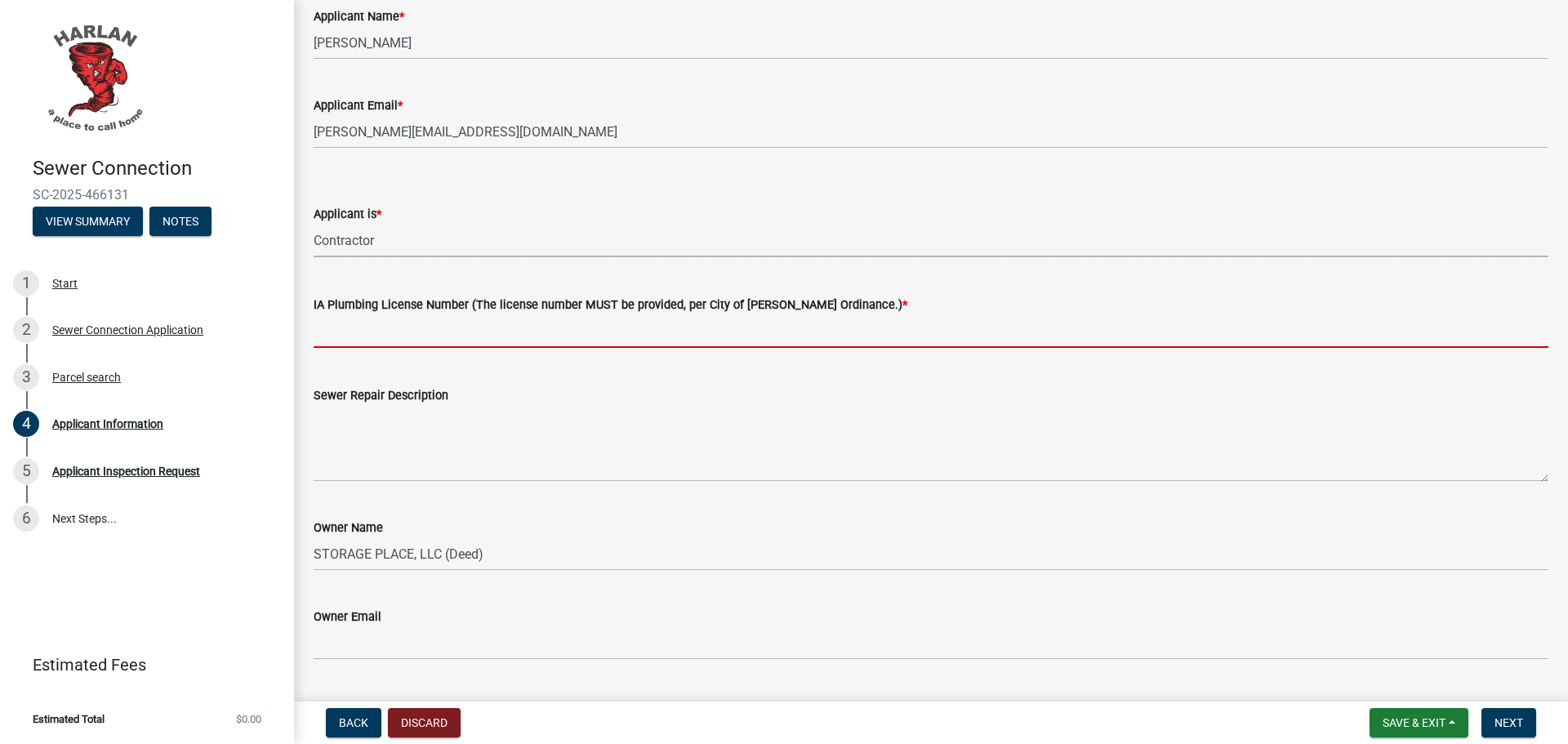
click at [442, 331] on input "text" at bounding box center [931, 331] width 1235 height 34
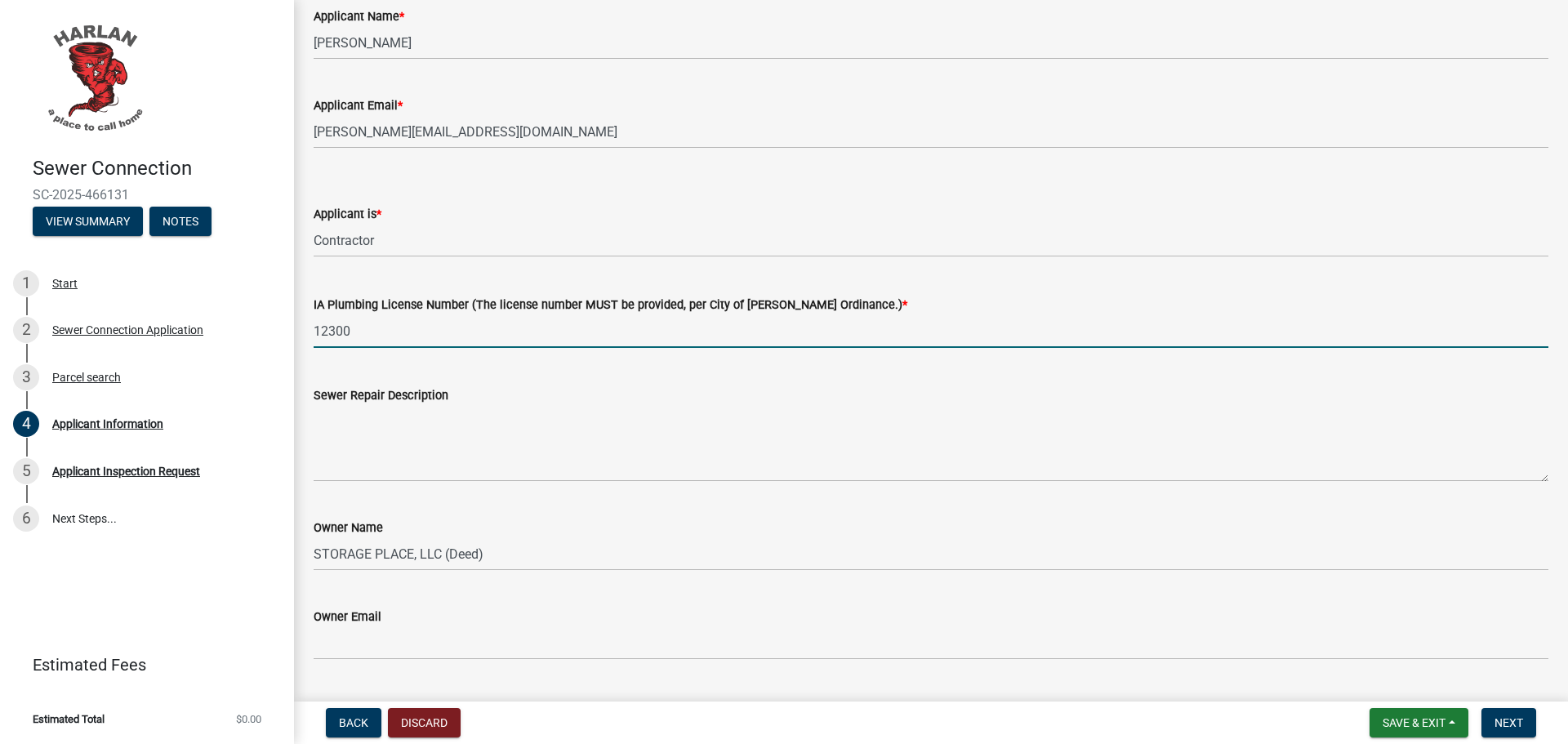
scroll to position [734, 0]
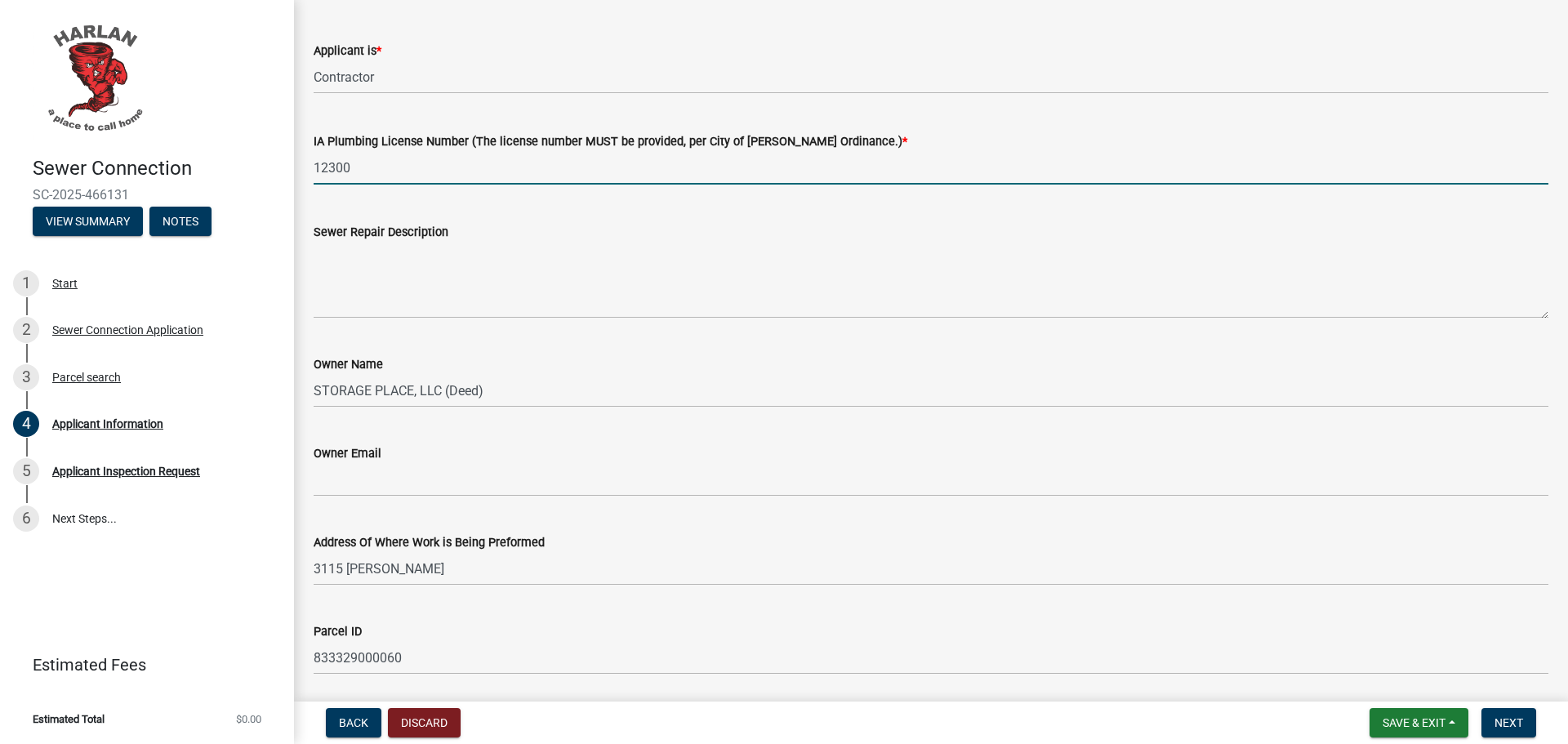
type input "12300"
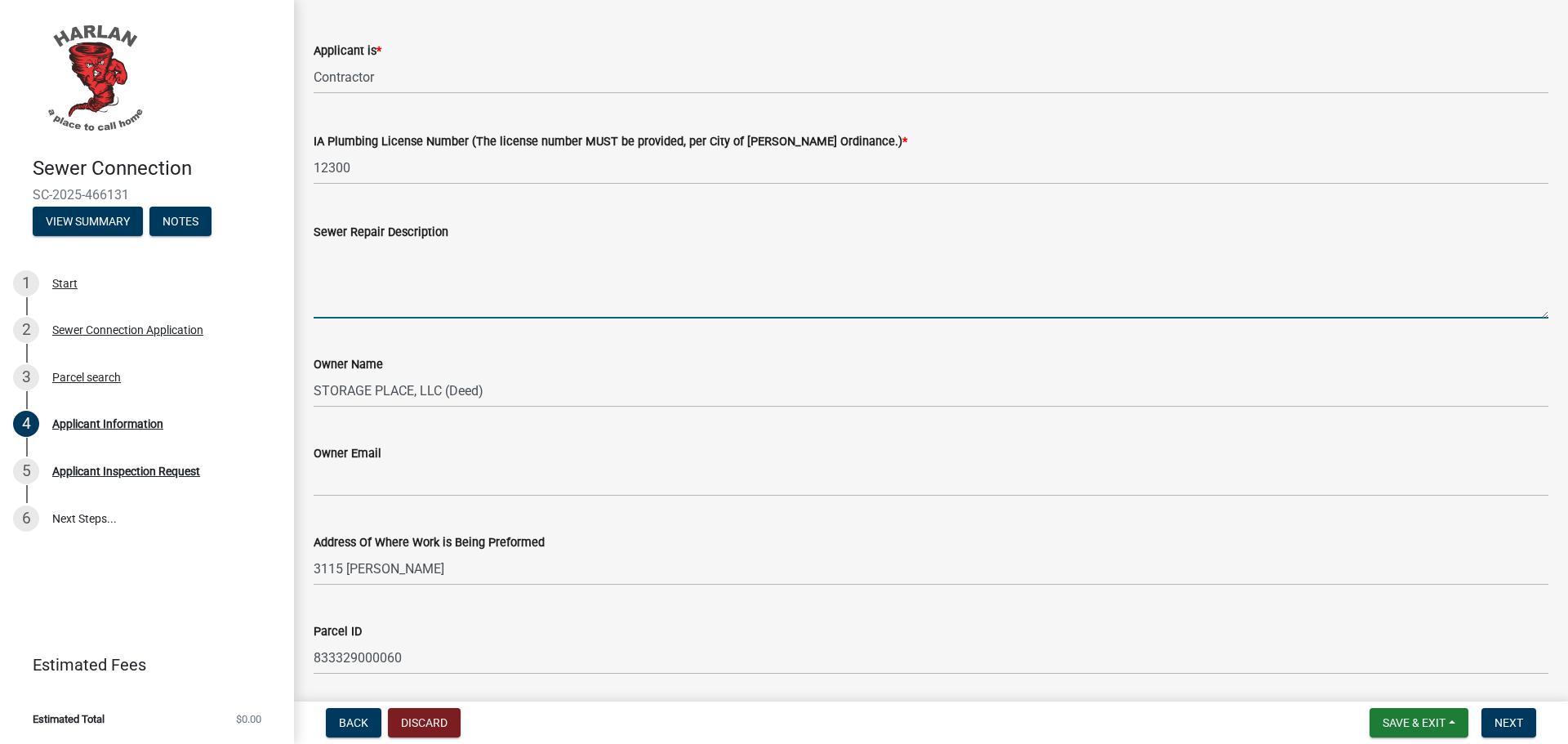
click at [521, 301] on textarea "Sewer Repair Description" at bounding box center [931, 280] width 1235 height 76
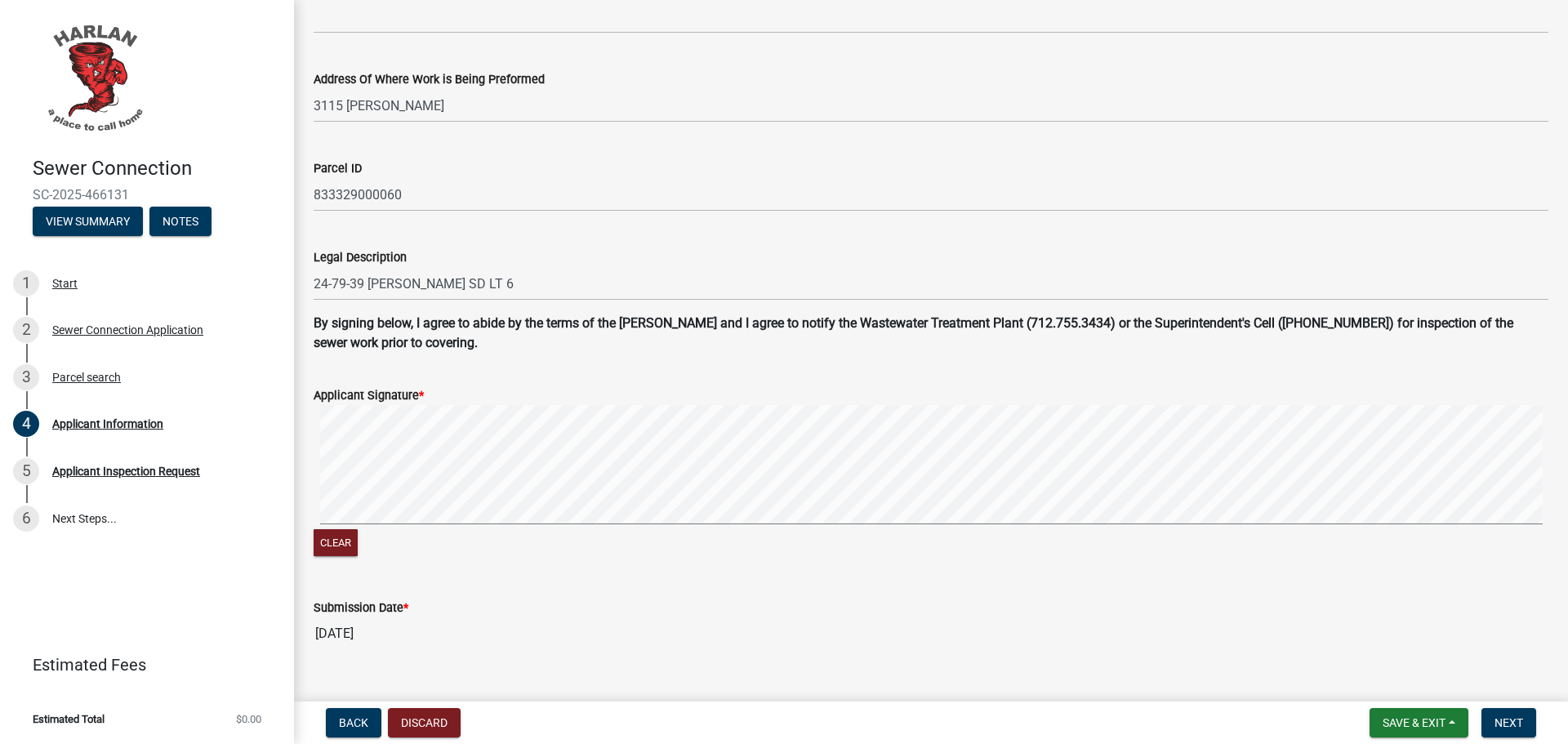
scroll to position [1225, 0]
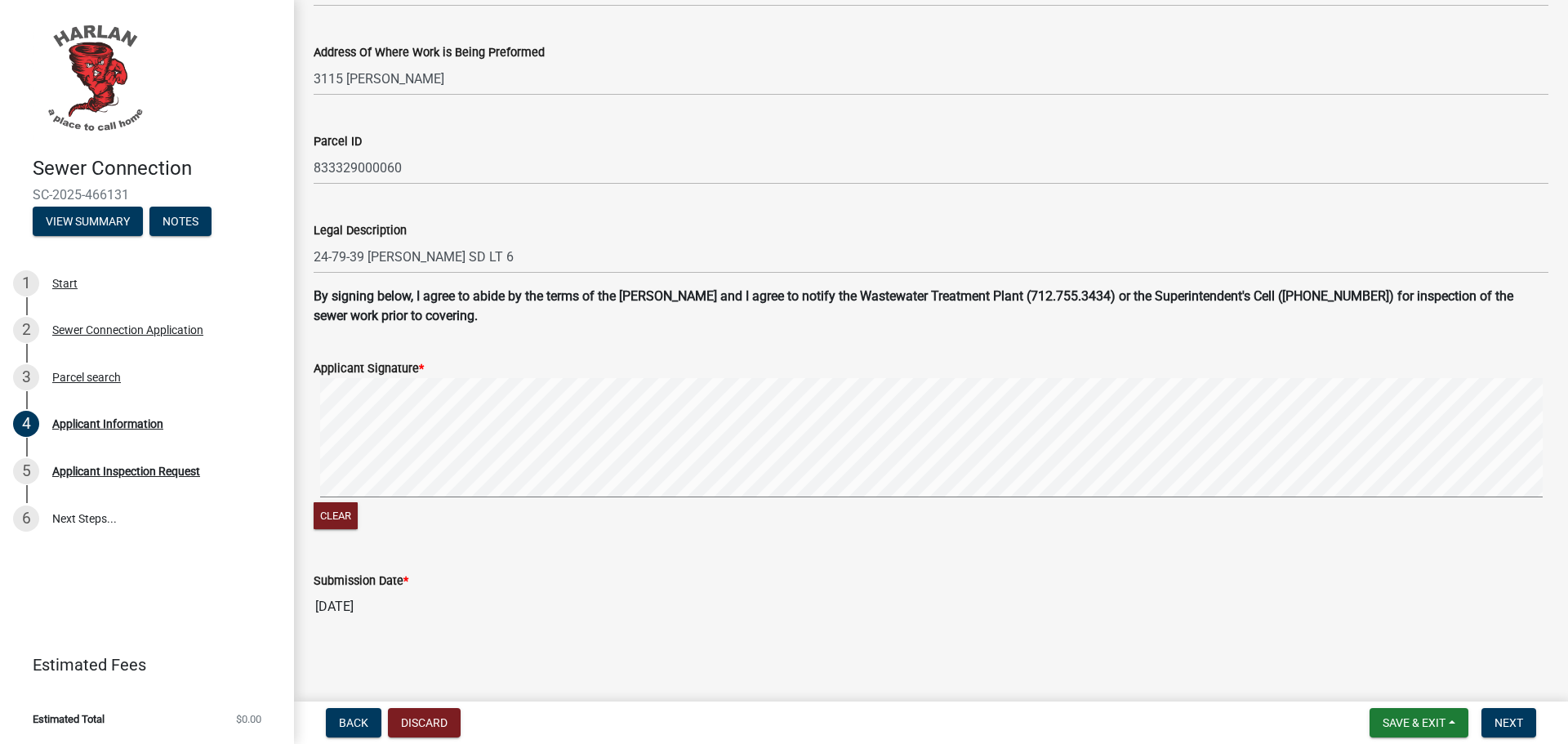
click at [411, 515] on div "Clear" at bounding box center [931, 456] width 1235 height 155
click at [522, 509] on div "Clear" at bounding box center [931, 456] width 1235 height 155
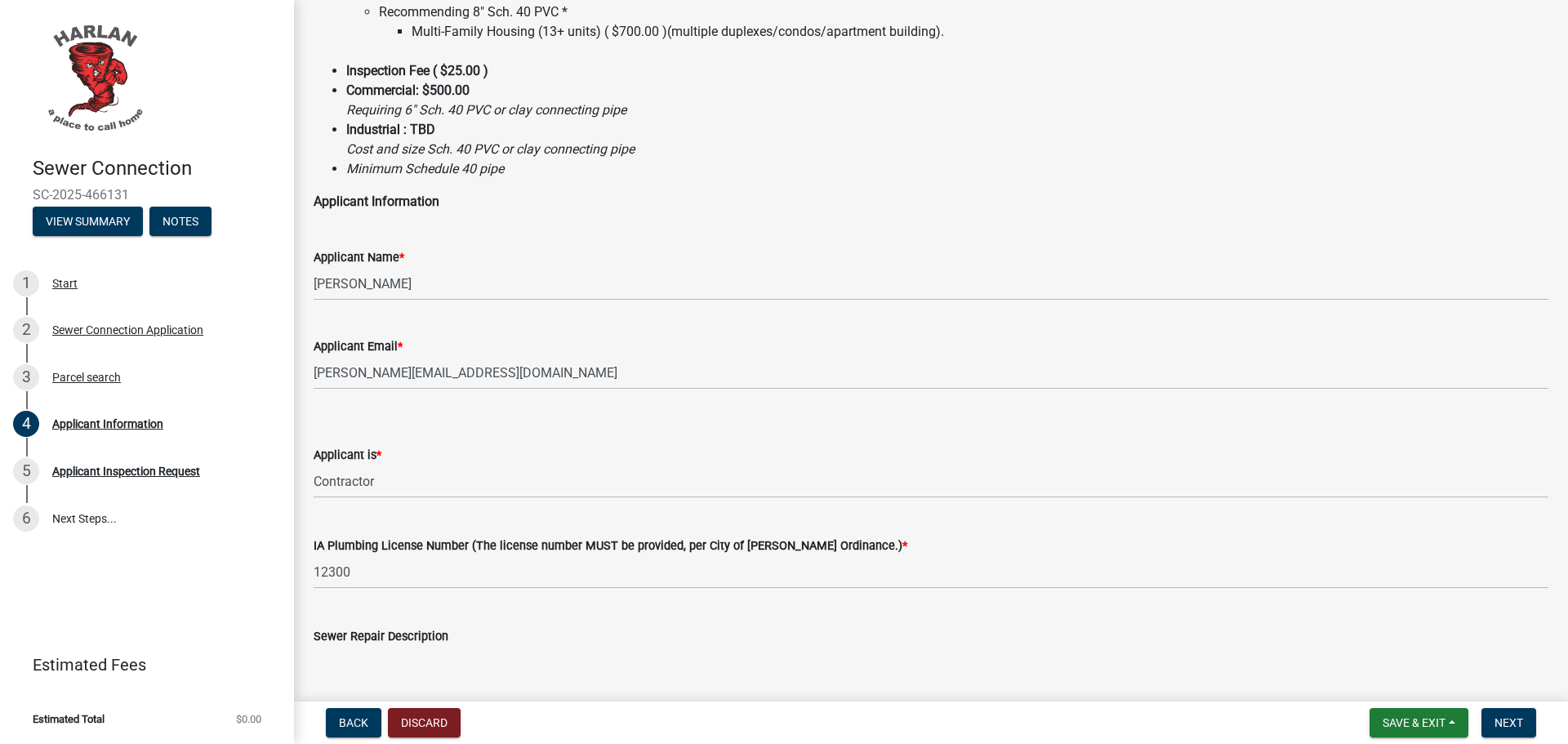
scroll to position [327, 0]
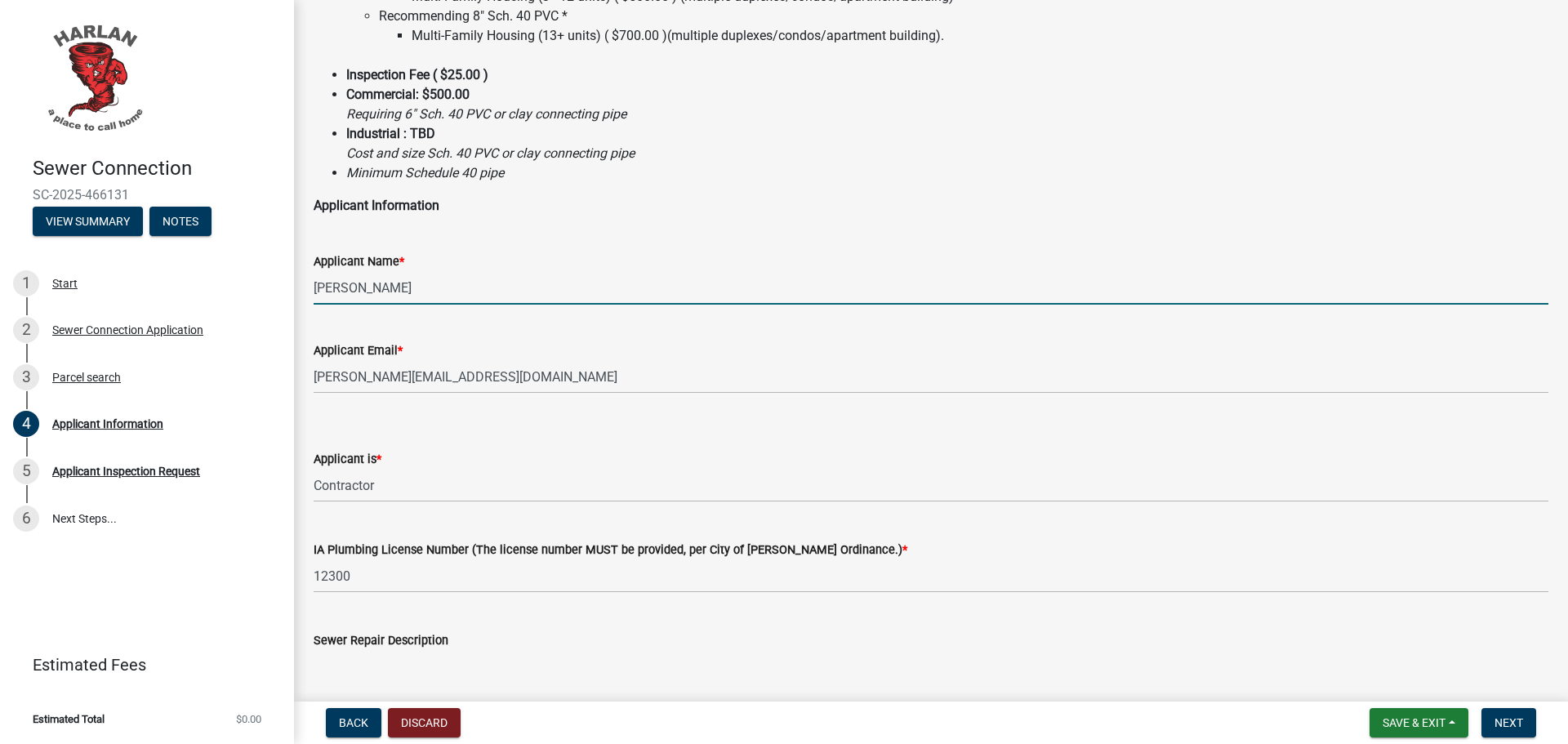
drag, startPoint x: 395, startPoint y: 288, endPoint x: 304, endPoint y: 290, distance: 91.0
click at [304, 290] on div "Applicant Name * Rich Nee" at bounding box center [930, 266] width 1259 height 75
click at [378, 290] on input "[PERSON_NAME]" at bounding box center [931, 287] width 1235 height 34
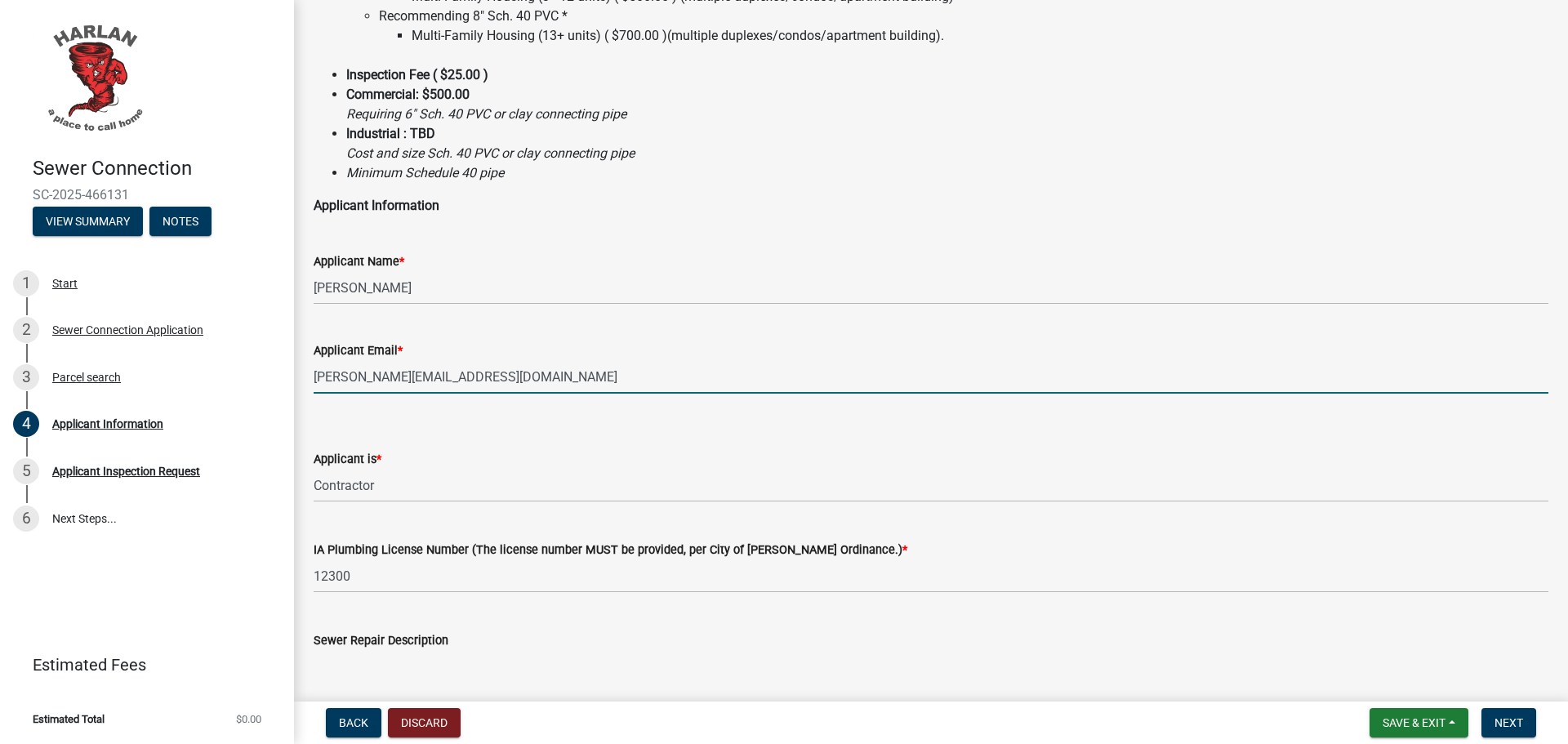
drag, startPoint x: 514, startPoint y: 372, endPoint x: 318, endPoint y: 373, distance: 196.0
click at [318, 373] on input "[PERSON_NAME][EMAIL_ADDRESS][DOMAIN_NAME]" at bounding box center [931, 376] width 1235 height 34
type input "h"
click at [451, 380] on input "great-dain@" at bounding box center [931, 376] width 1235 height 34
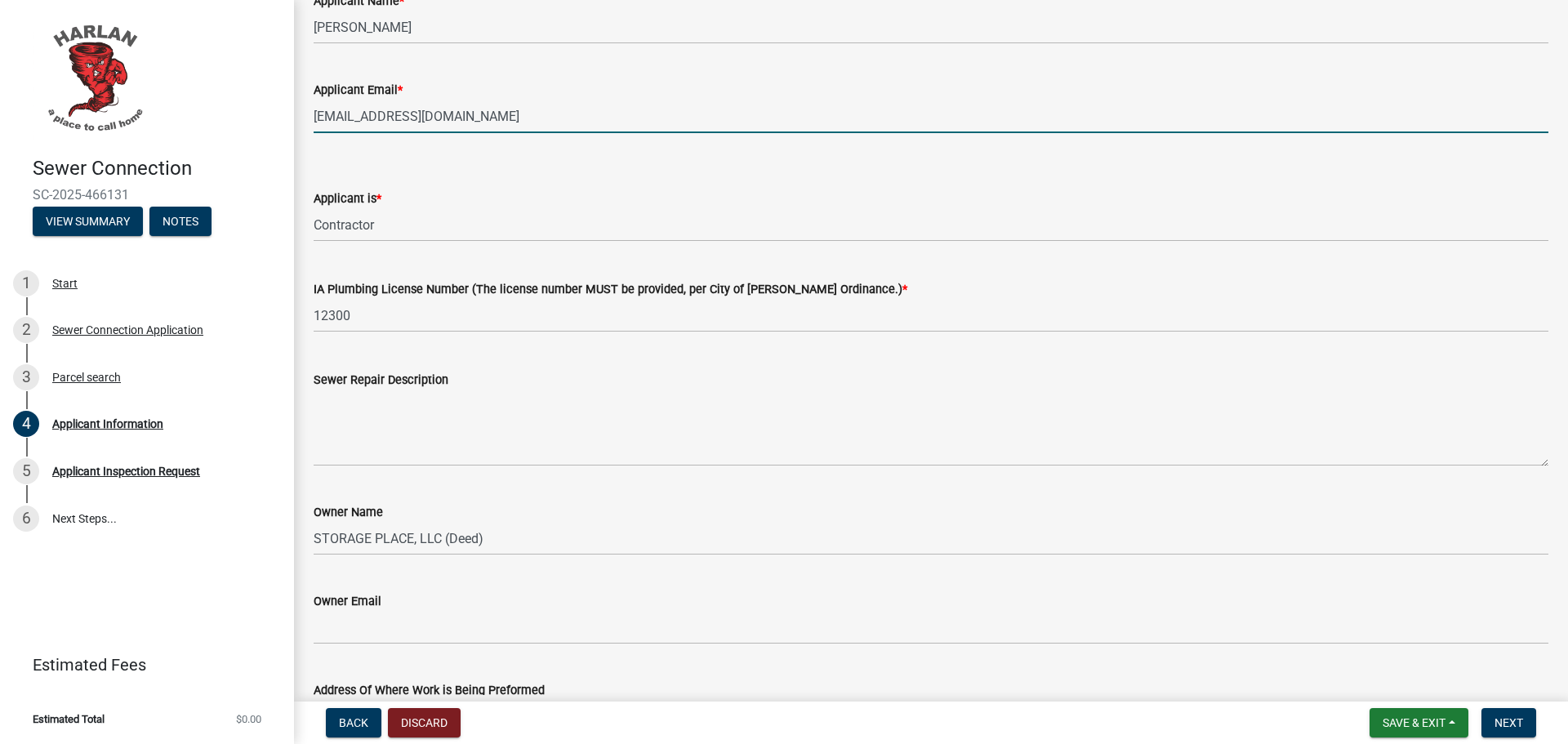
scroll to position [653, 0]
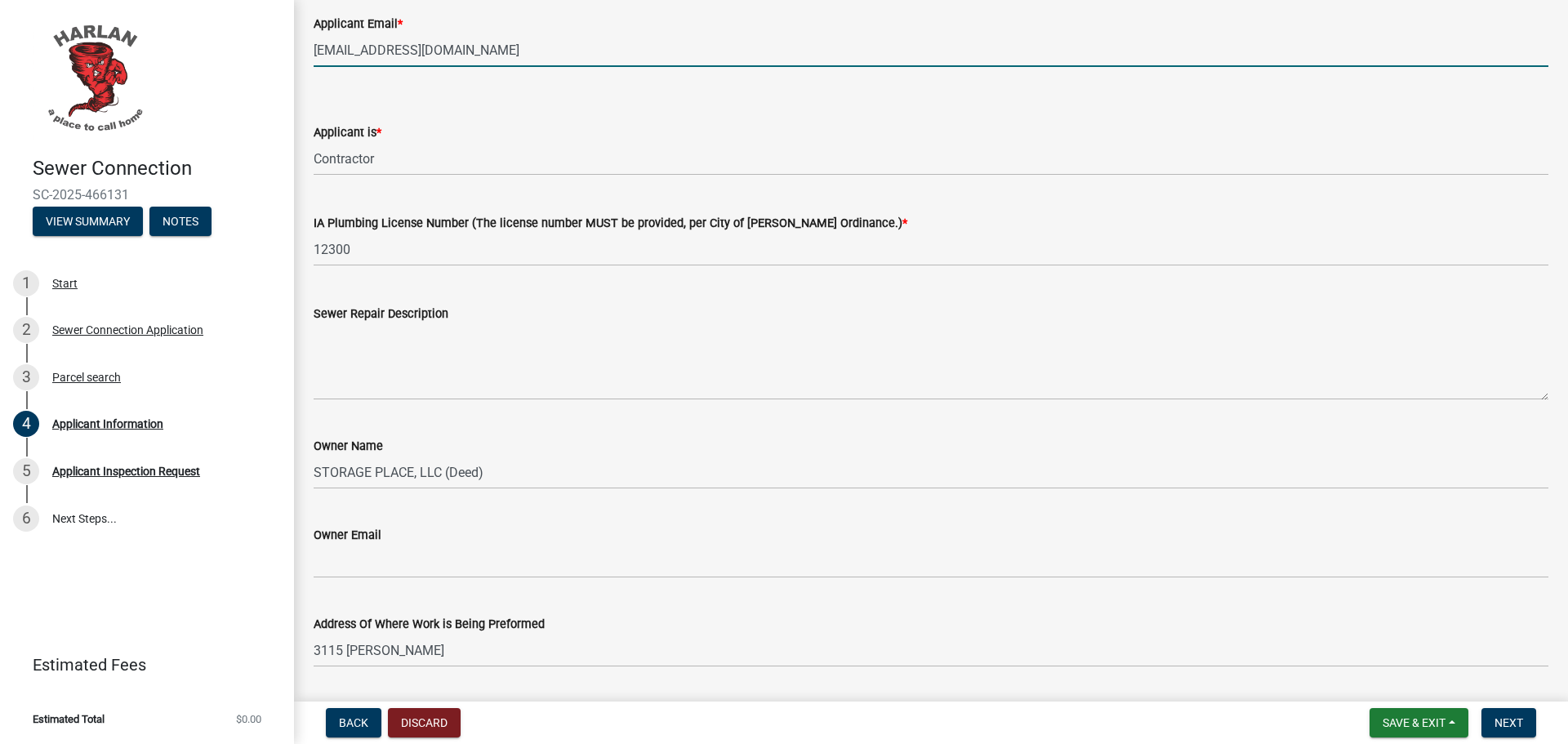
type input "[EMAIL_ADDRESS][DOMAIN_NAME]"
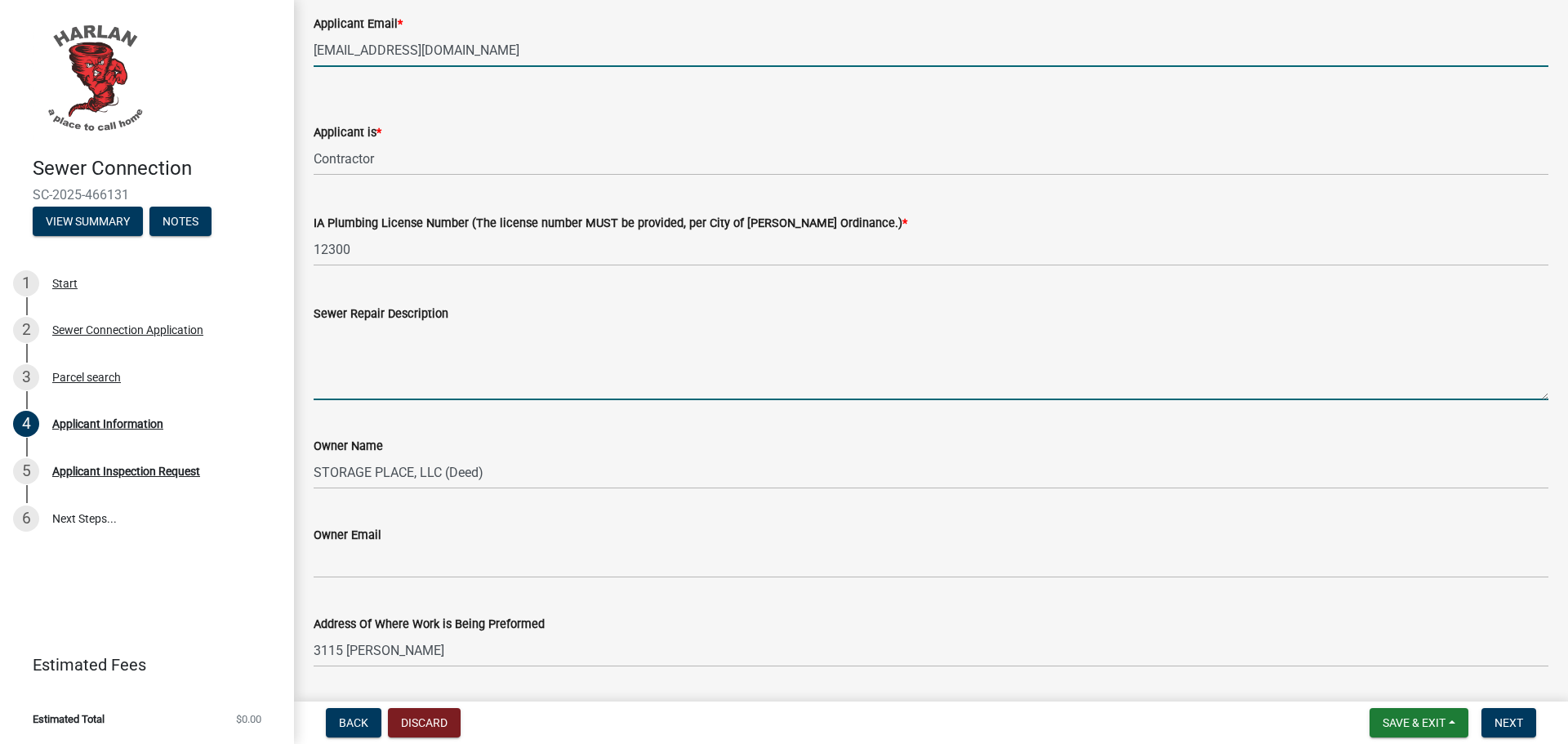
click at [467, 386] on textarea "Sewer Repair Description" at bounding box center [931, 361] width 1235 height 76
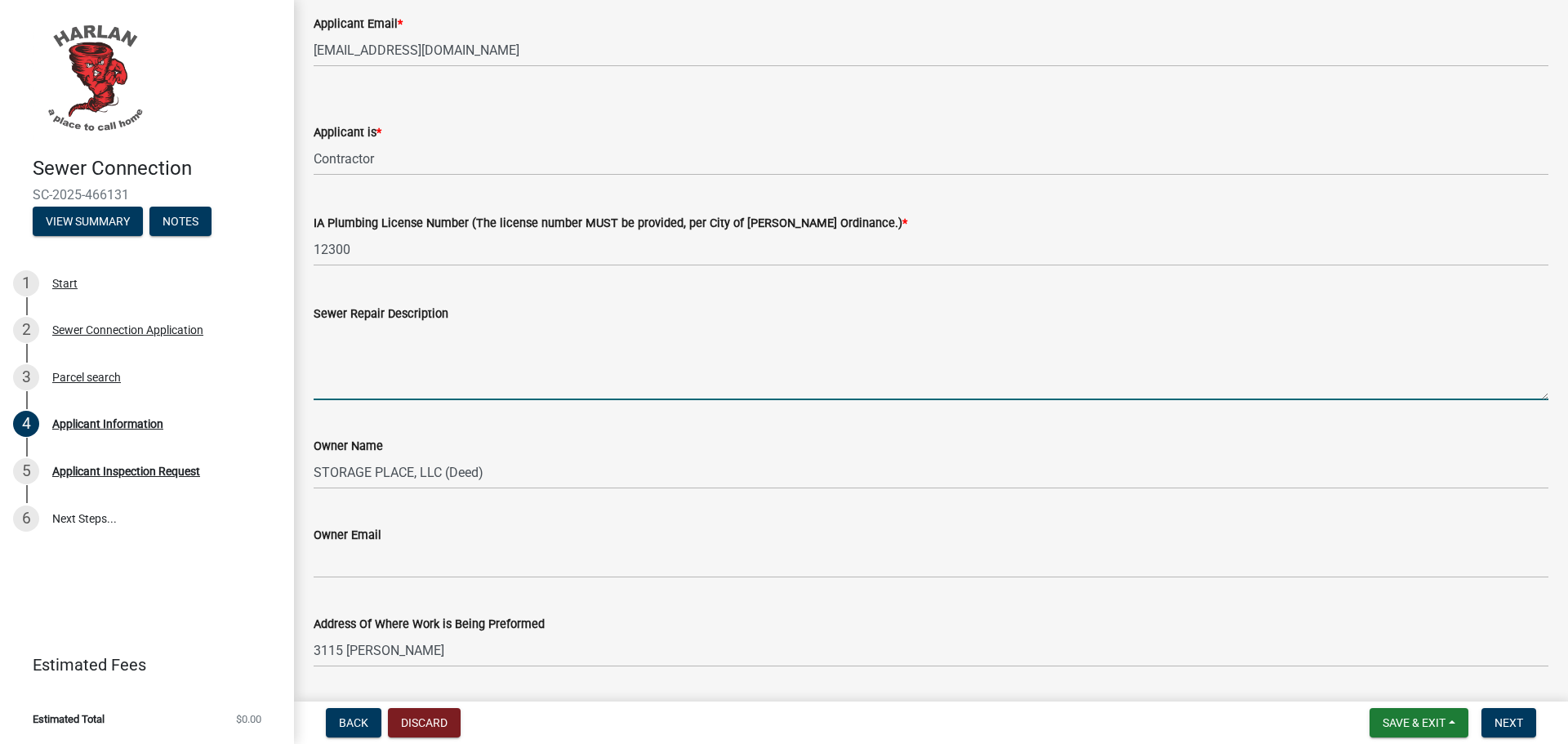
drag, startPoint x: 498, startPoint y: 383, endPoint x: 498, endPoint y: 393, distance: 10.0
click at [498, 388] on textarea "Sewer Repair Description" at bounding box center [931, 361] width 1235 height 76
click at [480, 397] on textarea "Sewer Repair Description" at bounding box center [931, 361] width 1235 height 76
type textarea "e"
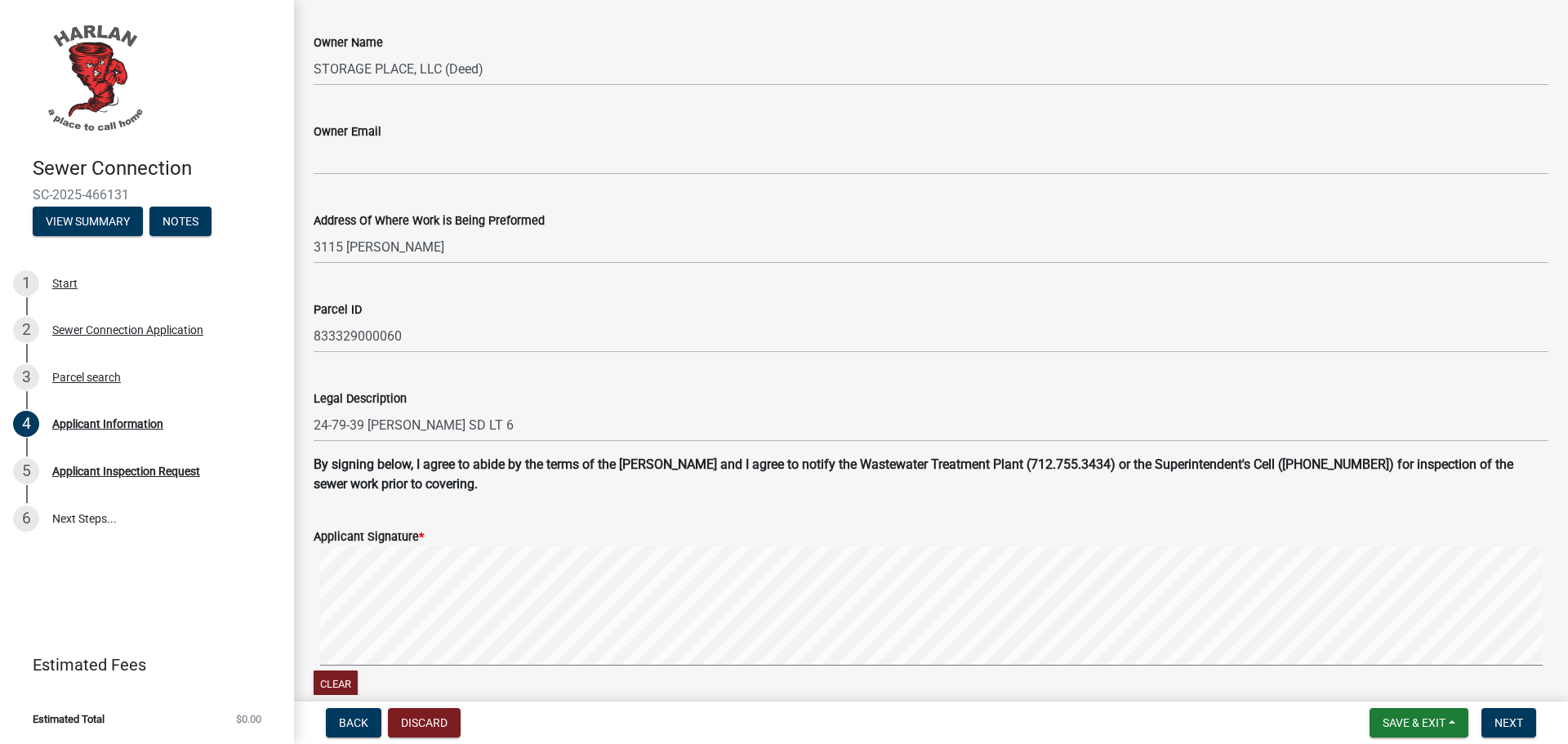
scroll to position [1061, 0]
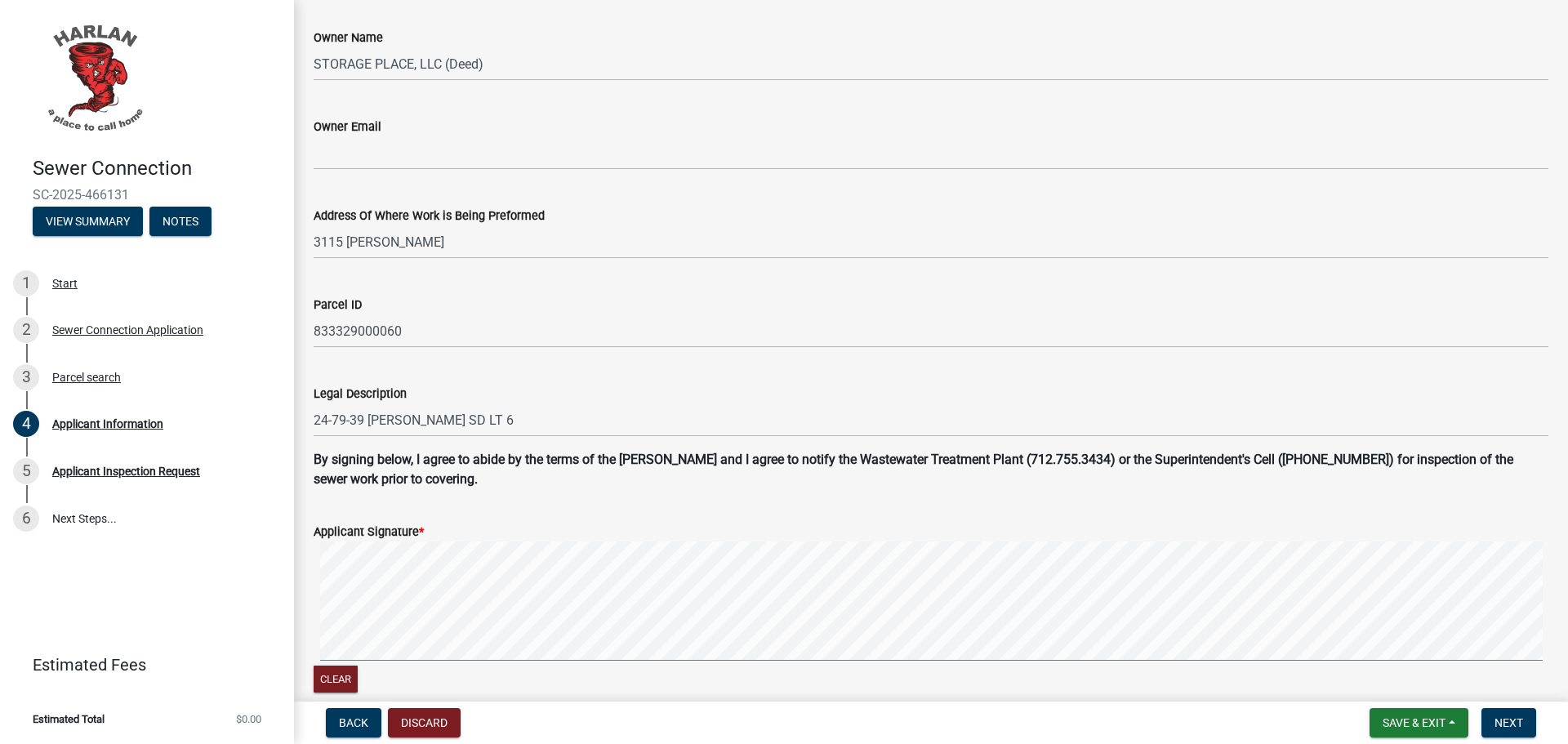
type textarea "New Sewer Line"
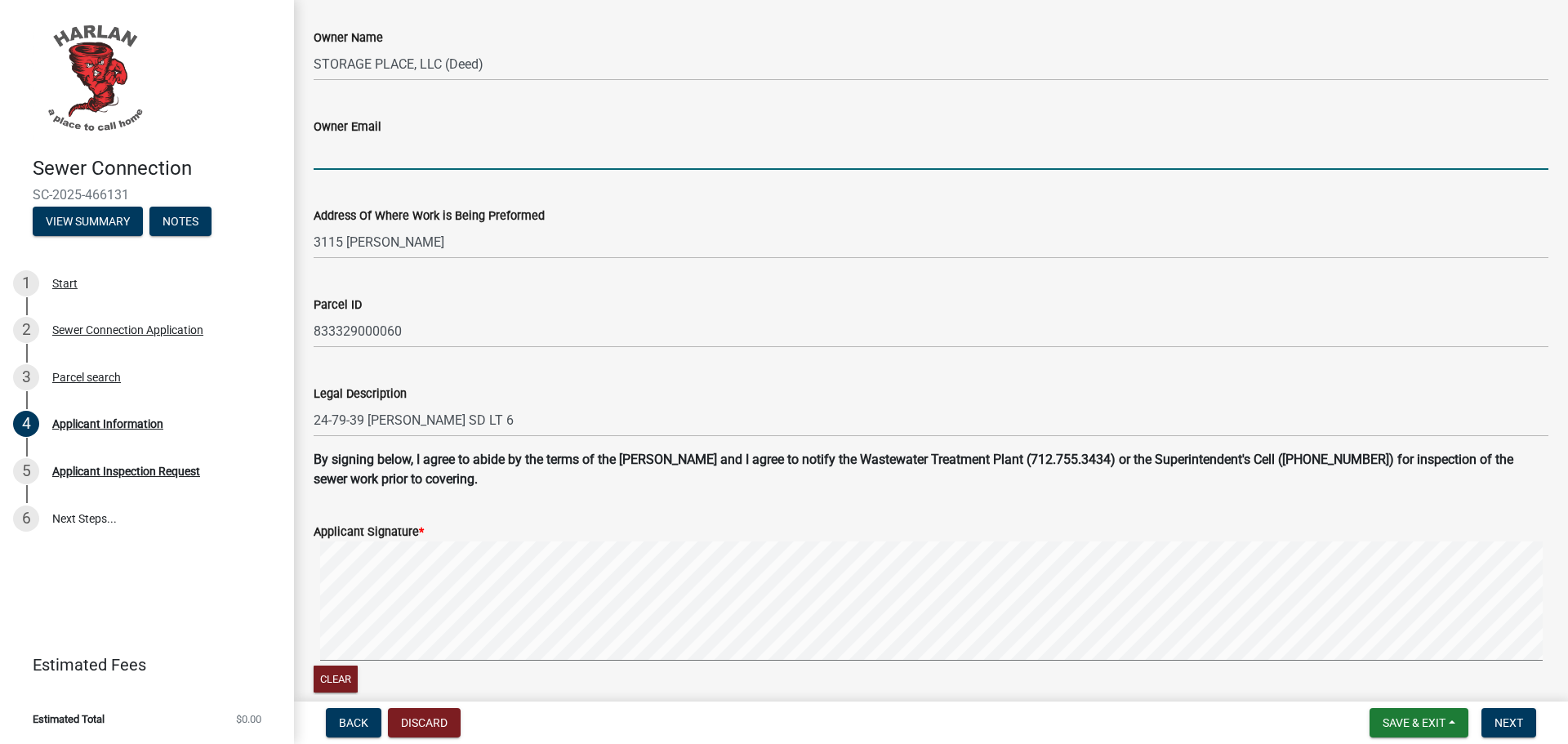
click at [447, 149] on input "Owner Email" at bounding box center [931, 153] width 1235 height 34
type input "[PERSON_NAME][EMAIL_ADDRESS][DOMAIN_NAME]"
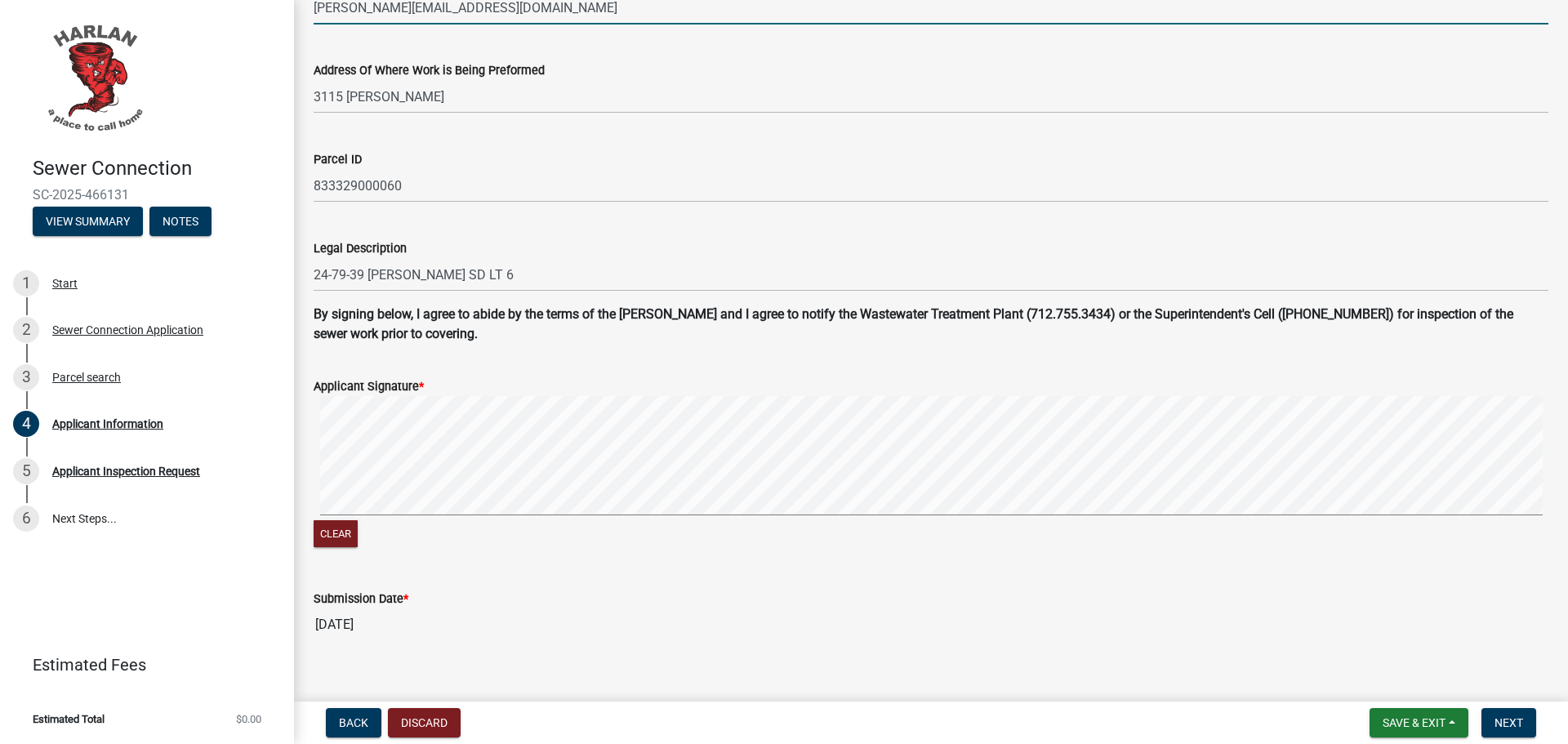
scroll to position [1230, 0]
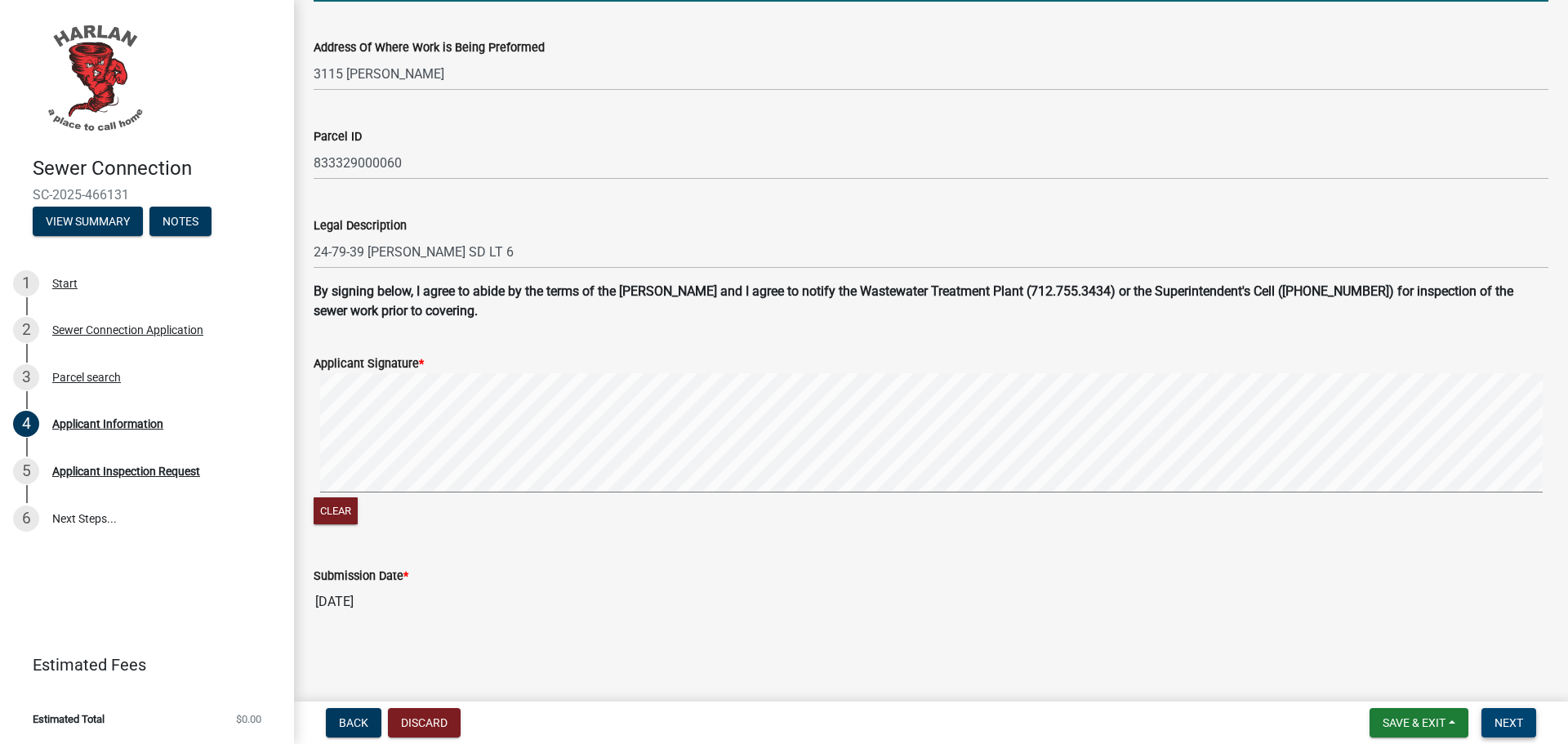
click at [1510, 721] on span "Next" at bounding box center [1509, 723] width 29 height 14
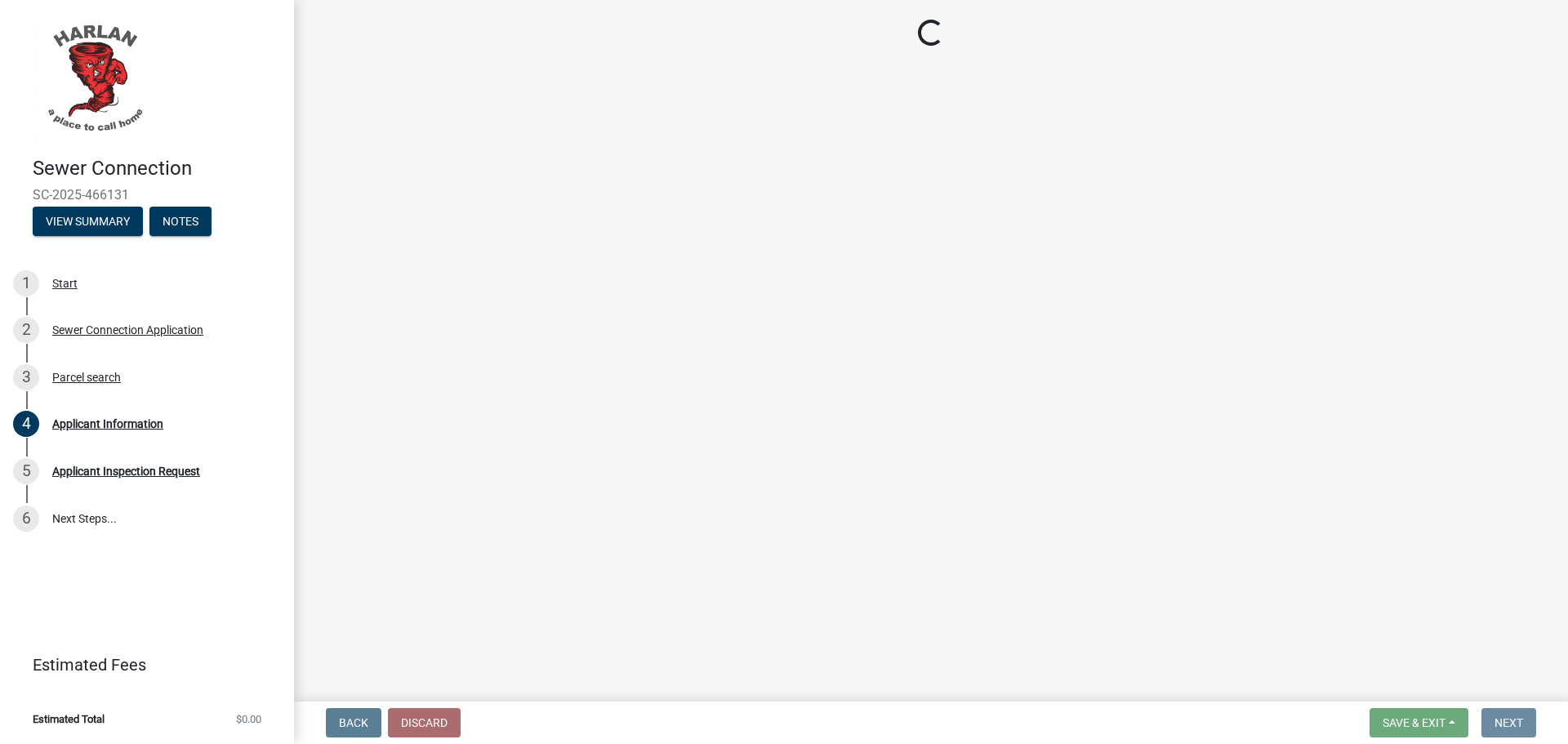
scroll to position [0, 0]
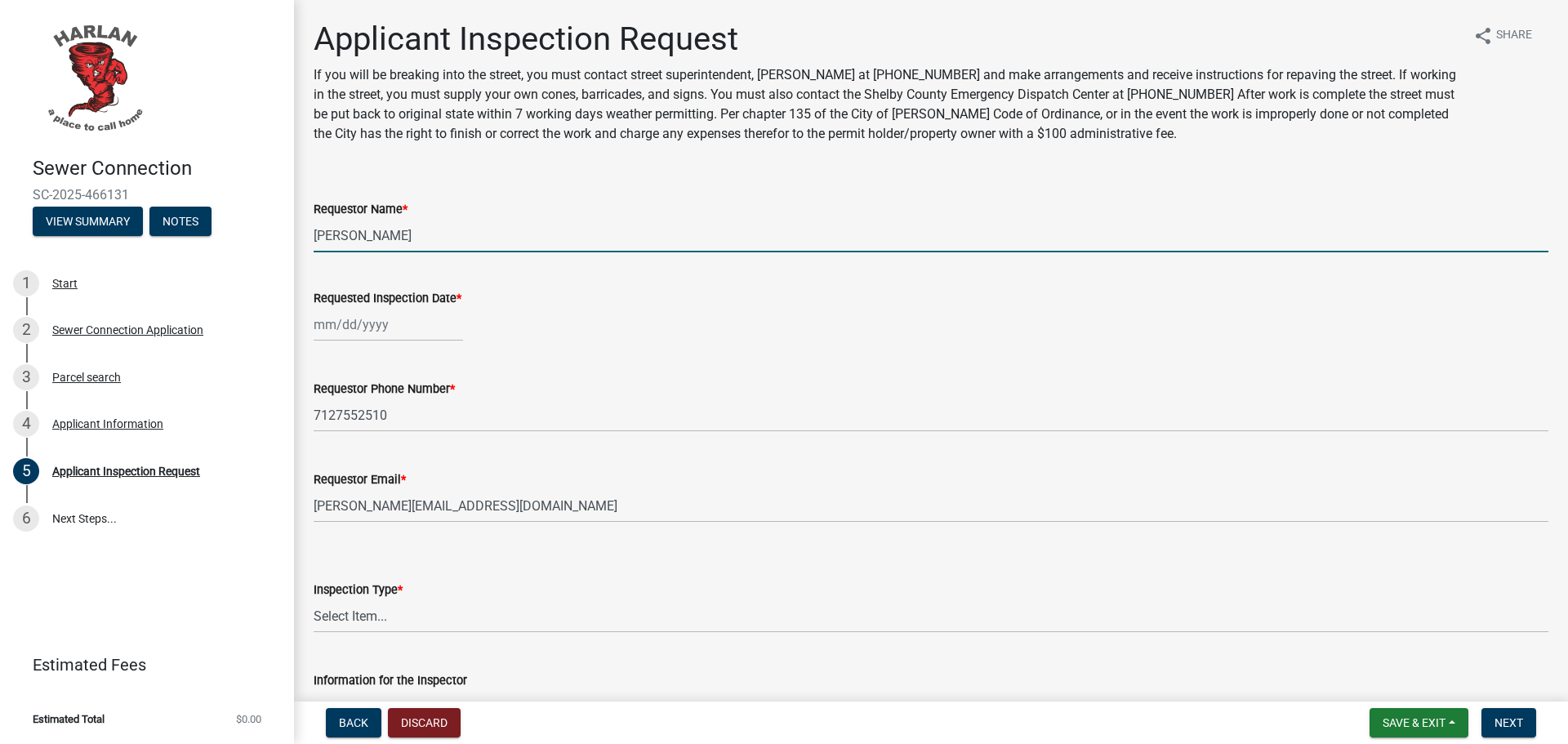
drag, startPoint x: 407, startPoint y: 239, endPoint x: 353, endPoint y: 242, distance: 54.1
click at [353, 242] on input "Haley Leinen" at bounding box center [931, 235] width 1235 height 34
type input "Haley Sears"
click at [395, 328] on div at bounding box center [388, 324] width 149 height 34
select select "8"
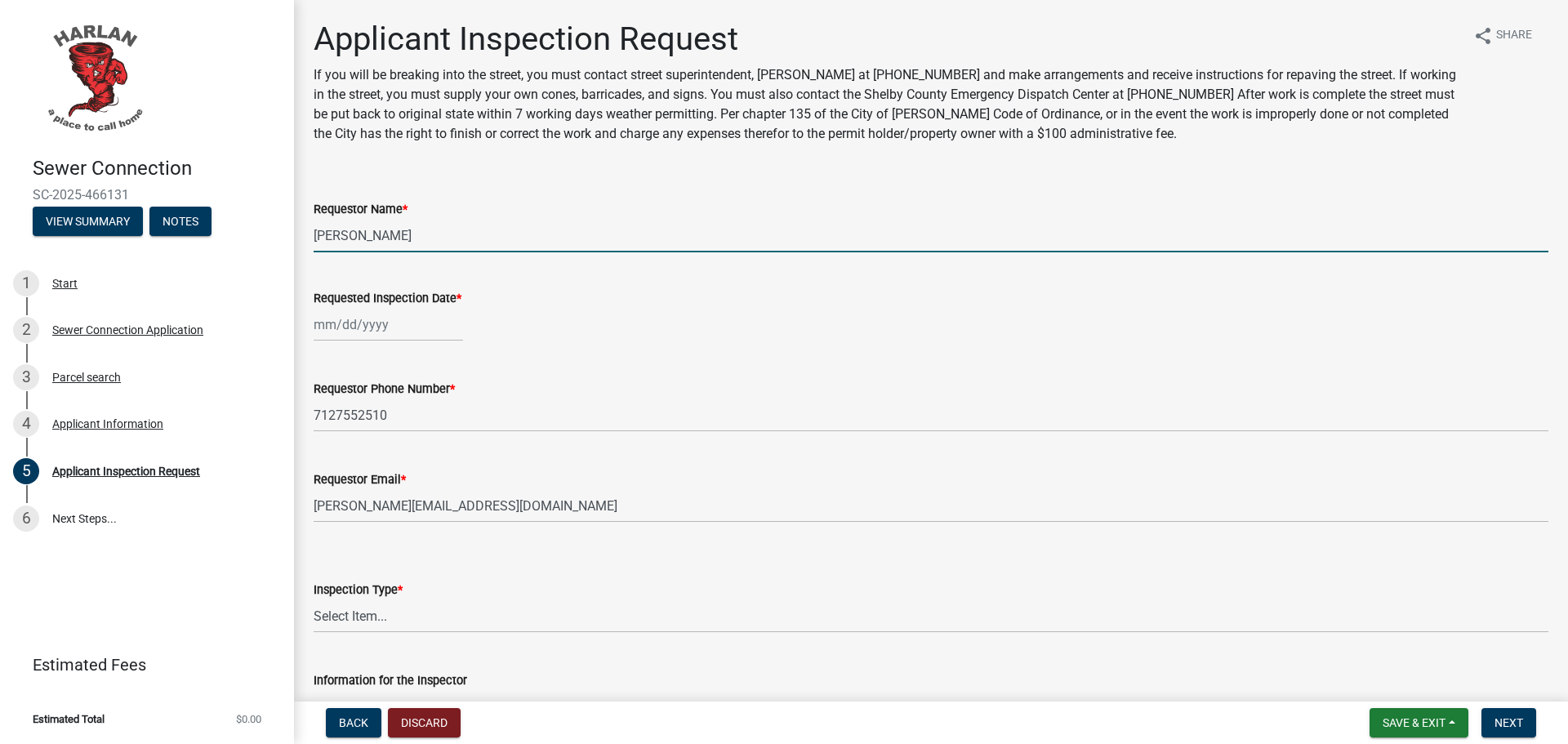
select select "2025"
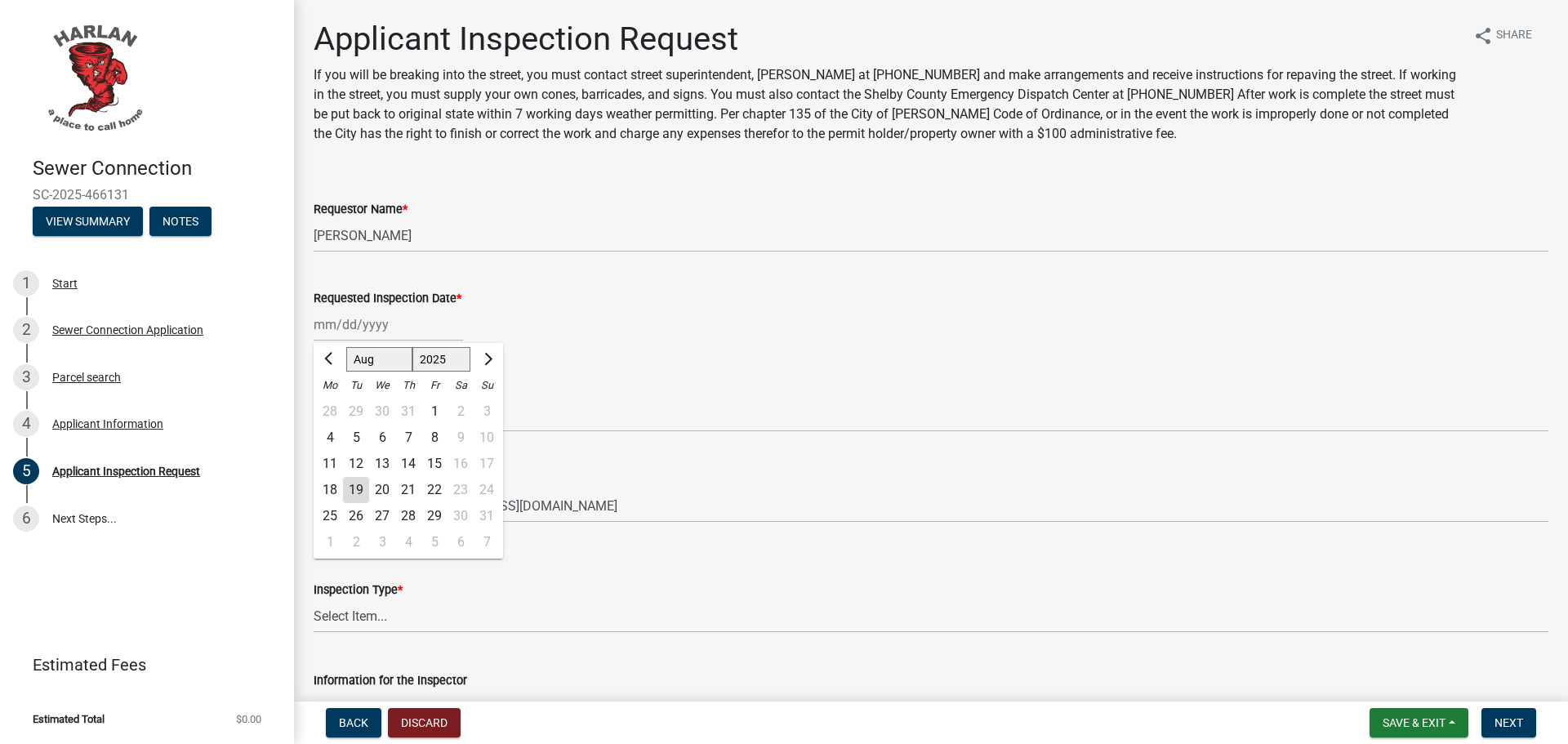
click at [357, 488] on div "19" at bounding box center [355, 490] width 26 height 26
type input "08/19/2025"
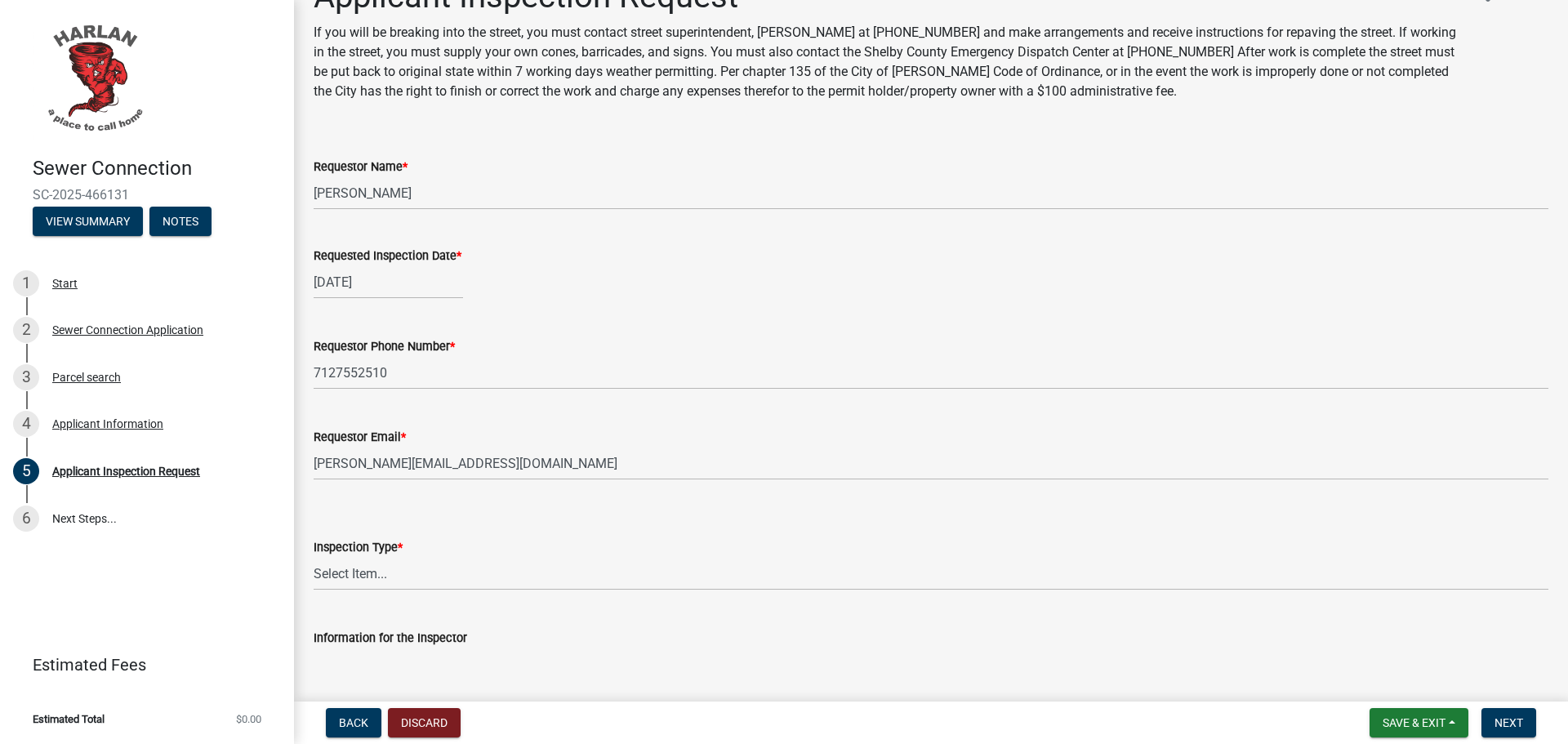
scroll to position [81, 0]
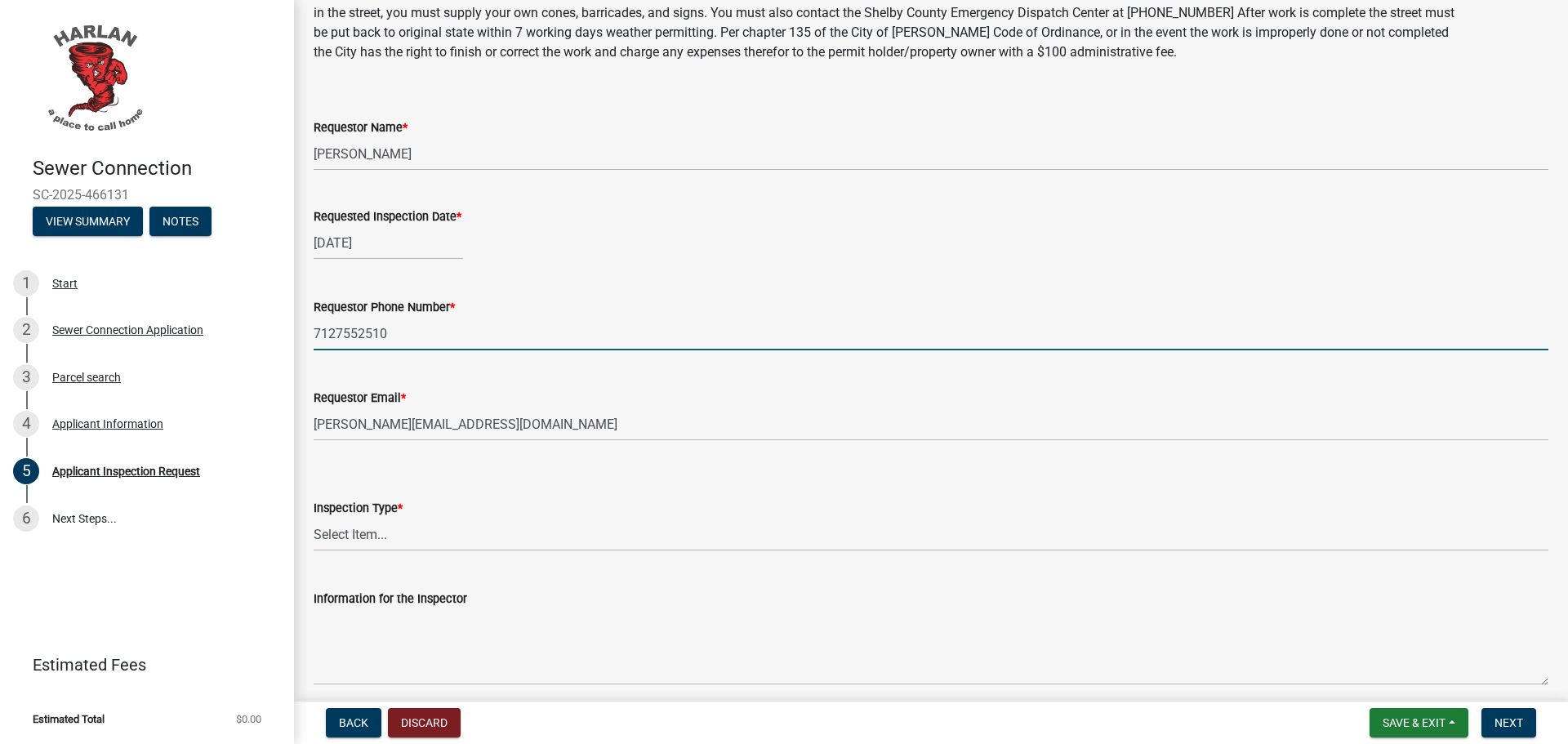
click at [340, 332] on input "7127552510" at bounding box center [931, 333] width 1235 height 34
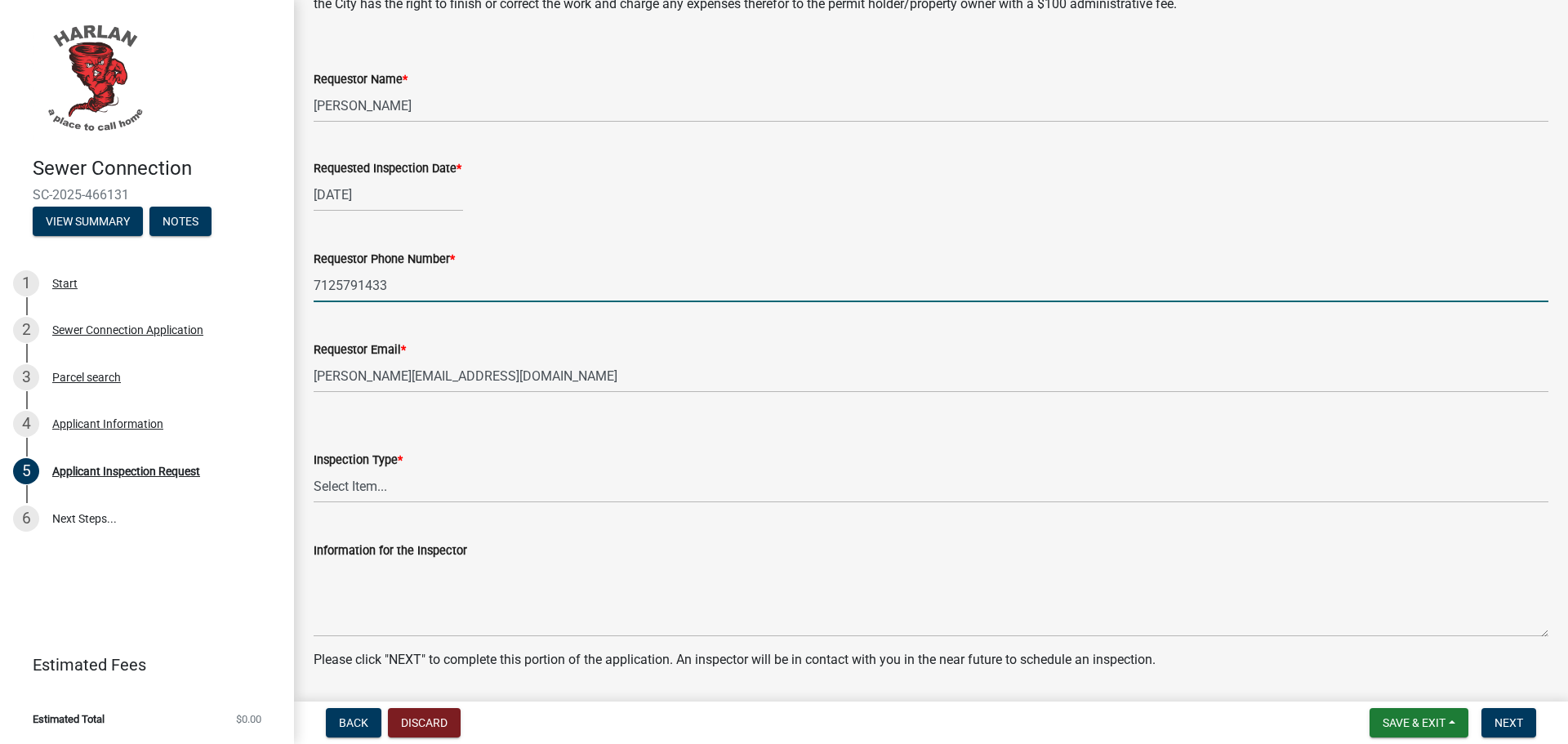
scroll to position [181, 0]
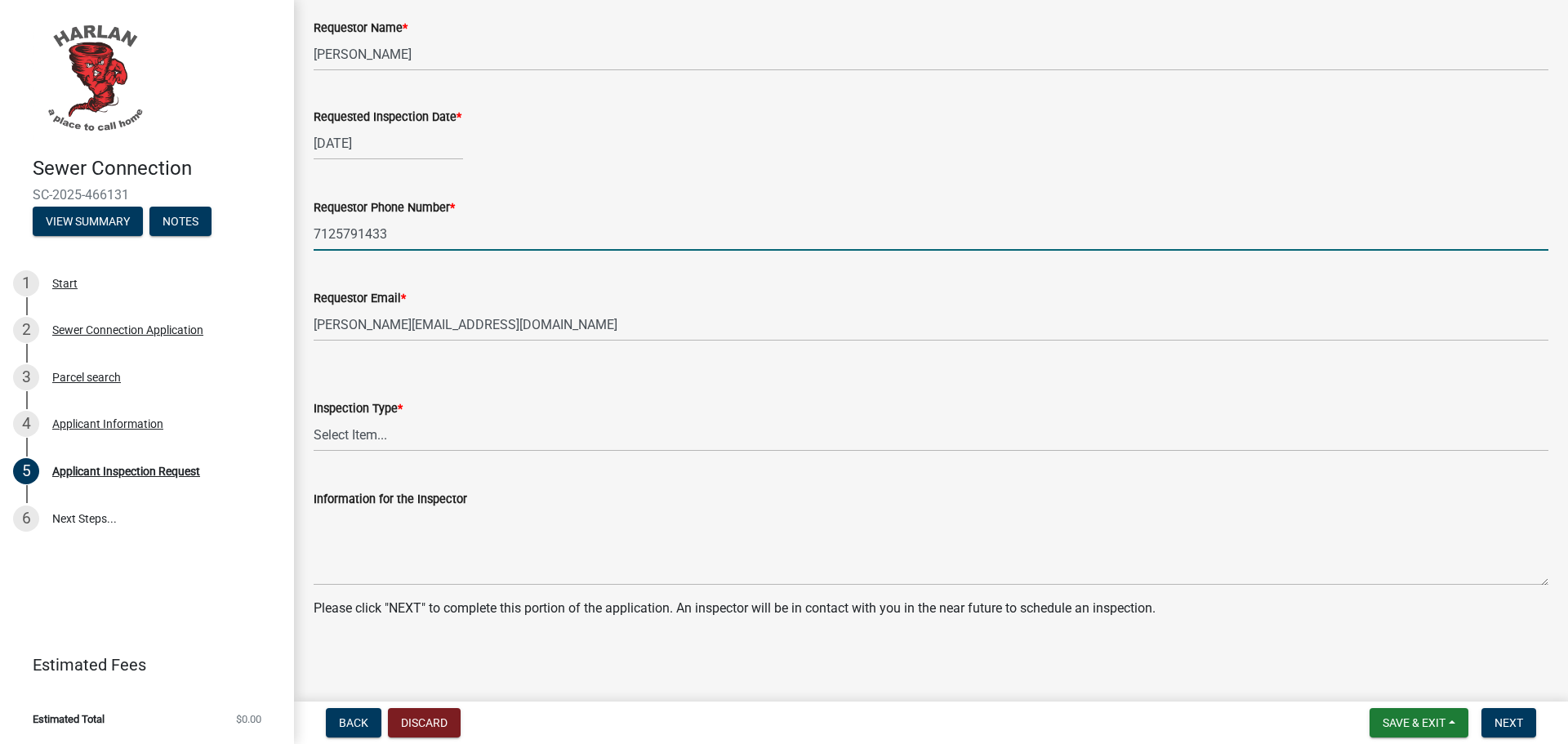
type input "7125791433"
click at [441, 434] on select "Select Item... Sewer Connection" at bounding box center [931, 434] width 1235 height 34
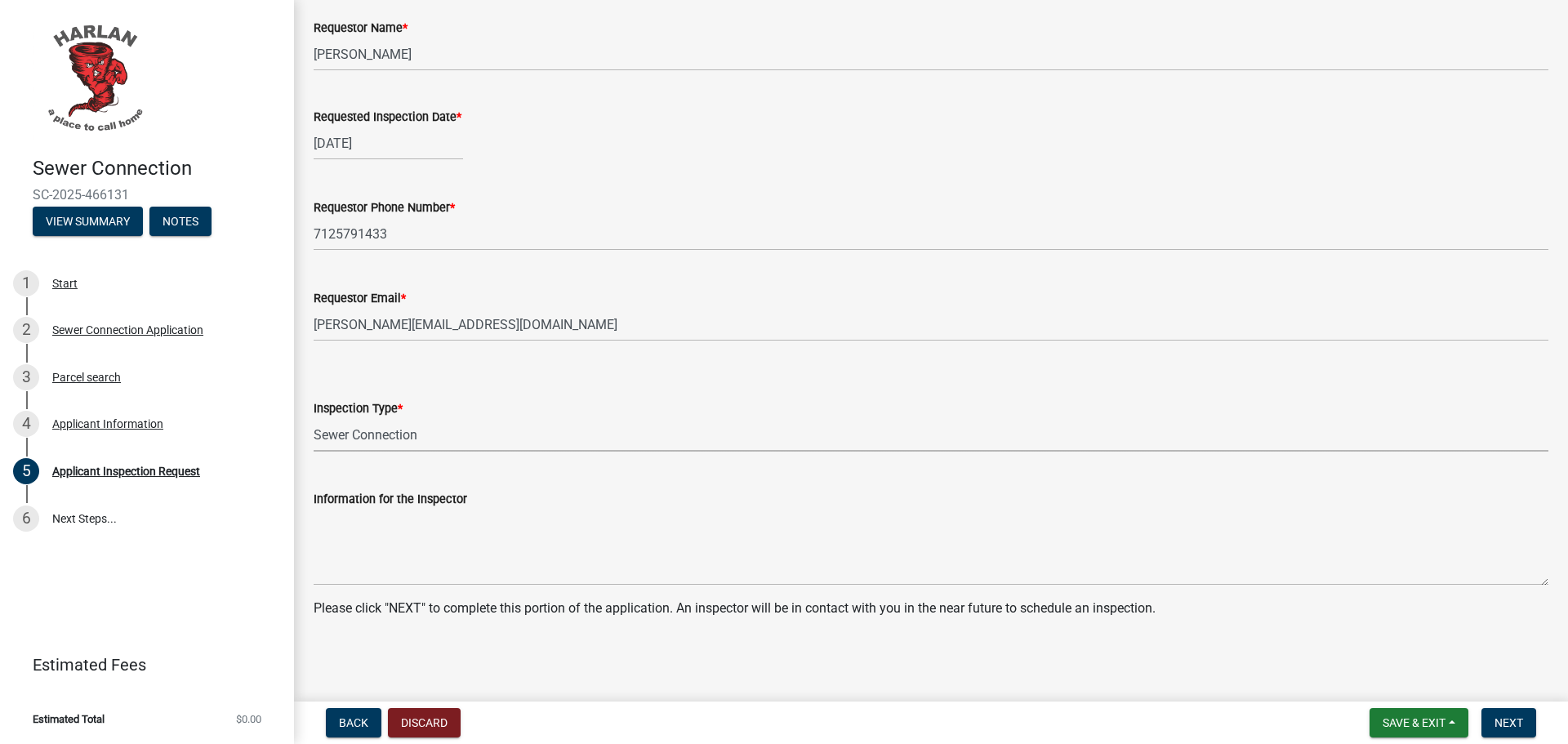
click at [314, 418] on select "Select Item... Sewer Connection" at bounding box center [931, 434] width 1235 height 34
select select "cf52e791-2819-4de0-af37-6830053692bc"
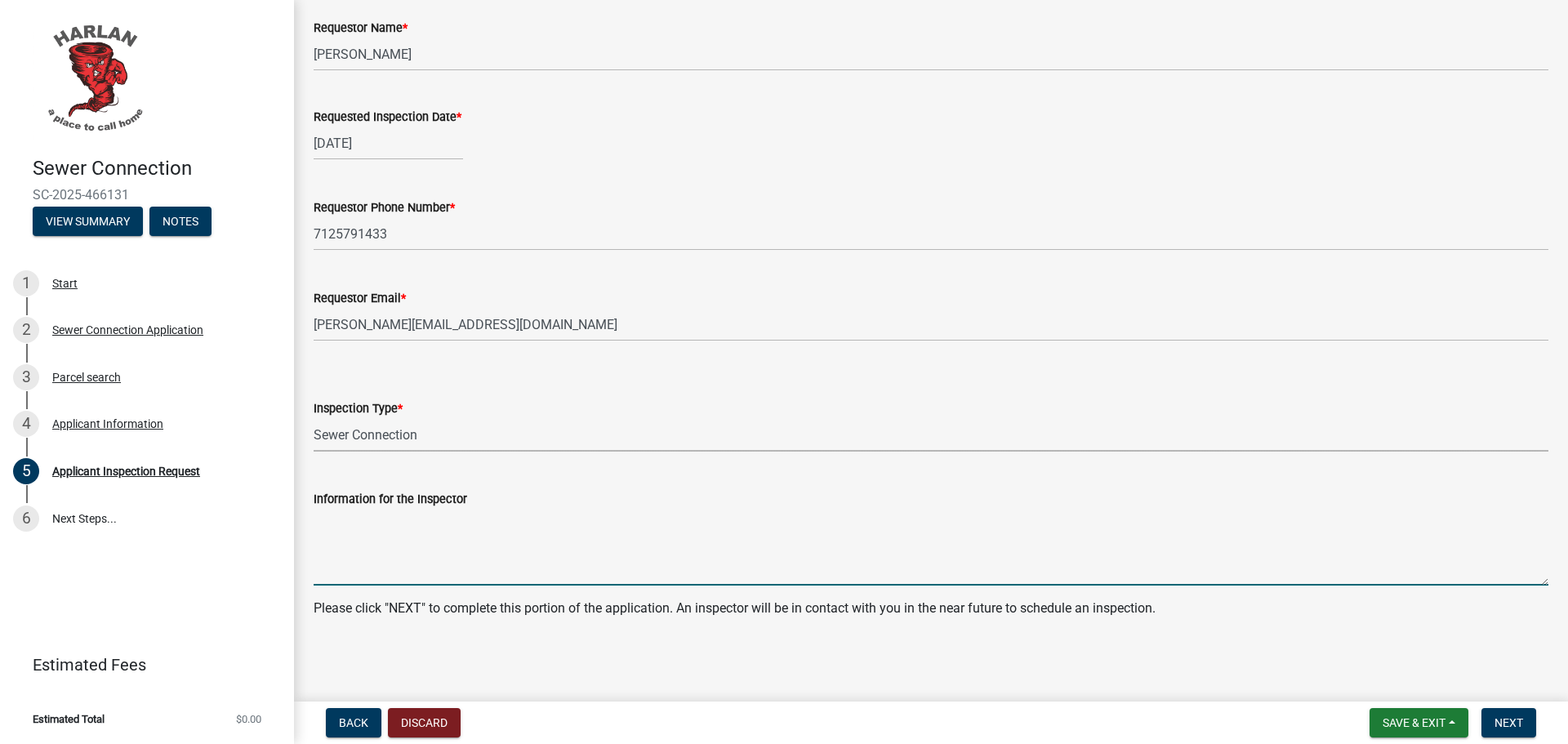
click at [494, 565] on textarea "Information for the Inspector" at bounding box center [931, 547] width 1235 height 76
click at [533, 579] on textarea "Information for the Inspector" at bounding box center [931, 547] width 1235 height 76
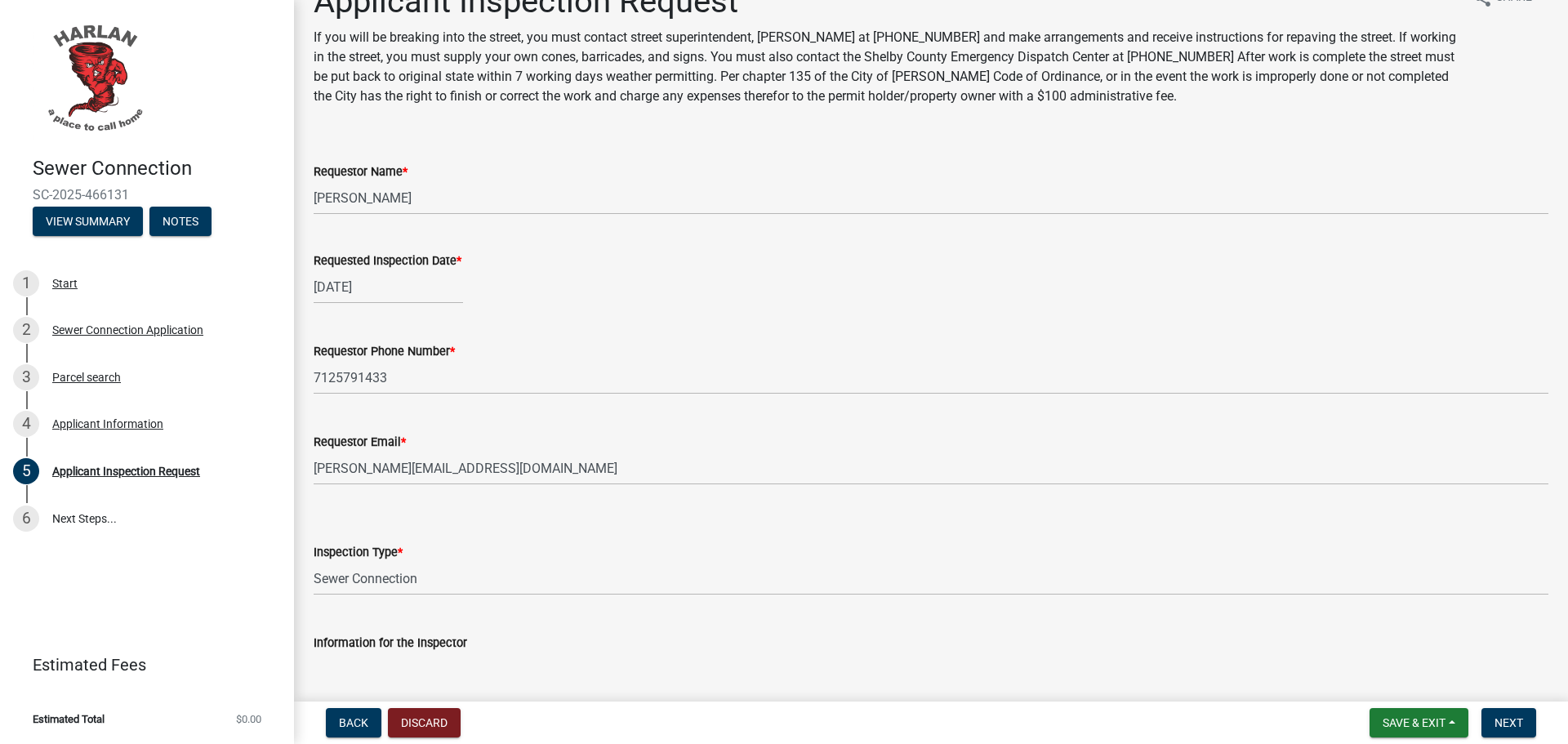
scroll to position [0, 0]
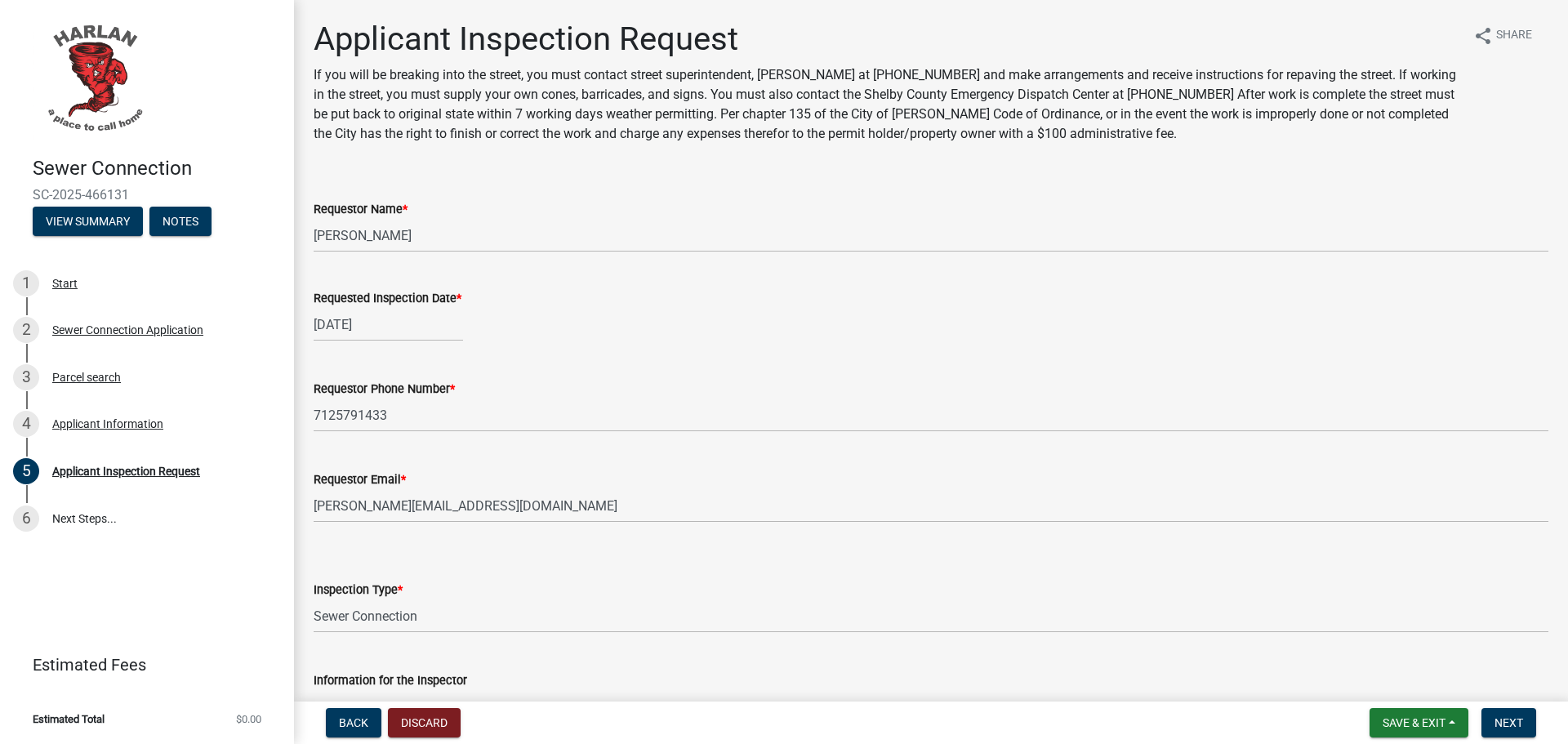
click at [412, 313] on div "08/19/2025" at bounding box center [388, 324] width 149 height 34
select select "8"
select select "2025"
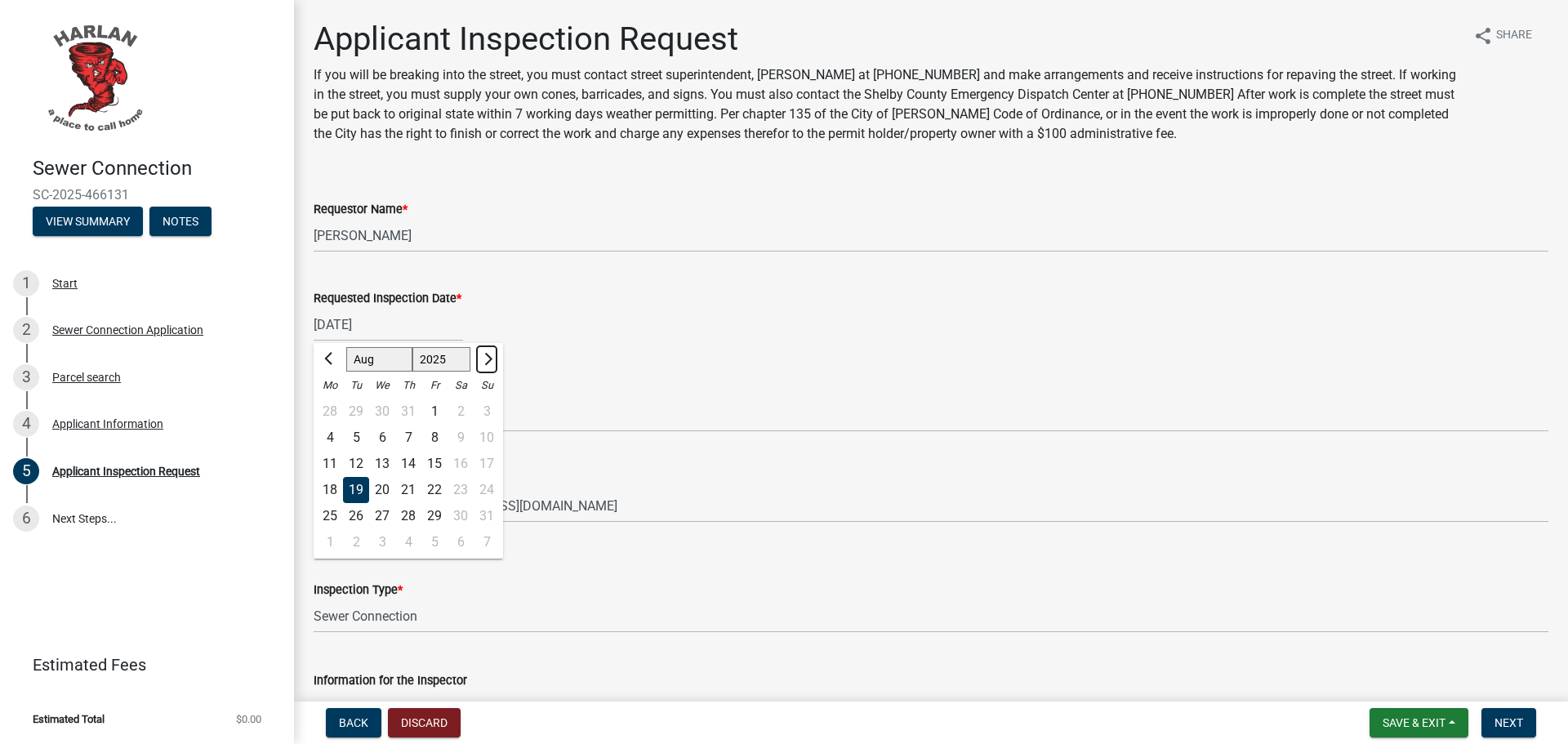
click at [488, 353] on span "Next month" at bounding box center [486, 359] width 13 height 13
select select "9"
click at [442, 407] on div "5" at bounding box center [434, 411] width 26 height 26
type input "09/05/2025"
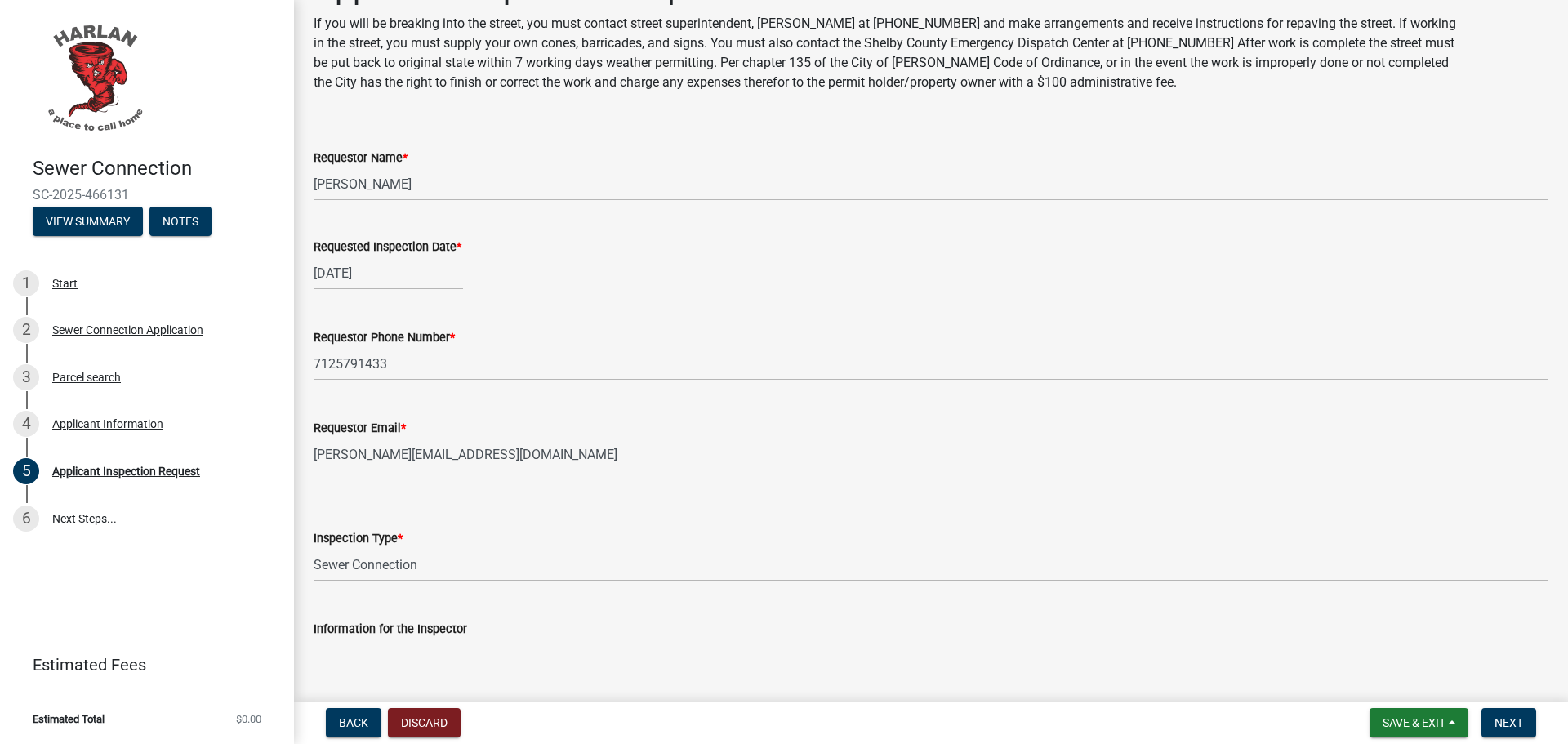
scroll to position [181, 0]
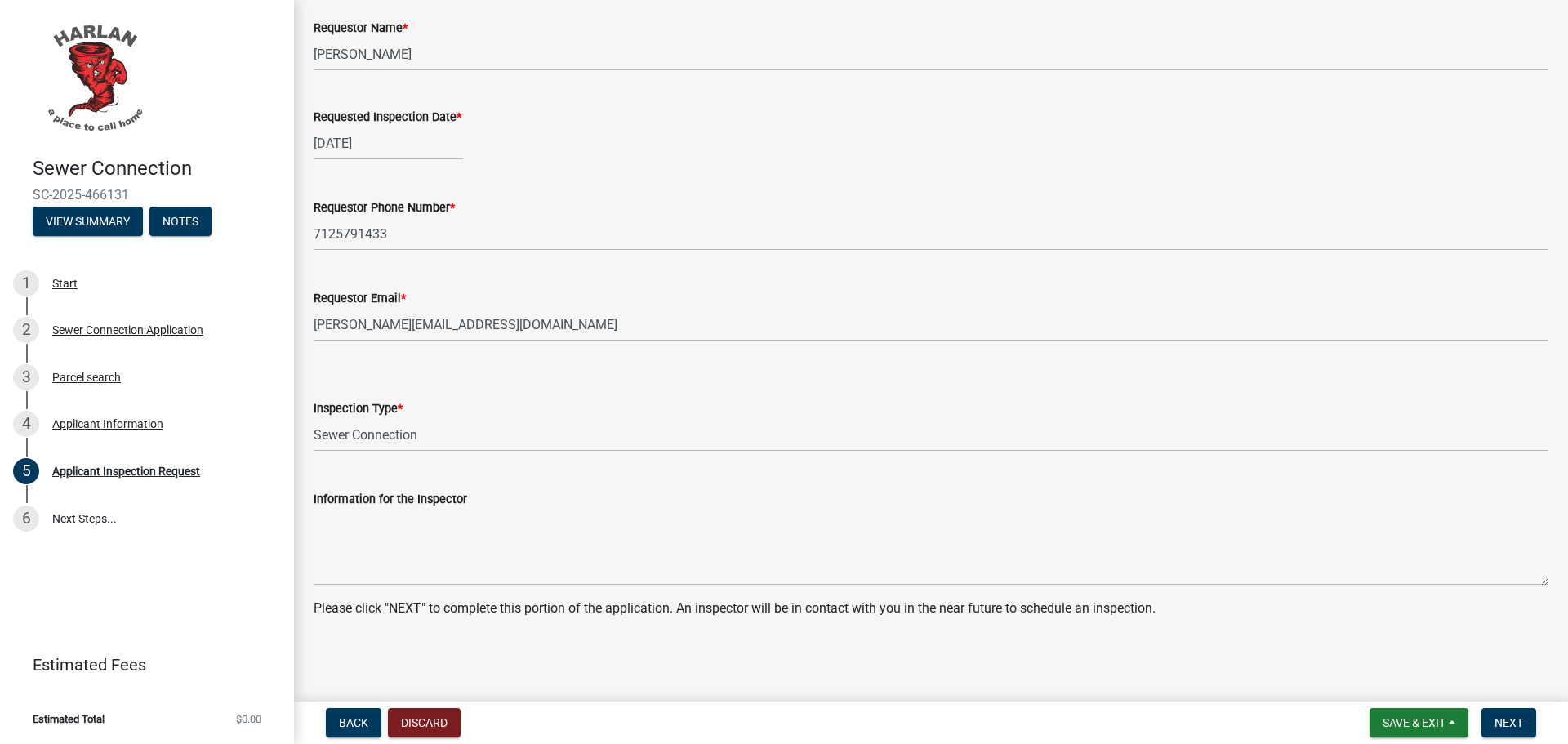
click at [405, 142] on div "09/05/2025" at bounding box center [388, 143] width 149 height 34
select select "9"
select select "2025"
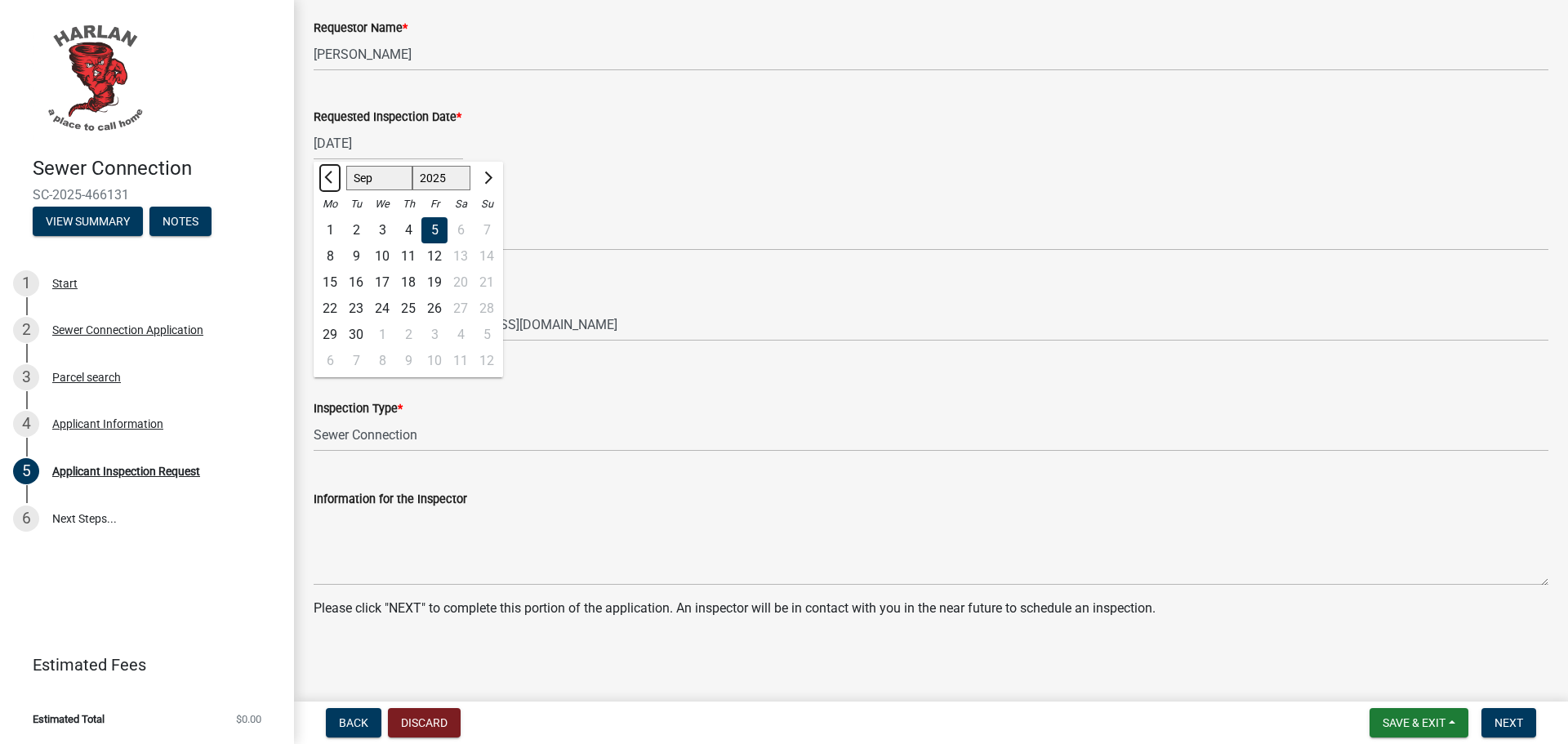
click at [327, 176] on span "Previous month" at bounding box center [330, 177] width 13 height 13
select select "8"
click at [432, 331] on div "29" at bounding box center [434, 334] width 26 height 26
type input "[DATE]"
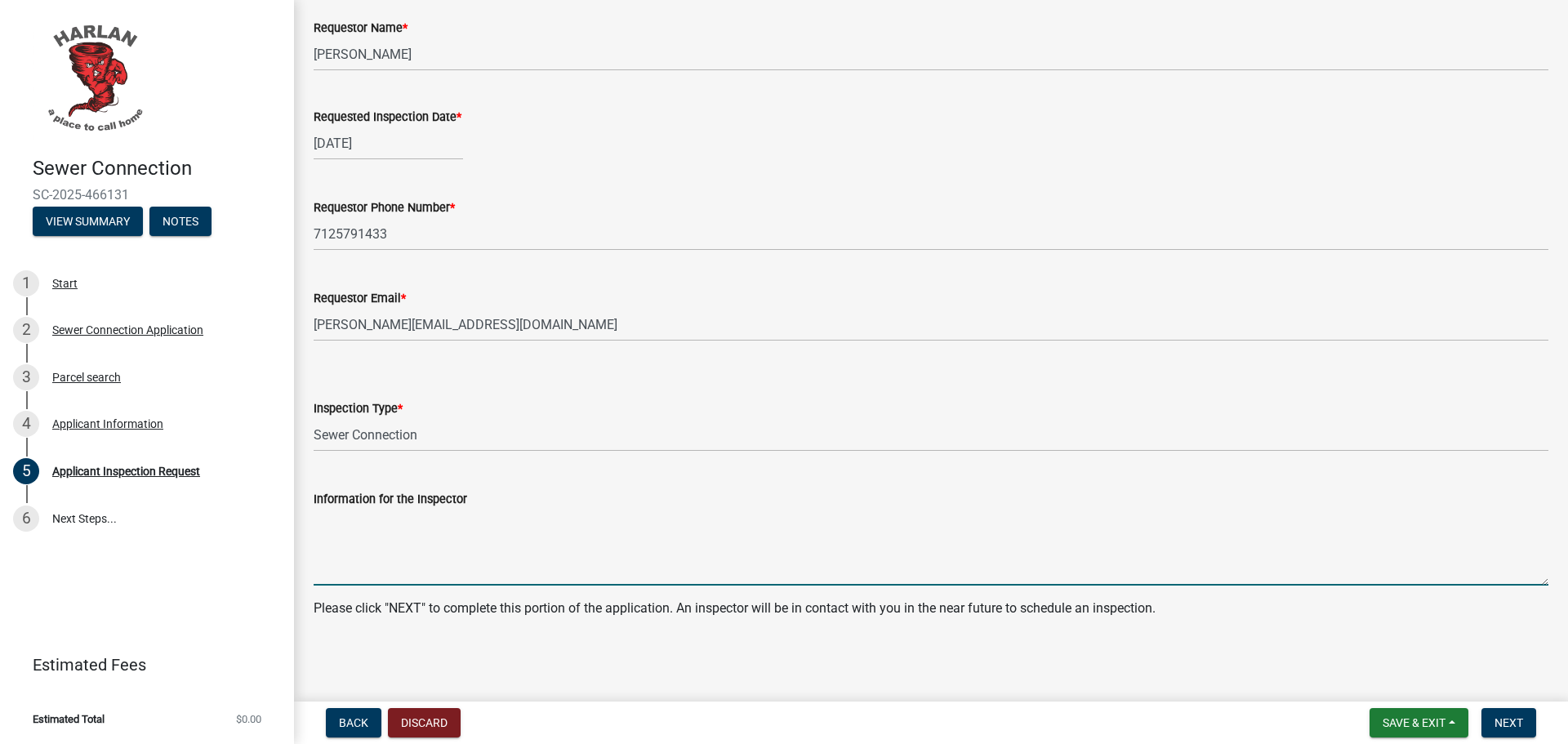
click at [455, 566] on textarea "Information for the Inspector" at bounding box center [931, 547] width 1235 height 76
click at [648, 527] on textarea "UKNOWN DATE AT THIS TIME. We do not know when our ubcontractor will get there t…" at bounding box center [931, 547] width 1235 height 76
type textarea "UKNOWN DATE AT THIS TIME. We do not know when our subcontractor will get there …"
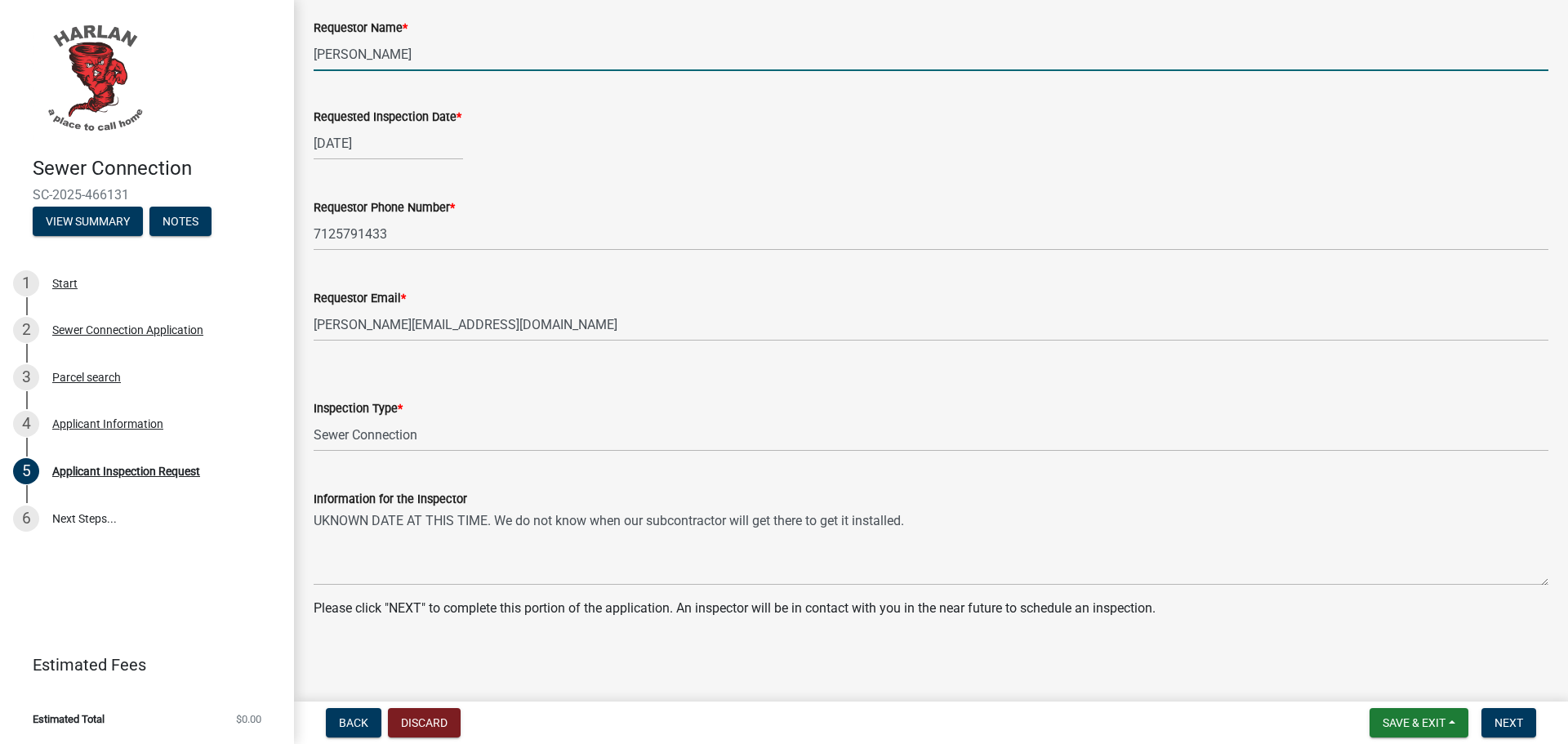
drag, startPoint x: 398, startPoint y: 52, endPoint x: 283, endPoint y: 52, distance: 115.0
click at [283, 52] on div "Sewer Connection SC-2025-466131 View Summary Notes 1 Start 2 Sewer Connection A…" at bounding box center [784, 372] width 1568 height 744
type input "[PERSON_NAME]"
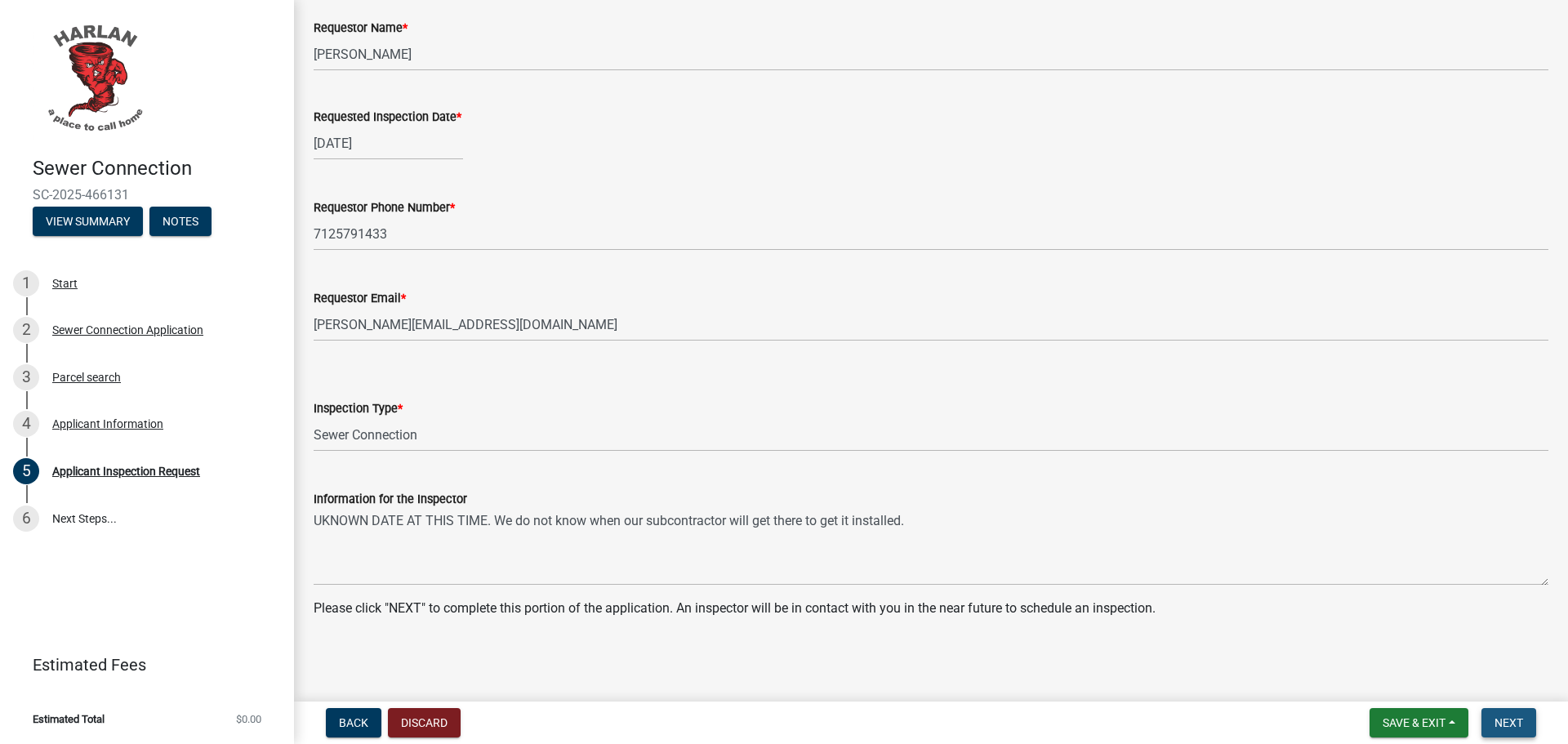
drag, startPoint x: 1511, startPoint y: 712, endPoint x: 1488, endPoint y: 675, distance: 43.6
click at [1513, 712] on button "Next" at bounding box center [1509, 723] width 55 height 29
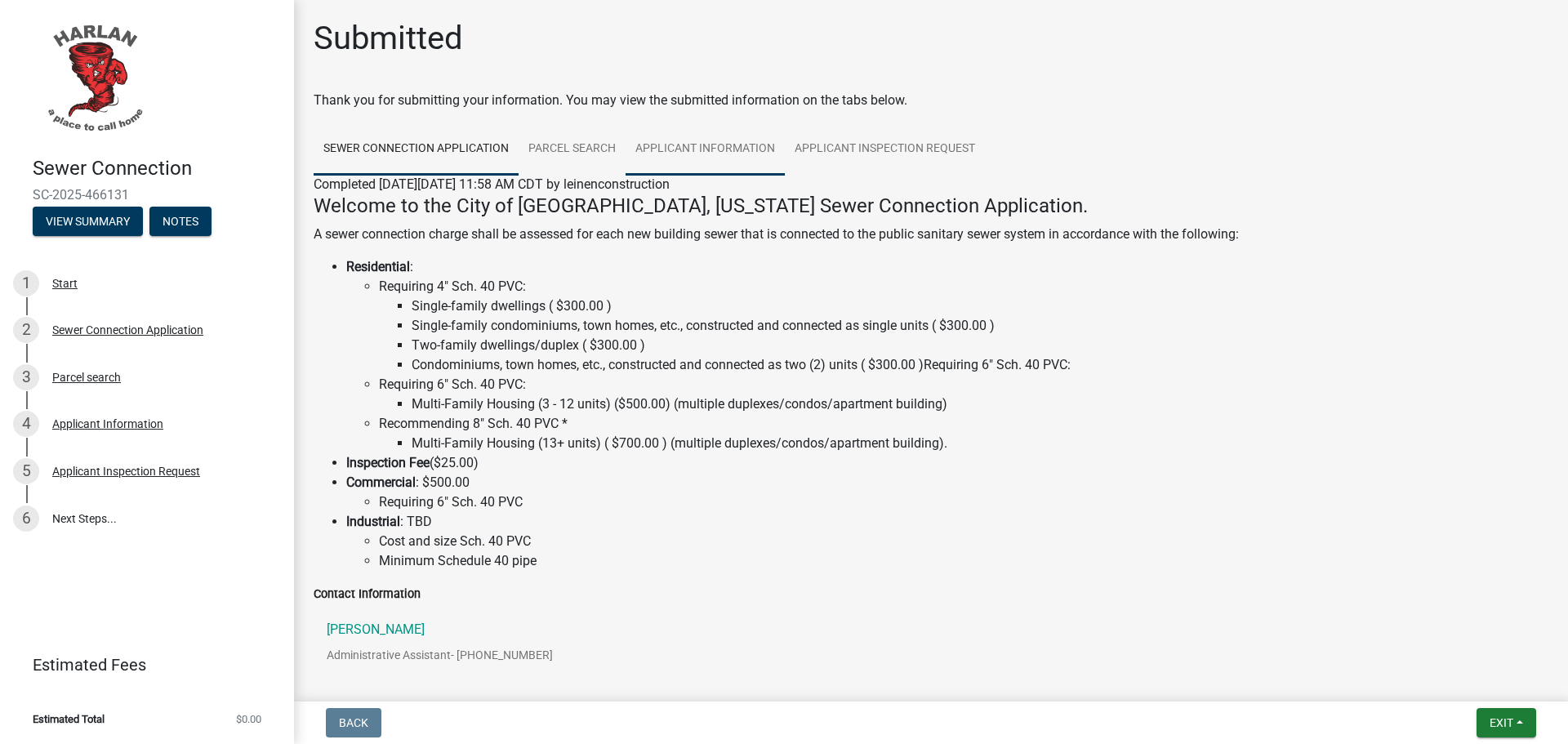
scroll to position [0, 0]
